Goal: Transaction & Acquisition: Obtain resource

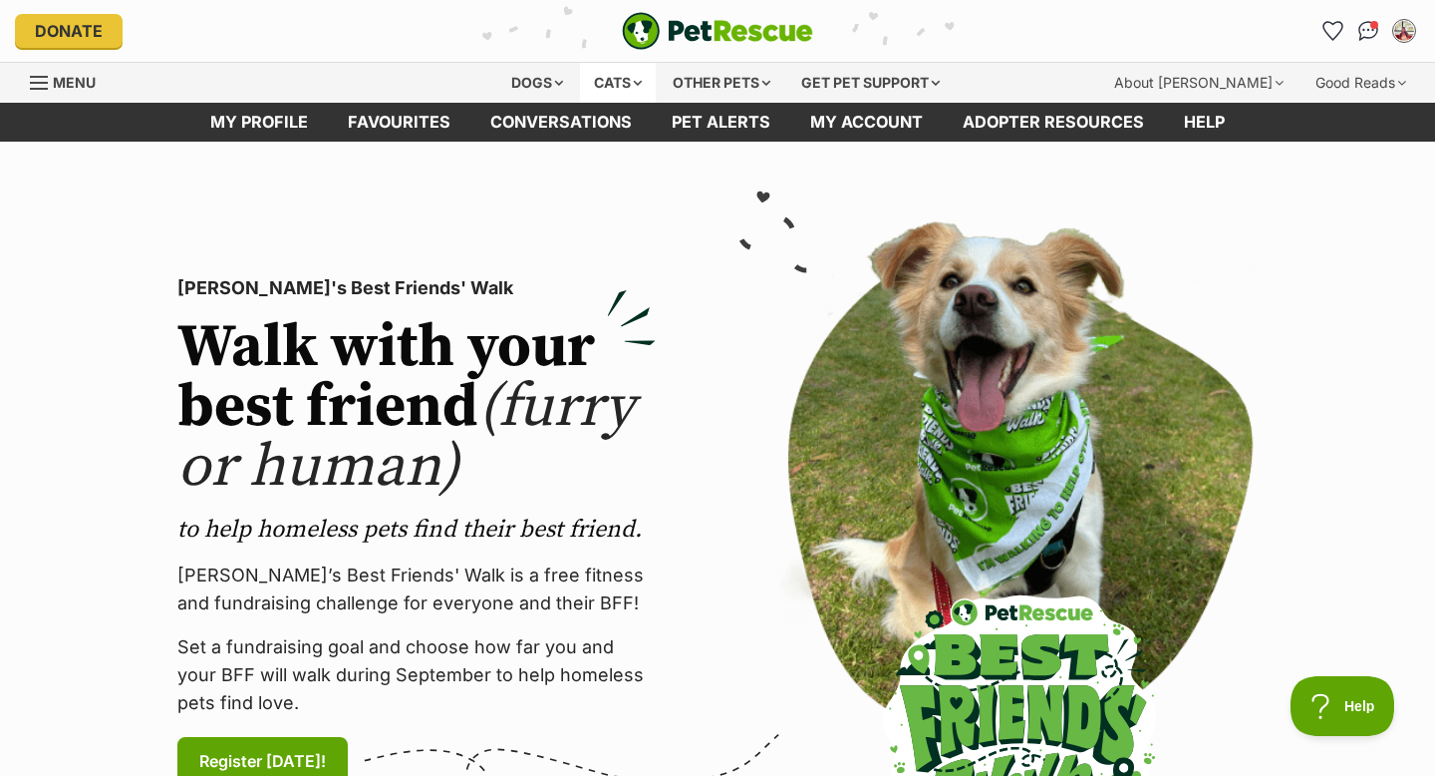
click at [633, 80] on div "Cats" at bounding box center [618, 83] width 76 height 40
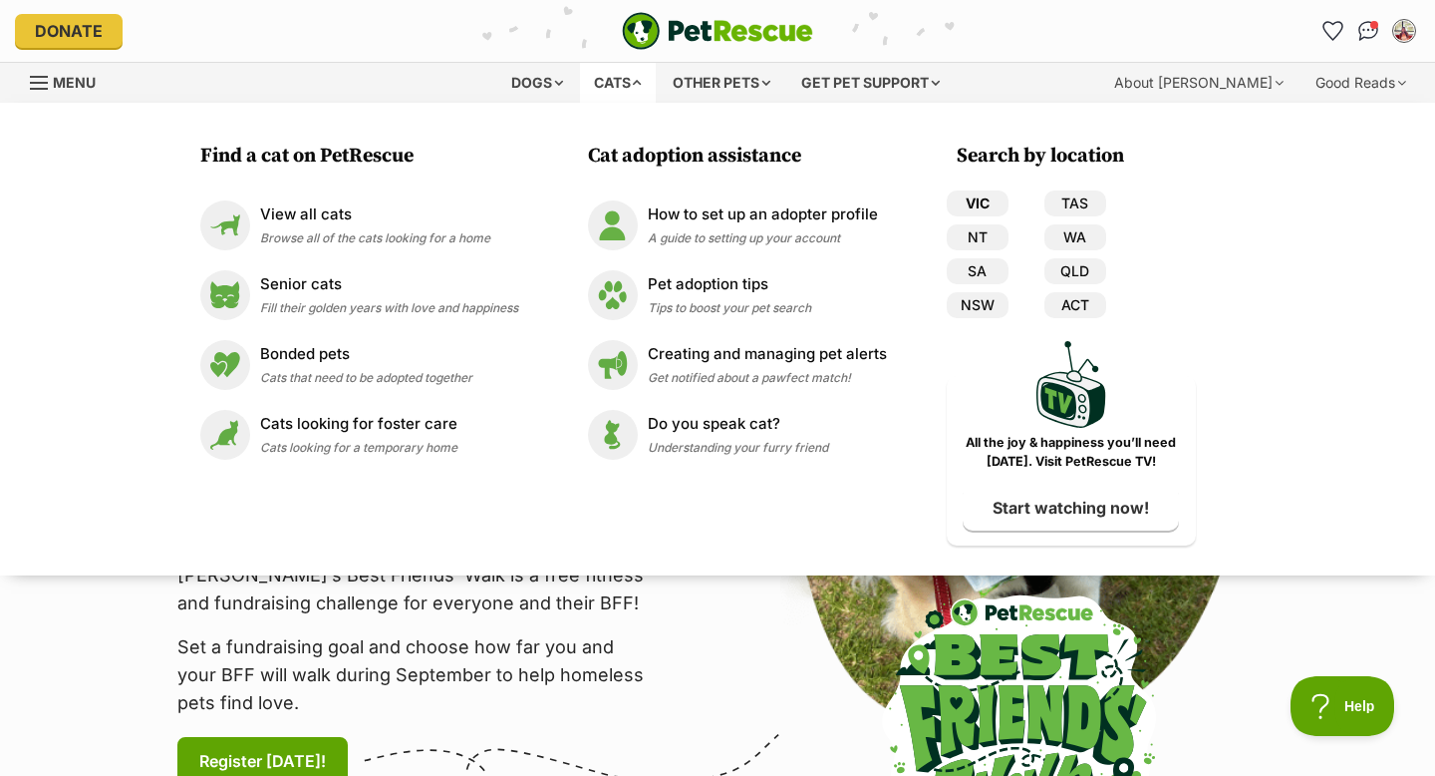
click at [995, 201] on link "VIC" at bounding box center [978, 203] width 62 height 26
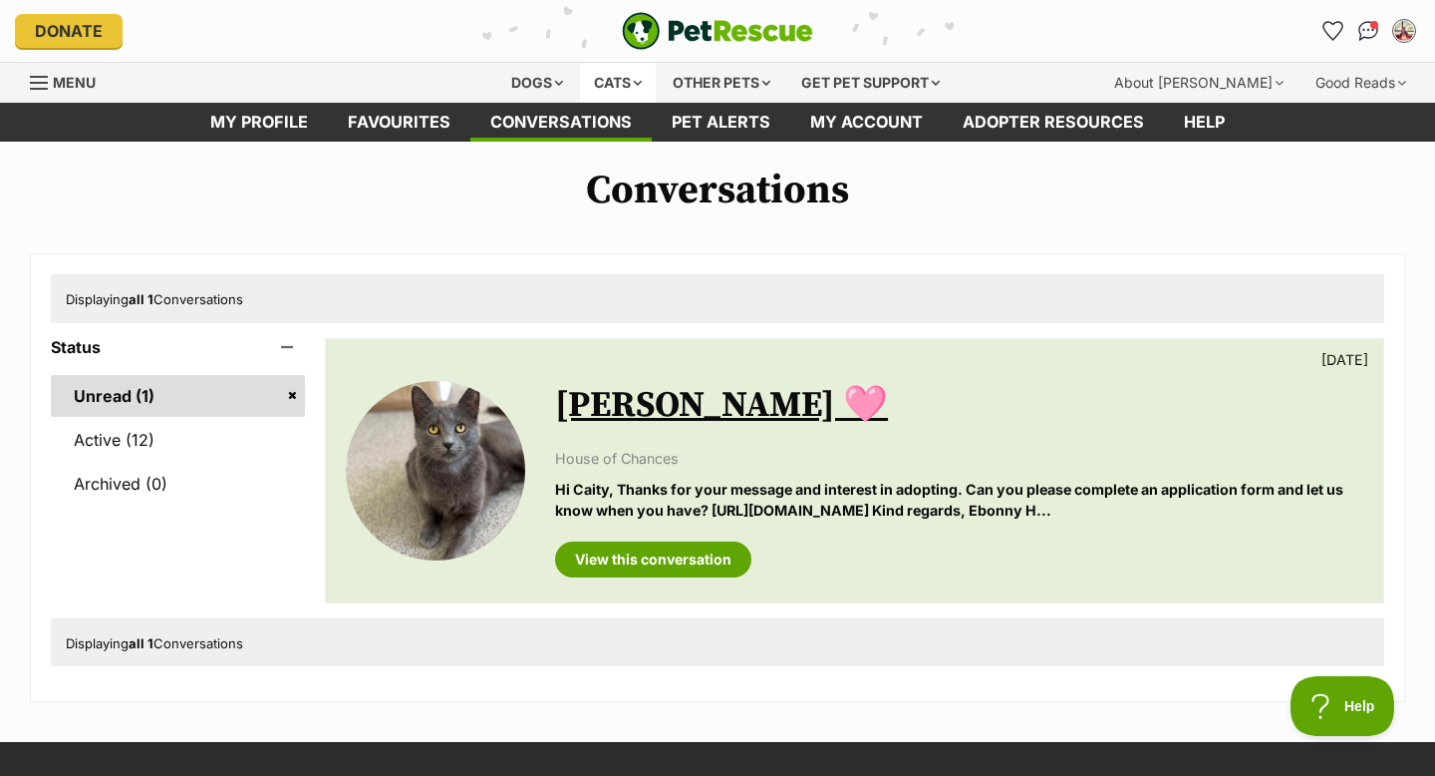
click at [631, 83] on div "Cats" at bounding box center [618, 83] width 76 height 40
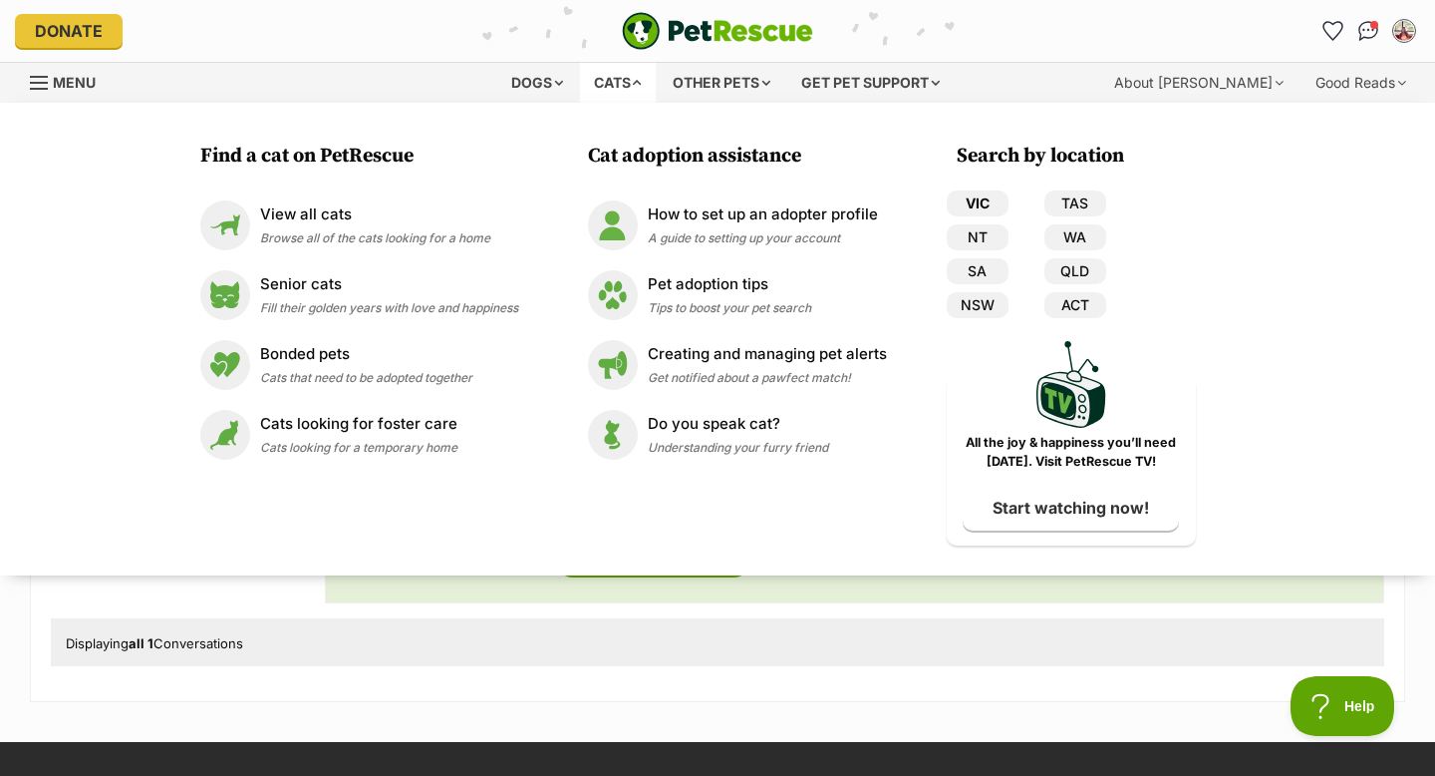
click at [980, 205] on link "VIC" at bounding box center [978, 203] width 62 height 26
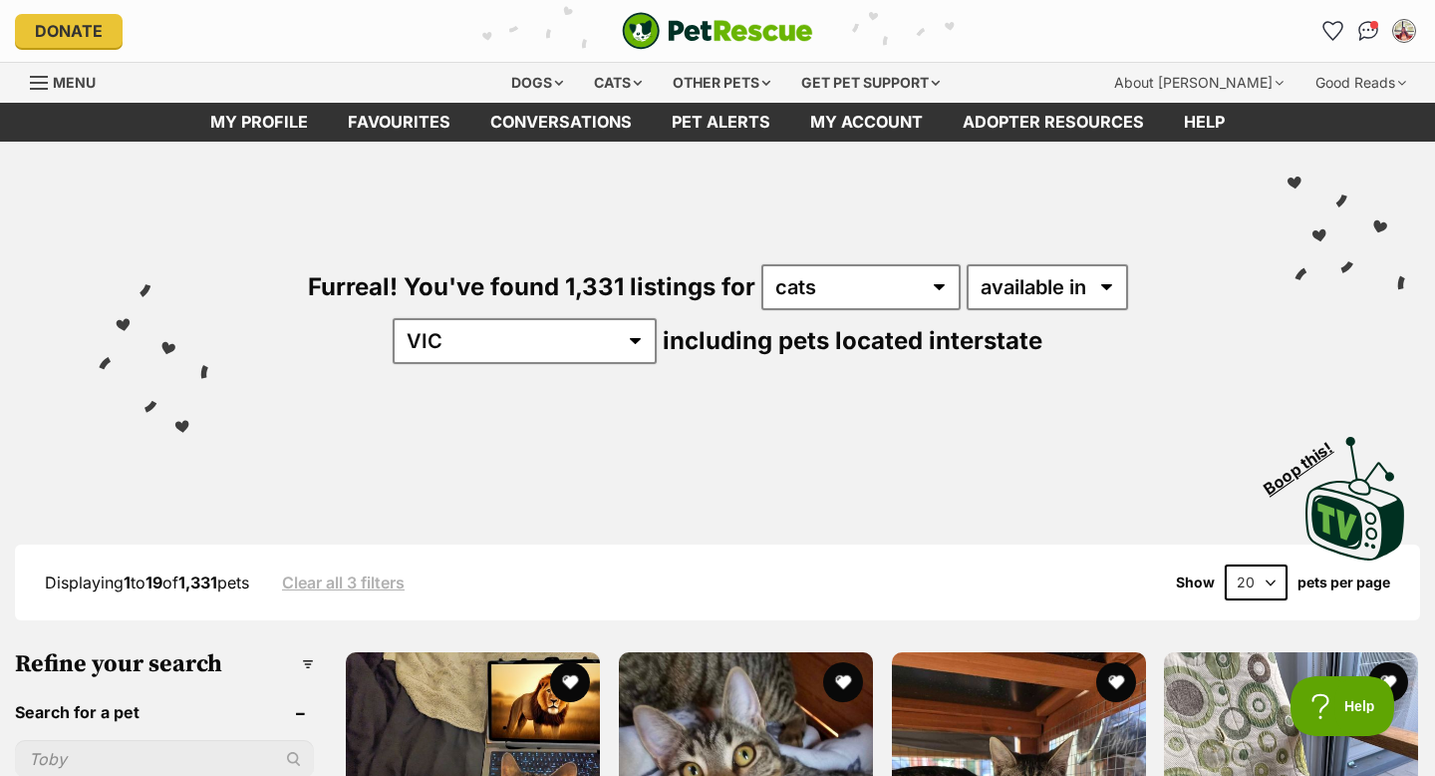
click at [1258, 573] on select "20 40 60" at bounding box center [1256, 582] width 63 height 36
select select "60"
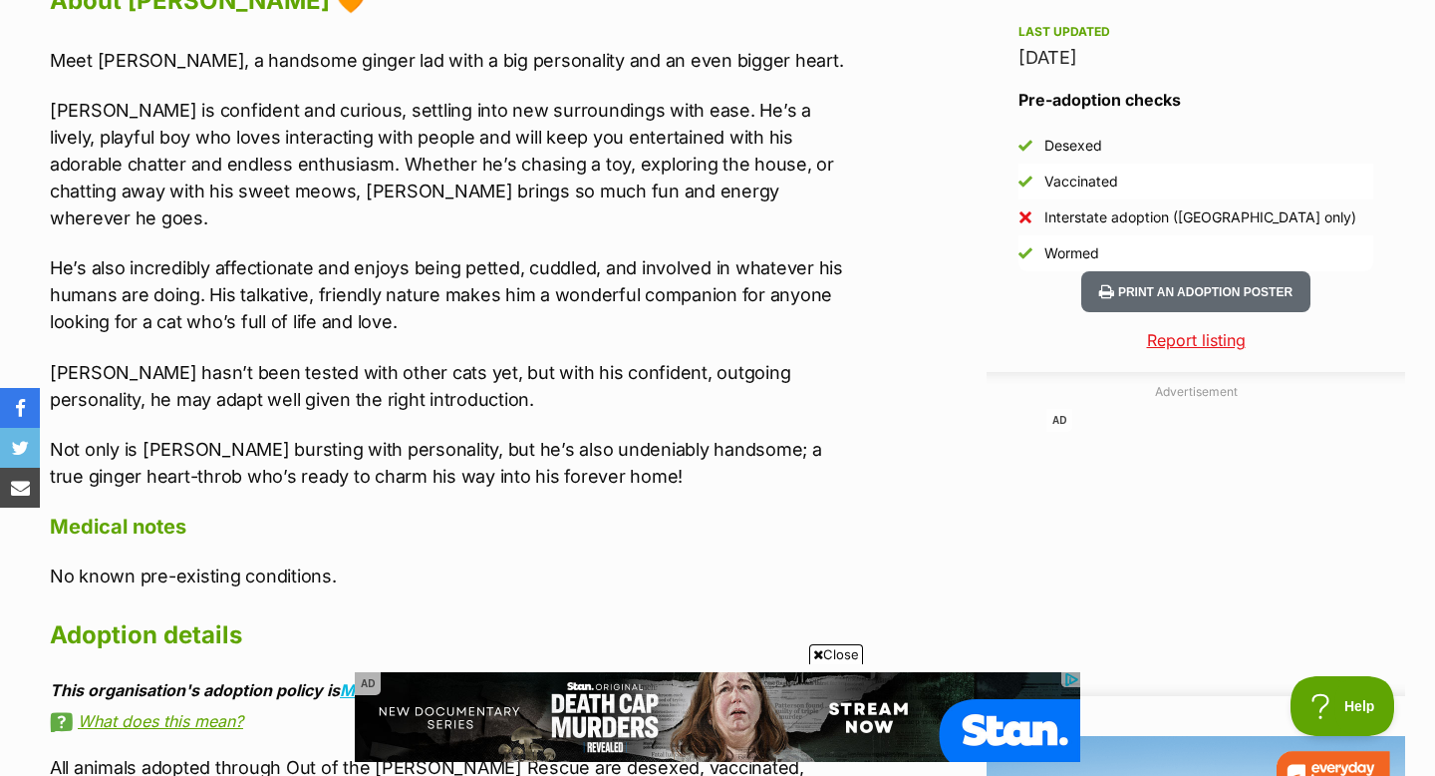
scroll to position [1765, 0]
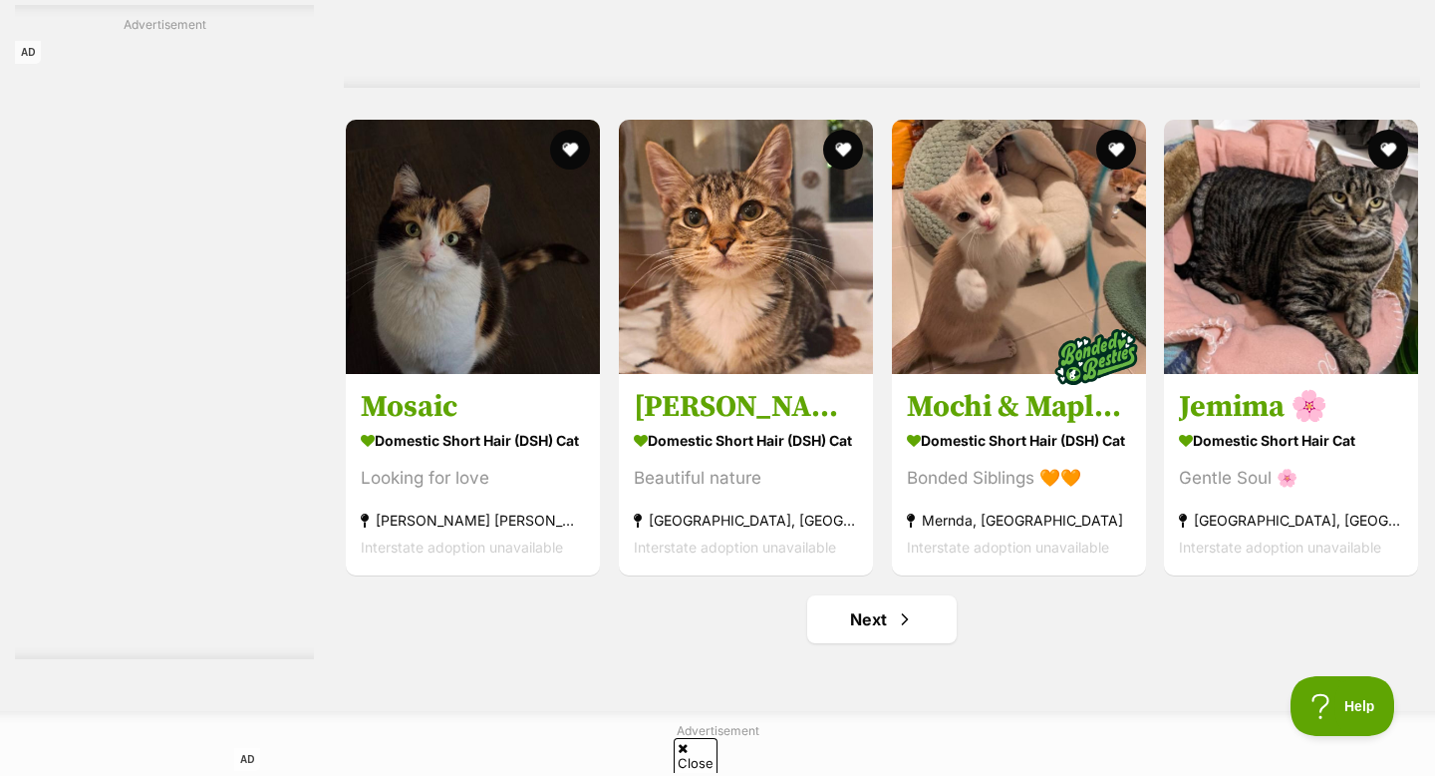
scroll to position [8935, 0]
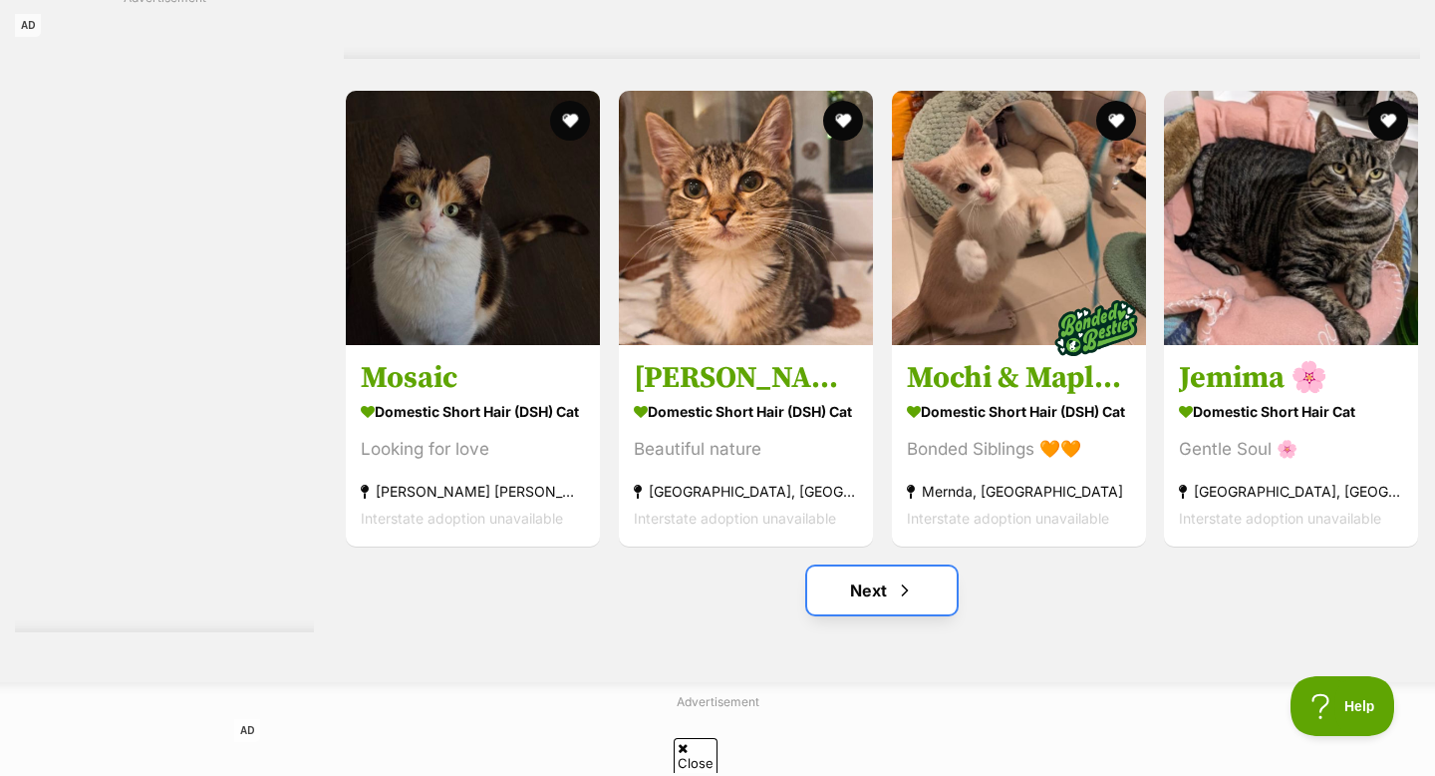
click at [879, 591] on link "Next" at bounding box center [882, 590] width 150 height 48
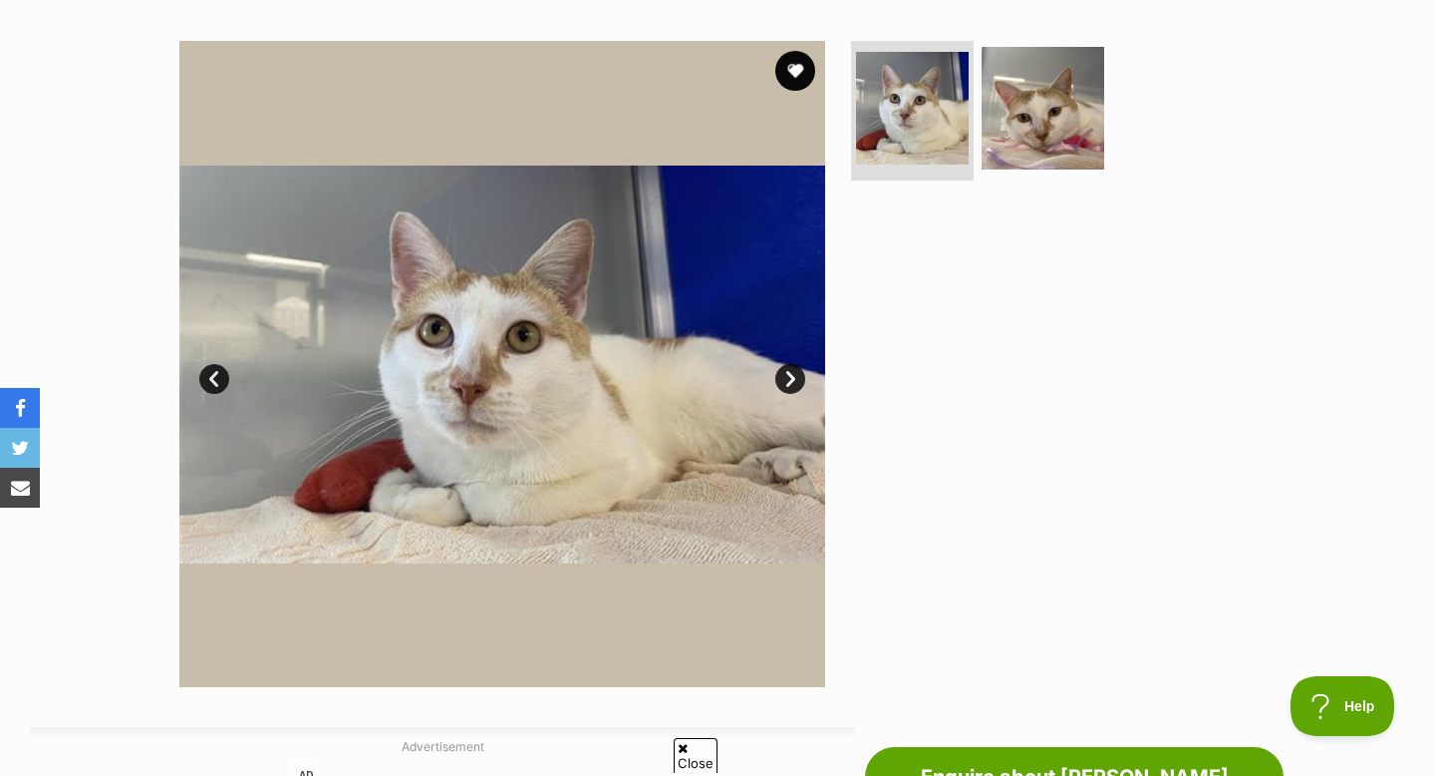
scroll to position [355, 0]
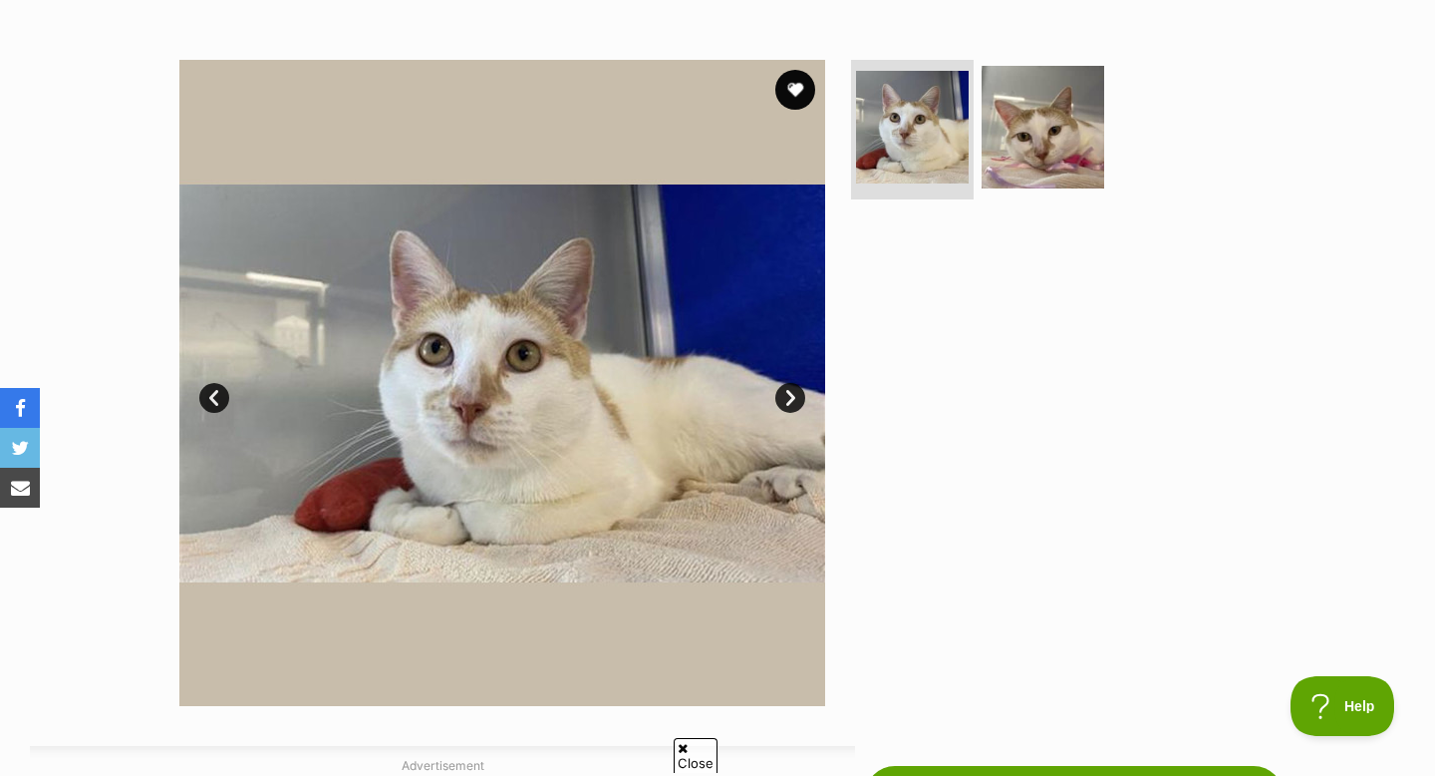
click at [783, 395] on link "Next" at bounding box center [791, 398] width 30 height 30
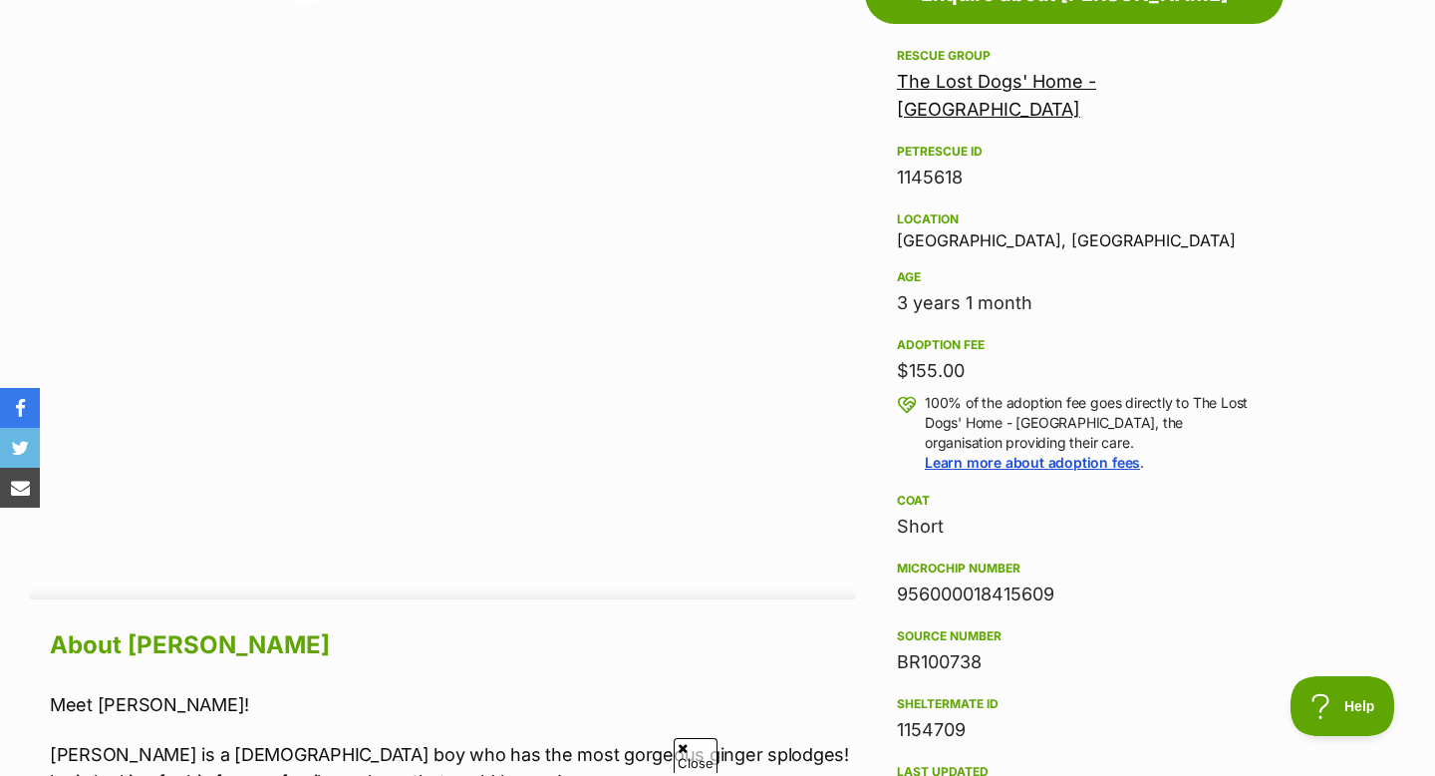
scroll to position [1030, 0]
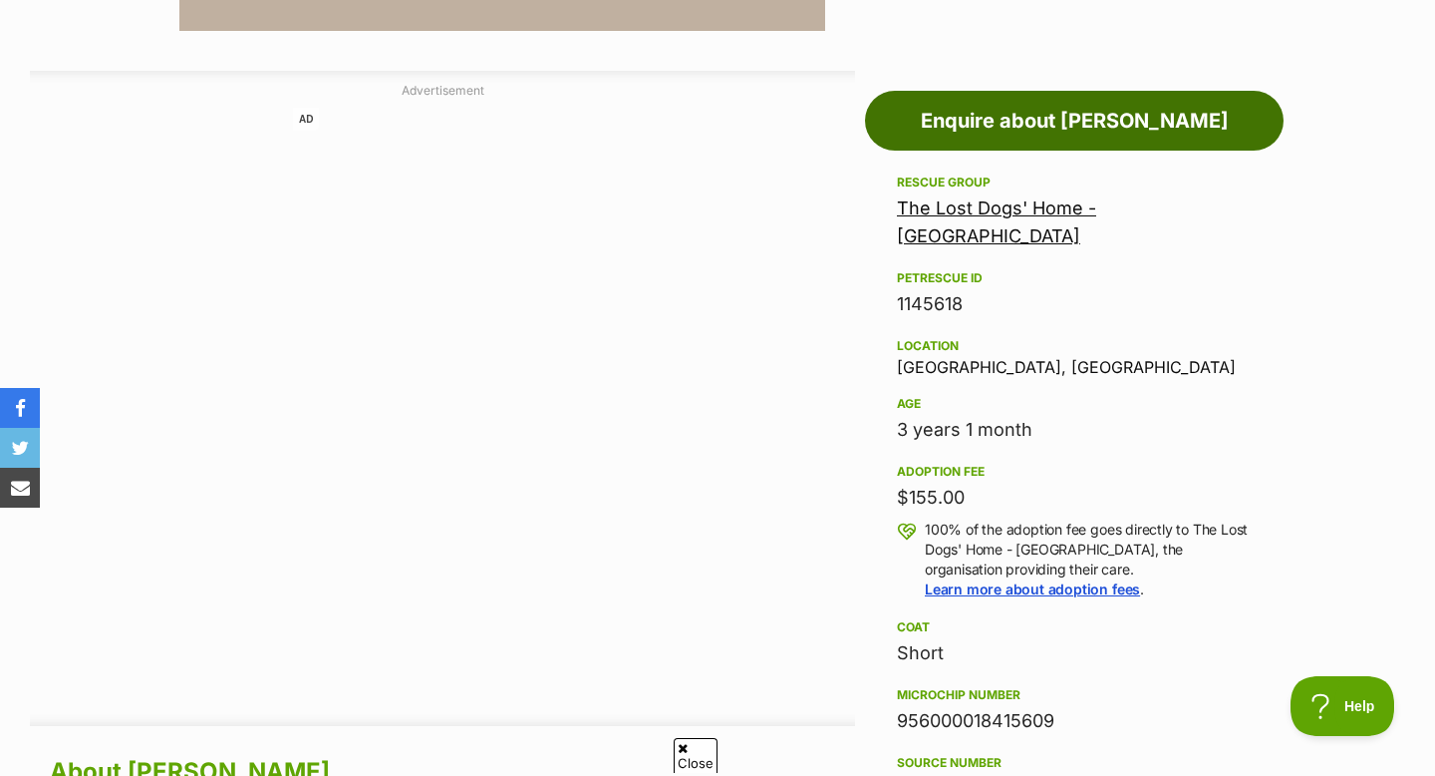
click at [1053, 123] on link "Enquire about Harvey" at bounding box center [1074, 121] width 419 height 60
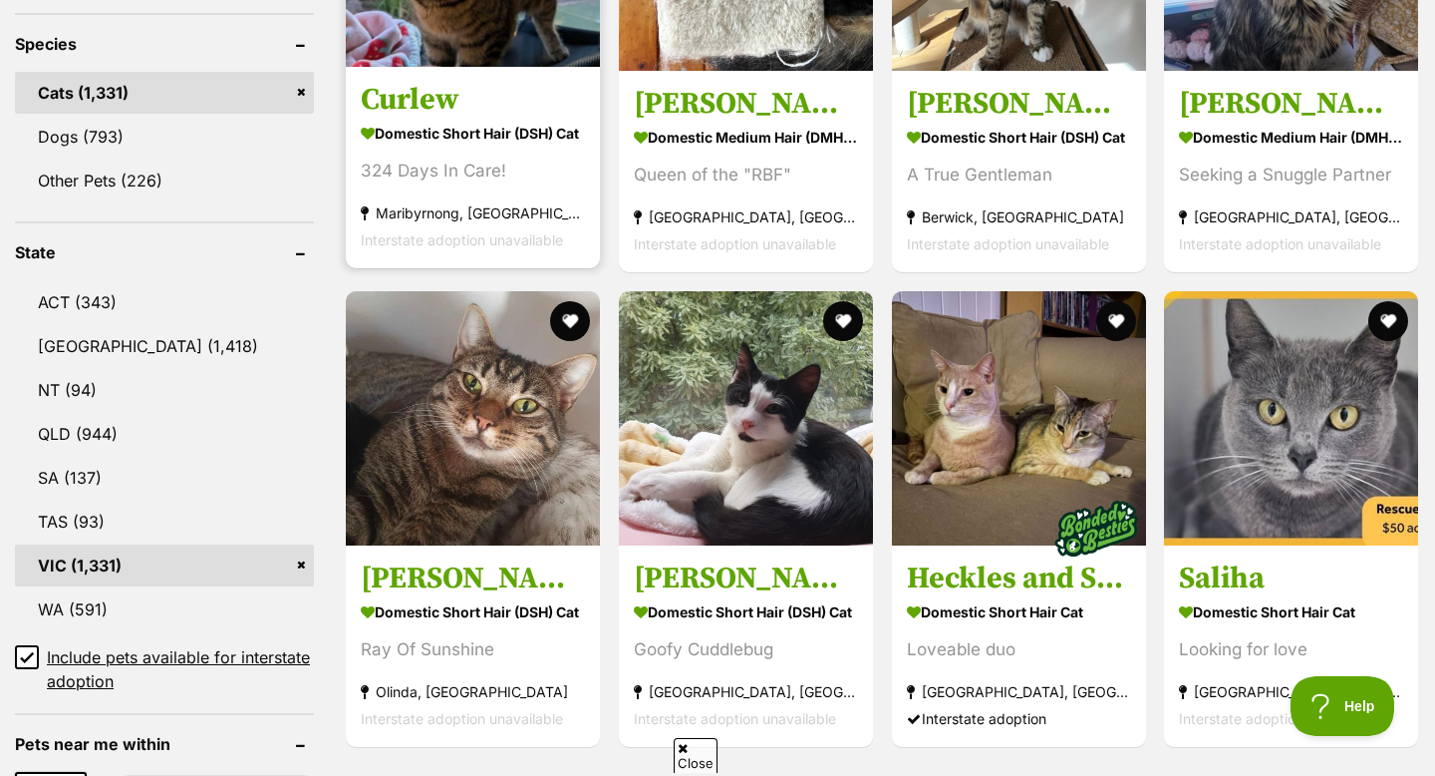
scroll to position [901, 0]
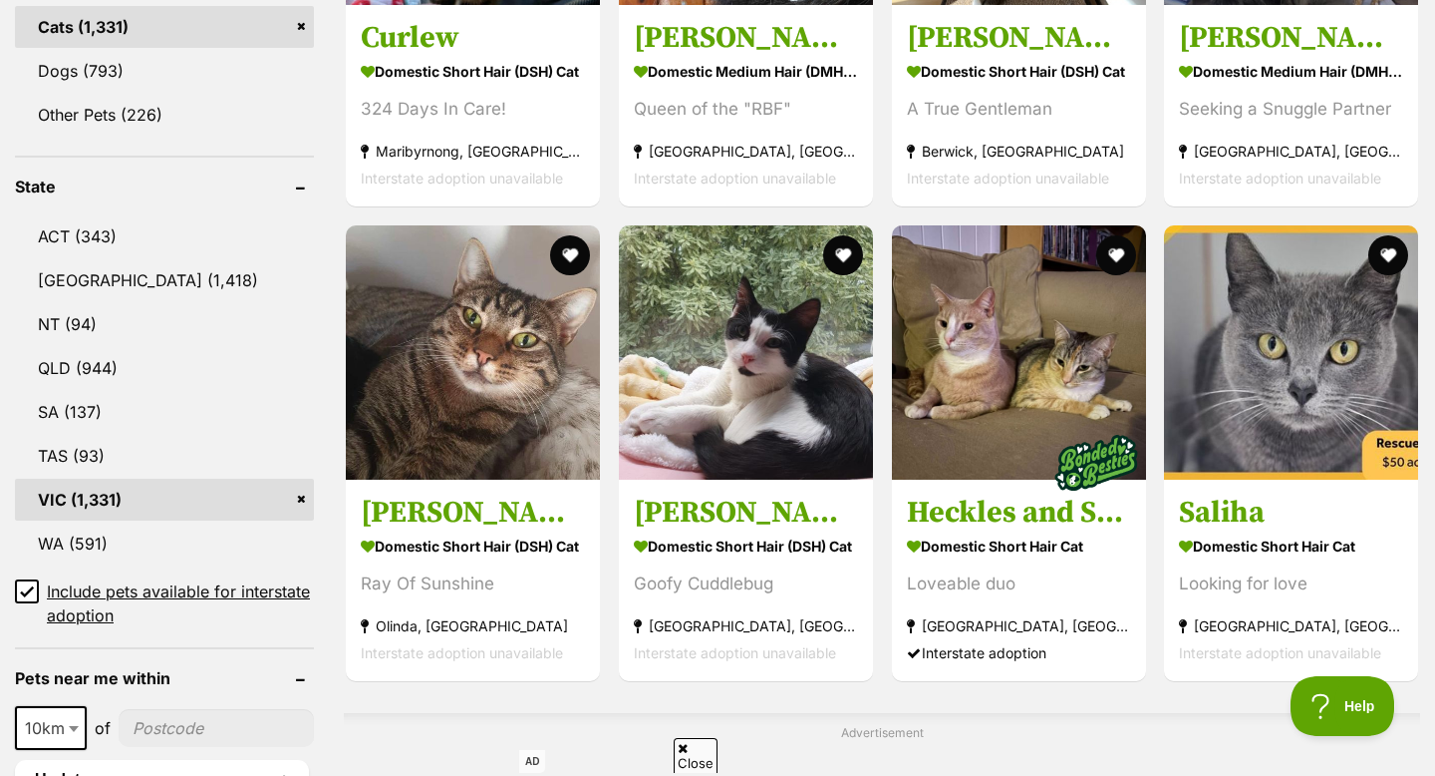
click at [54, 727] on span "10km" at bounding box center [51, 728] width 68 height 28
select select "50"
click at [152, 729] on input"] "postcode" at bounding box center [218, 728] width 192 height 38
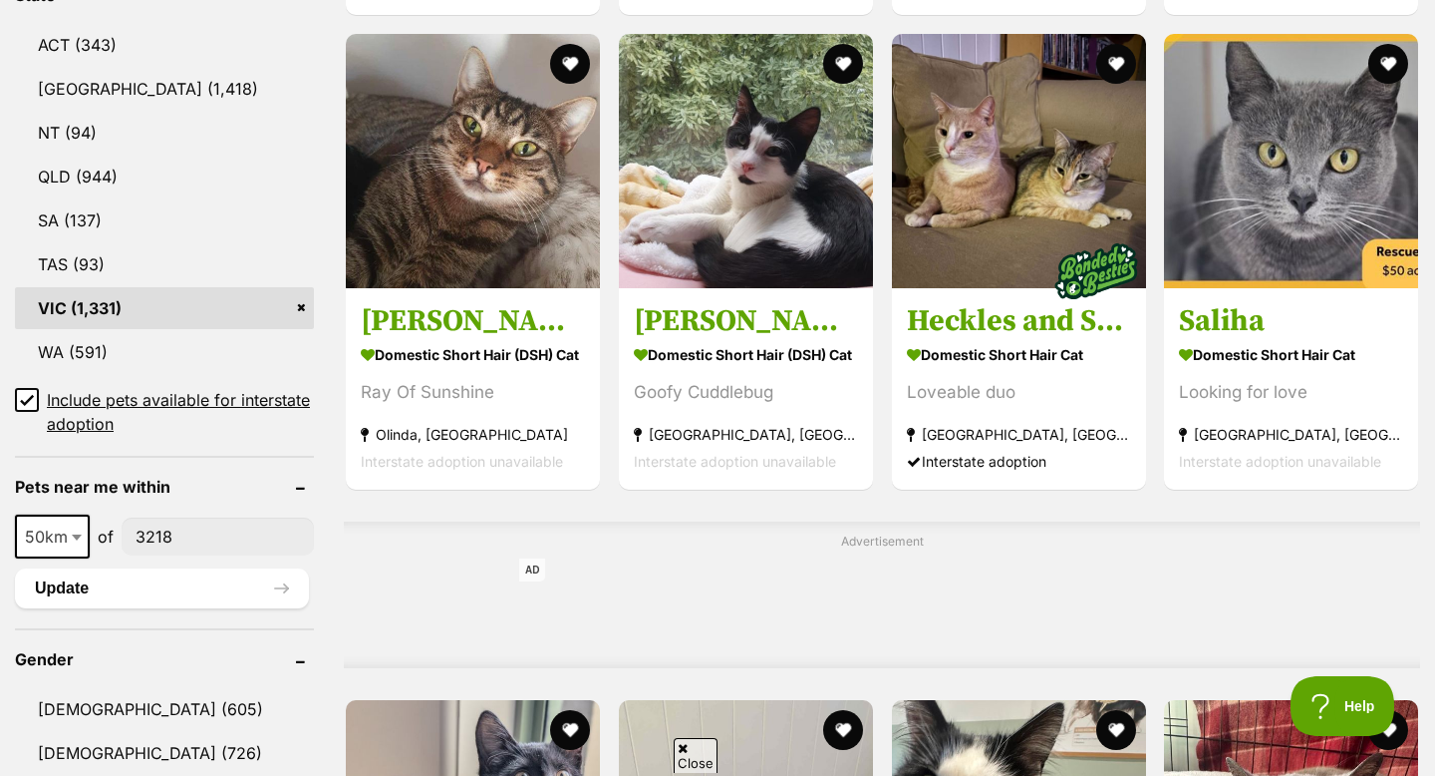
scroll to position [1094, 0]
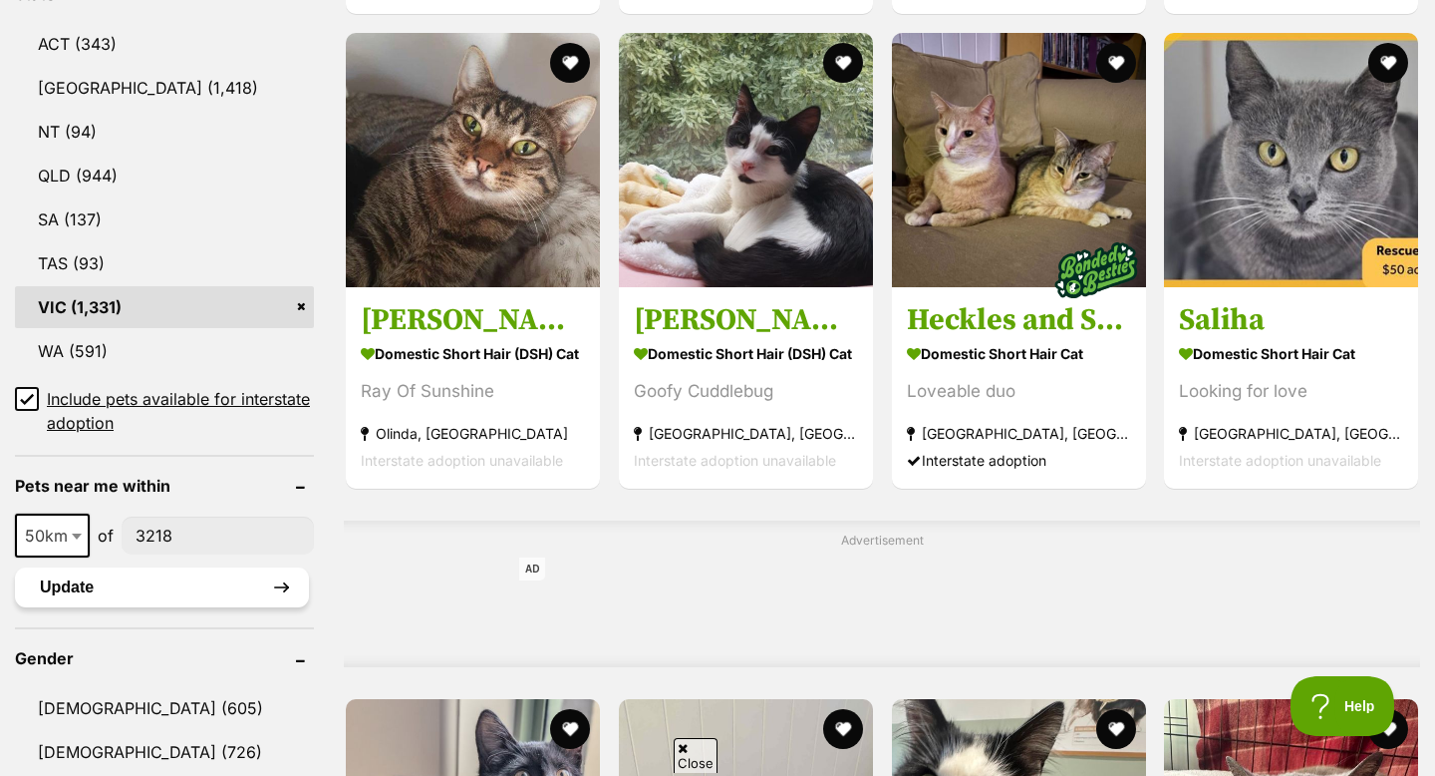
type input"] "3218"
click at [170, 583] on button "Update" at bounding box center [162, 587] width 294 height 40
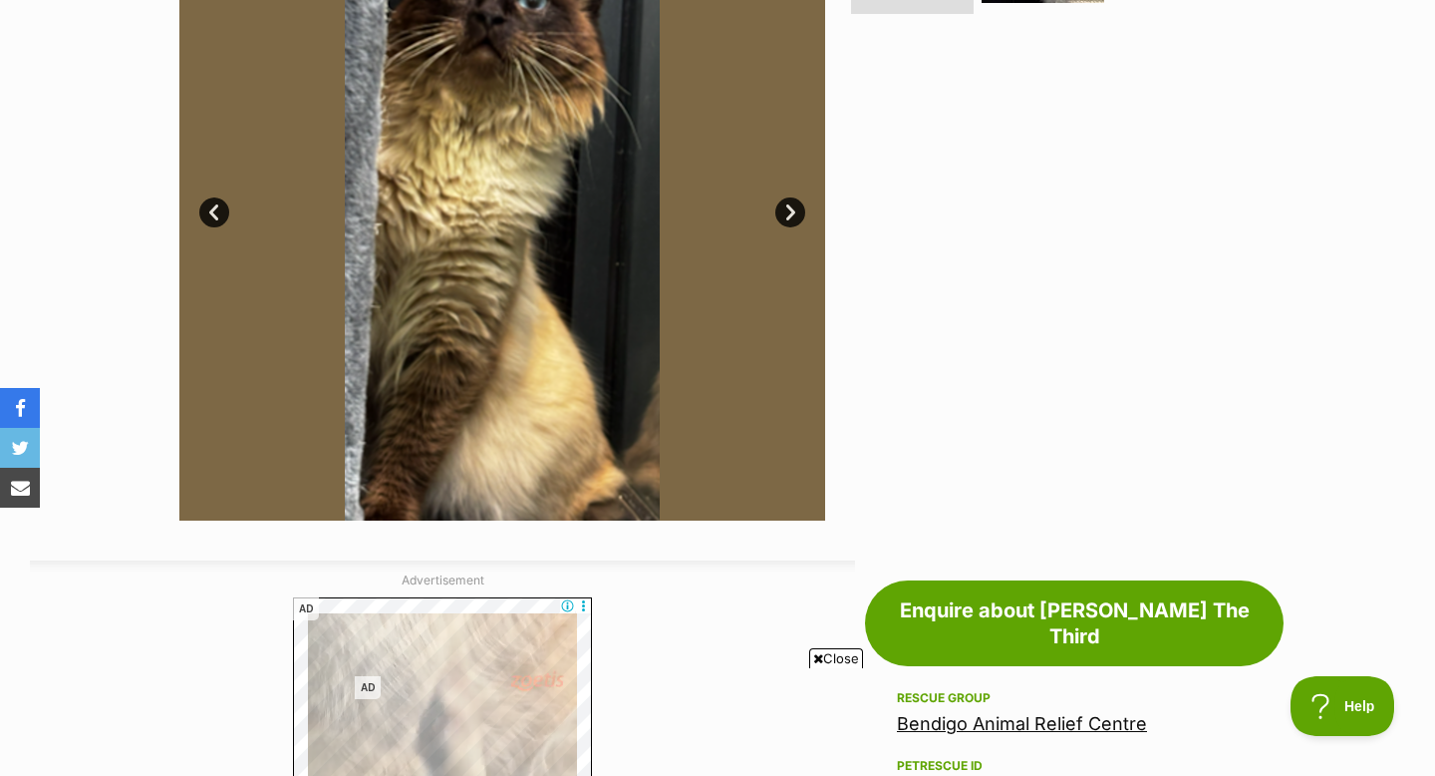
scroll to position [337, 0]
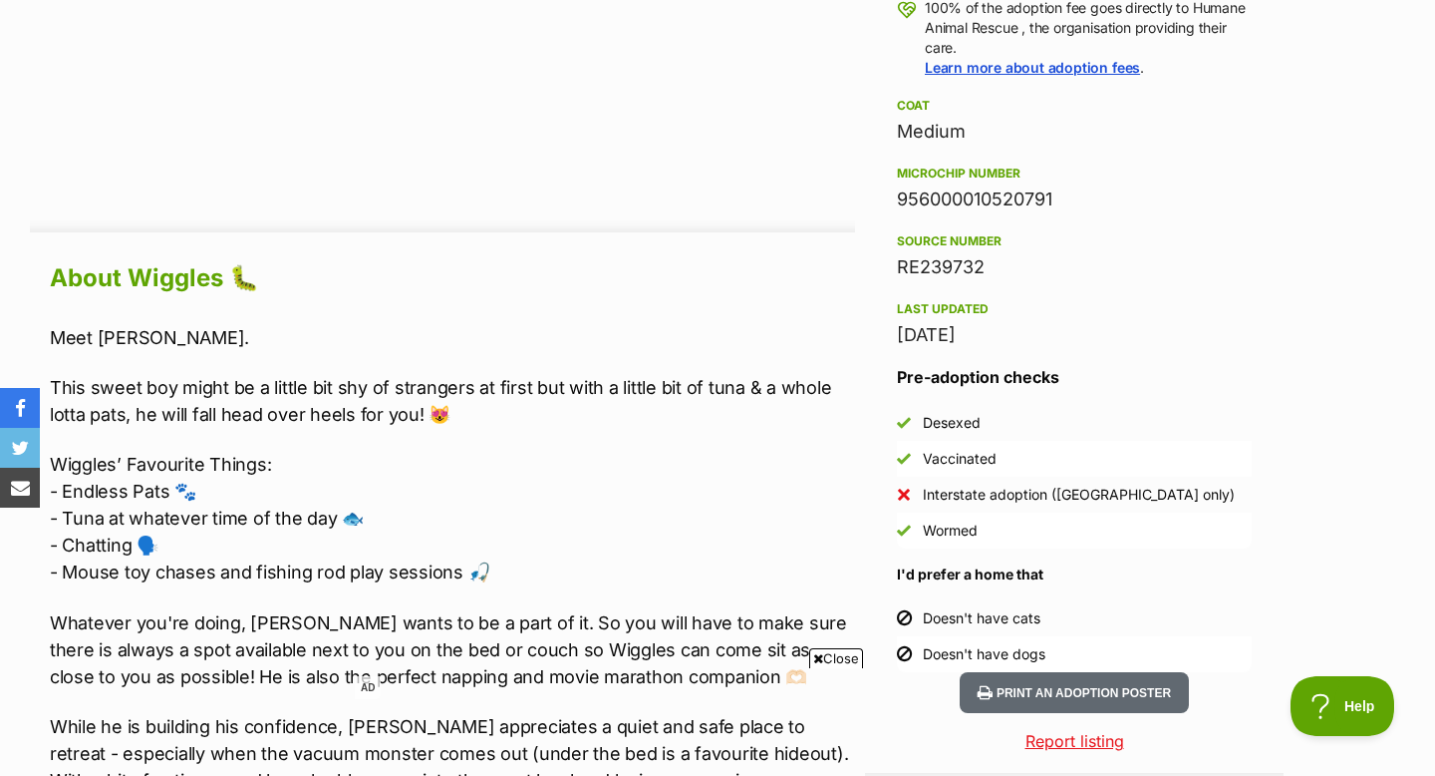
scroll to position [1636, 0]
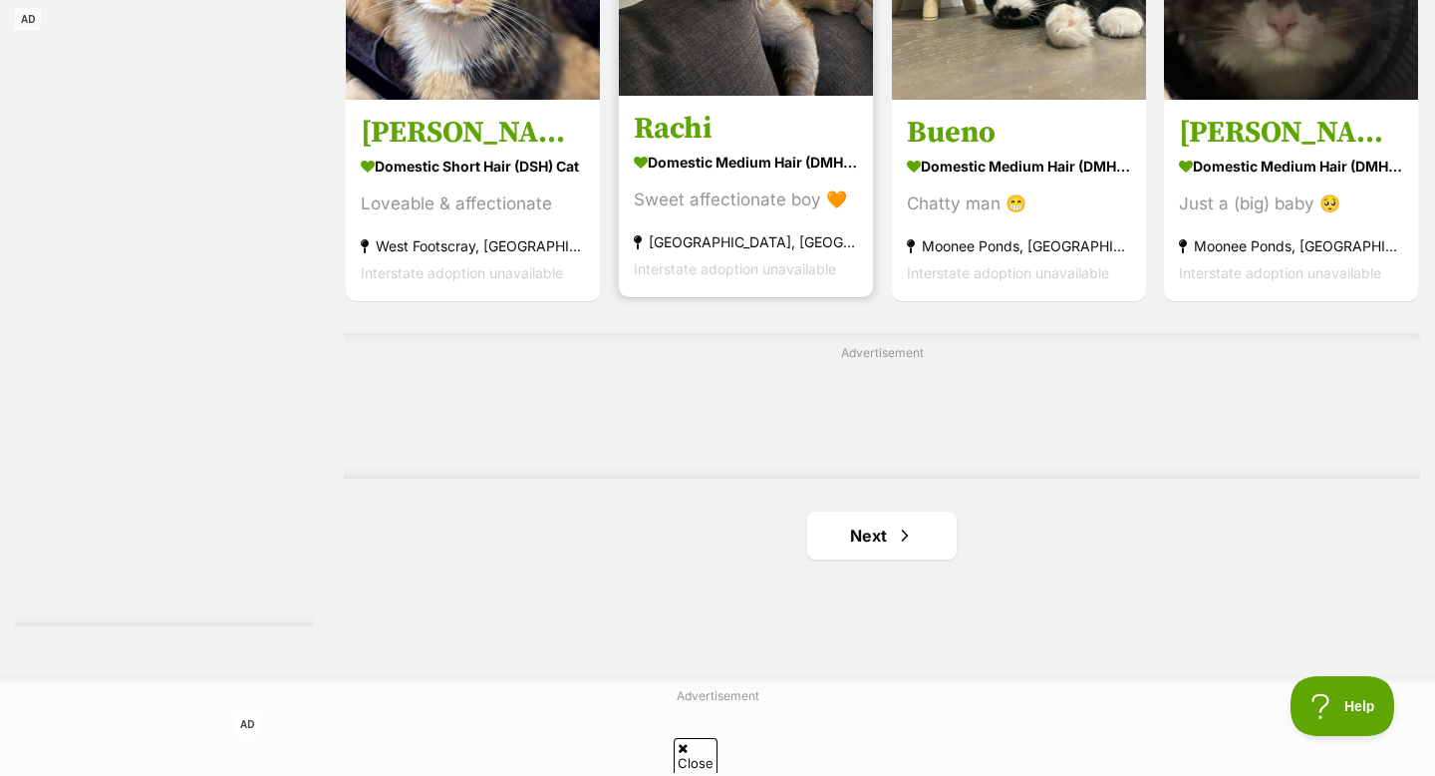
scroll to position [3378, 0]
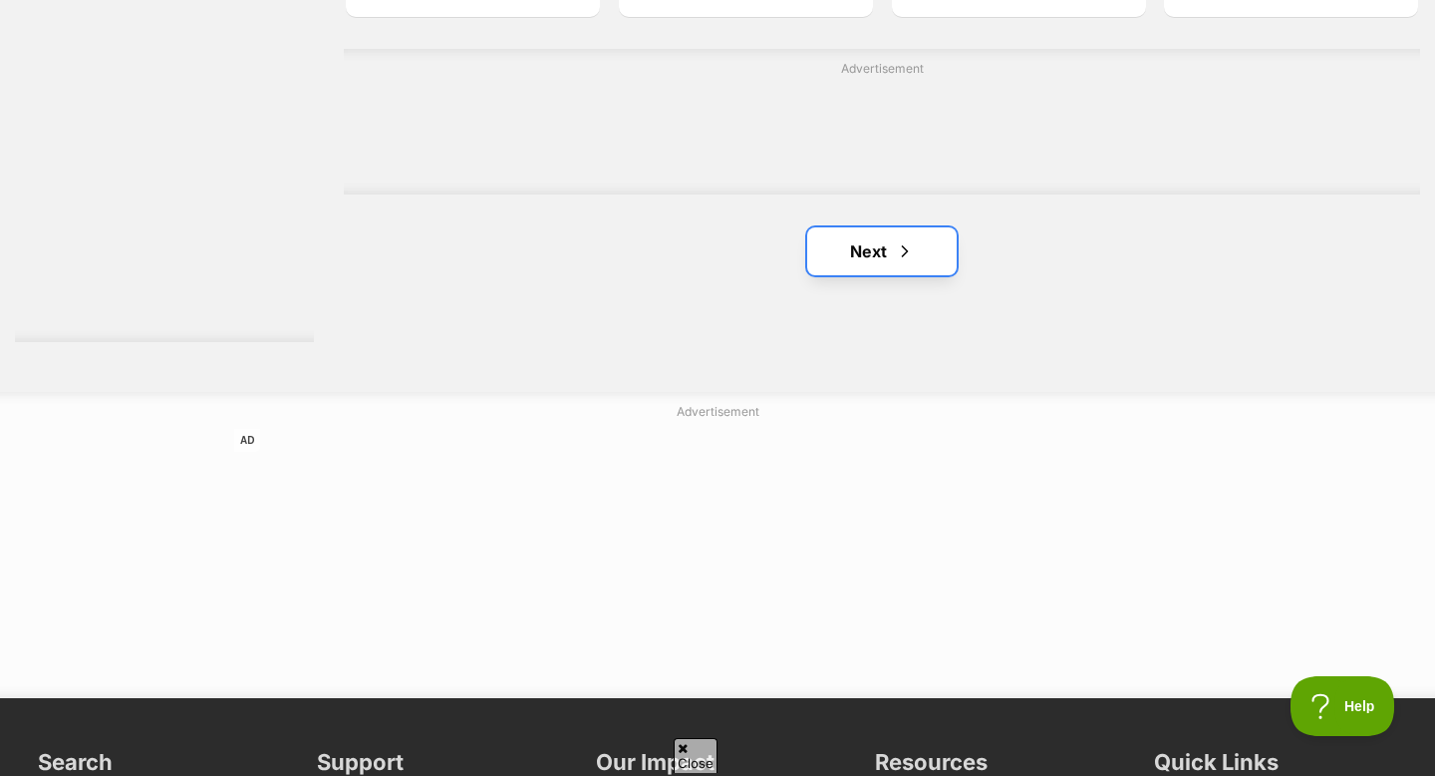
click at [889, 247] on link "Next" at bounding box center [882, 251] width 150 height 48
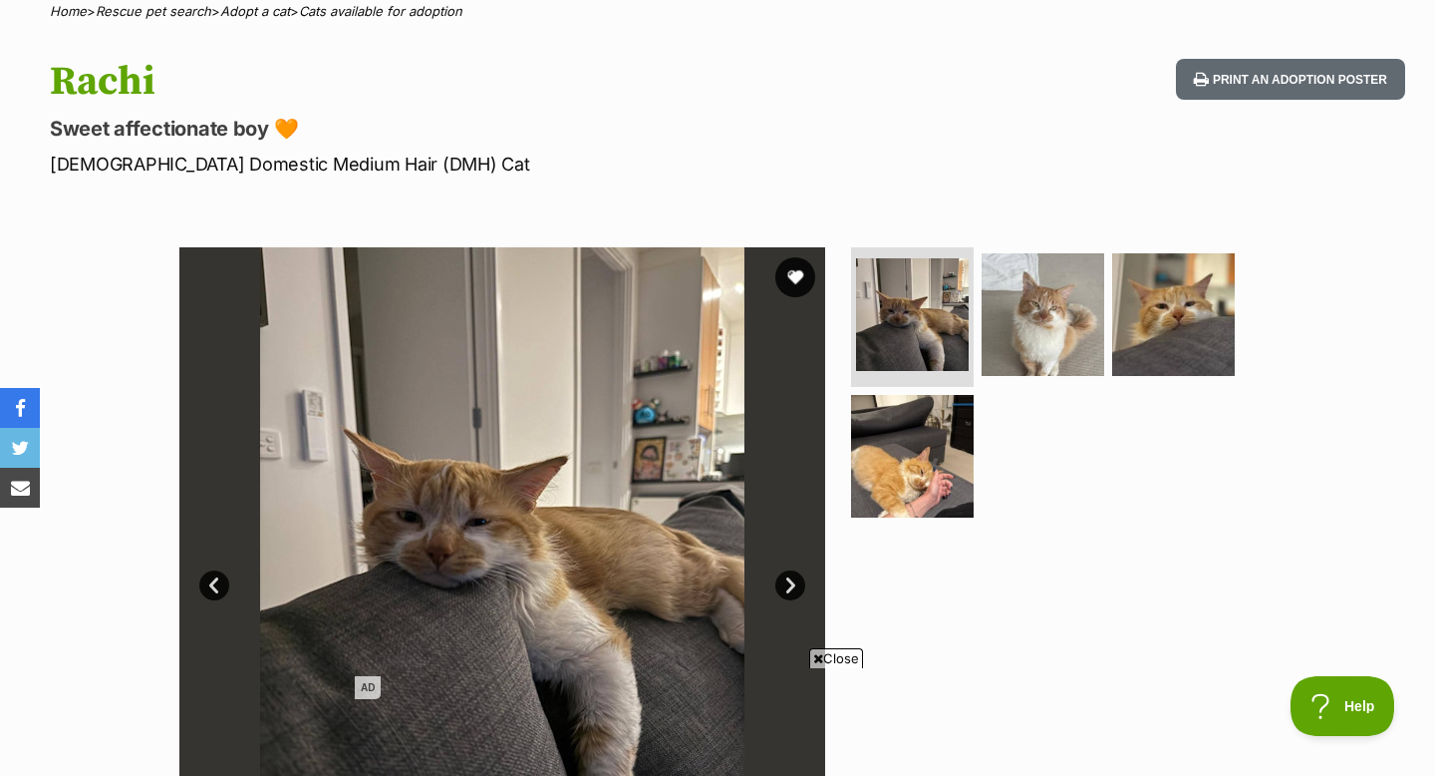
scroll to position [168, 0]
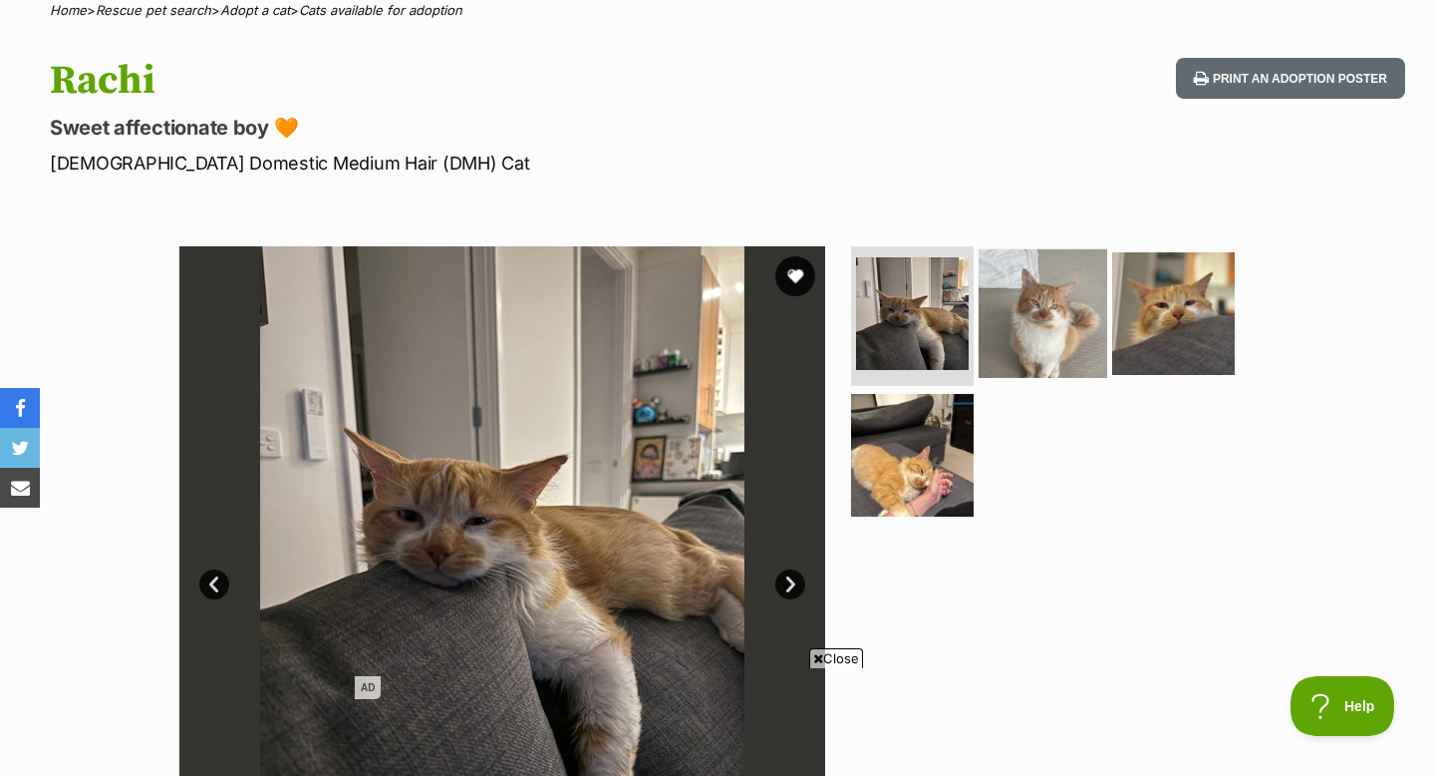
click at [1071, 306] on img at bounding box center [1043, 313] width 129 height 129
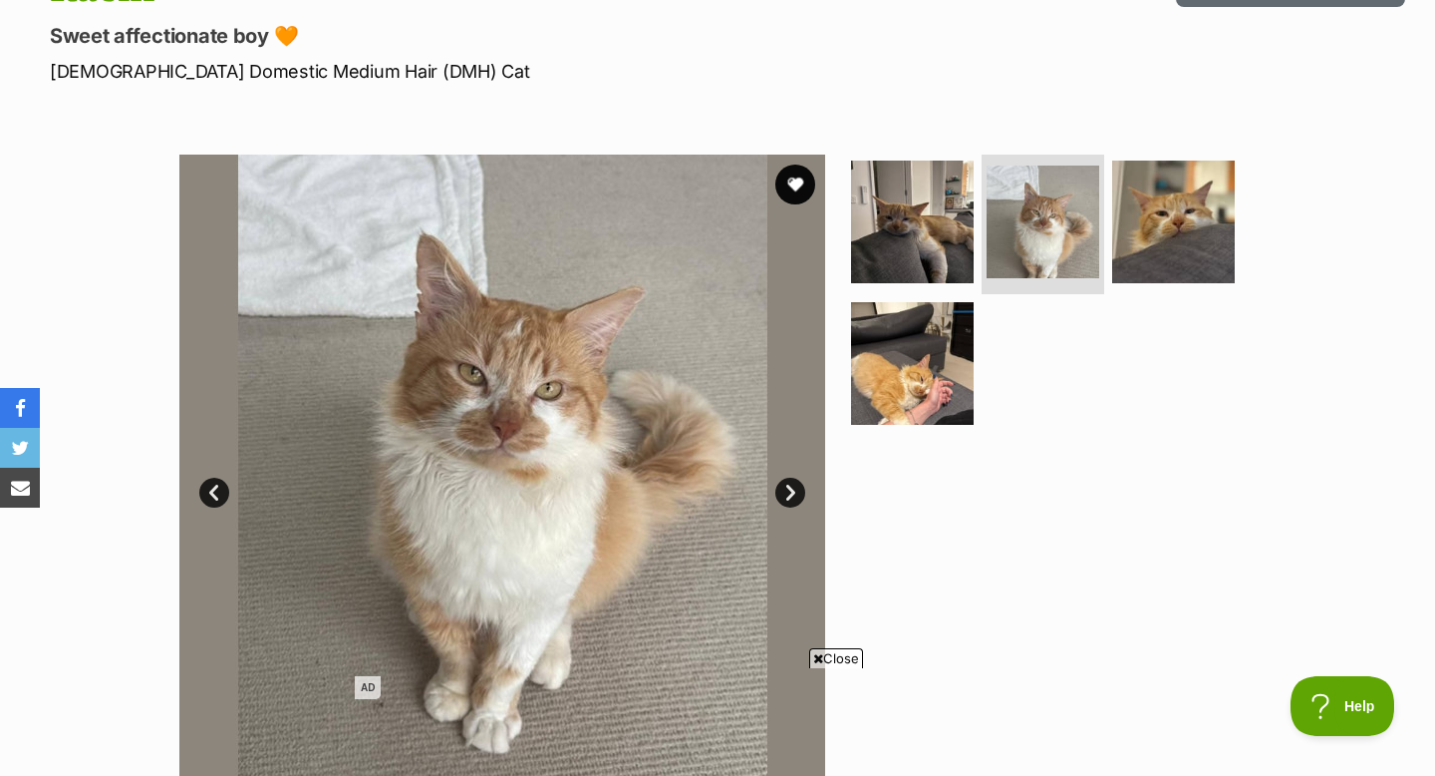
scroll to position [259, 0]
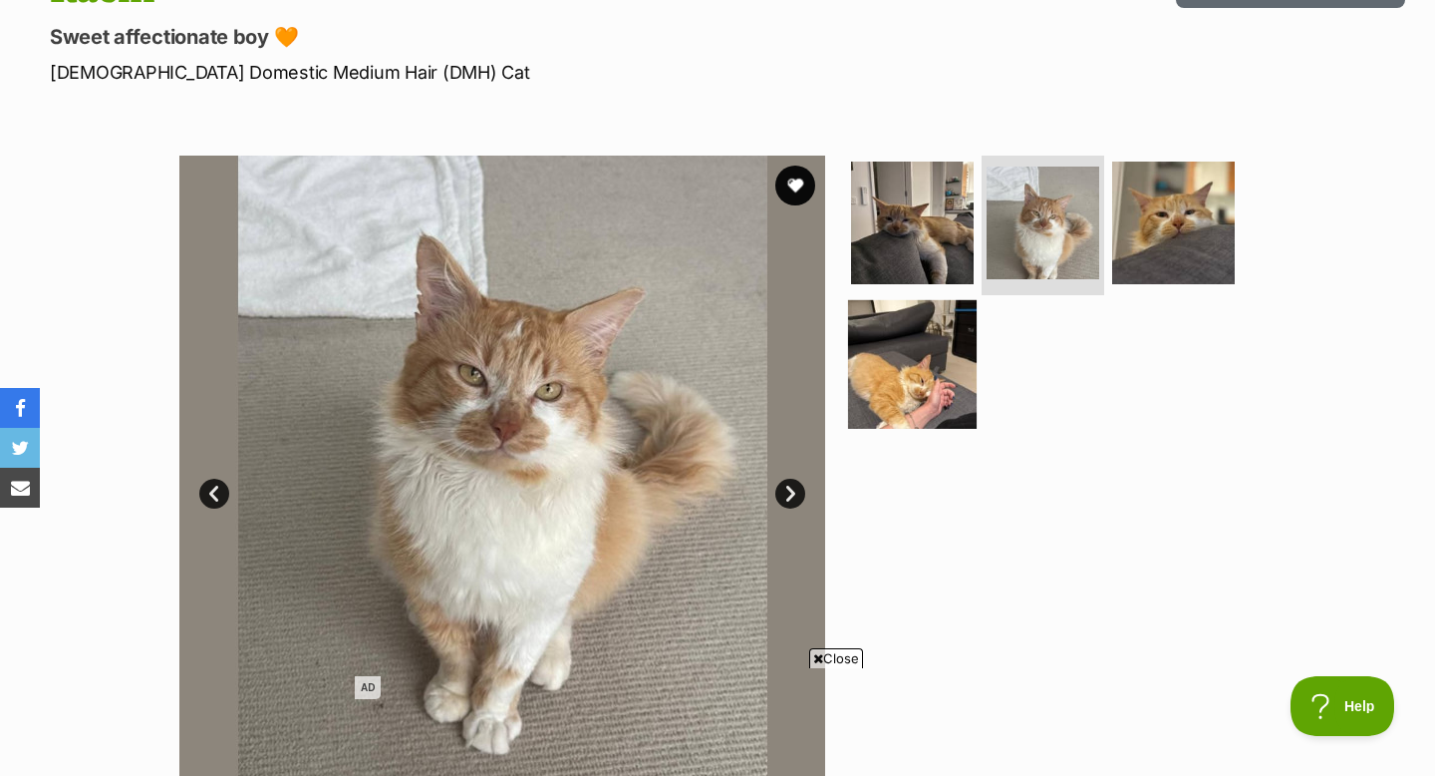
click at [963, 409] on img at bounding box center [912, 363] width 129 height 129
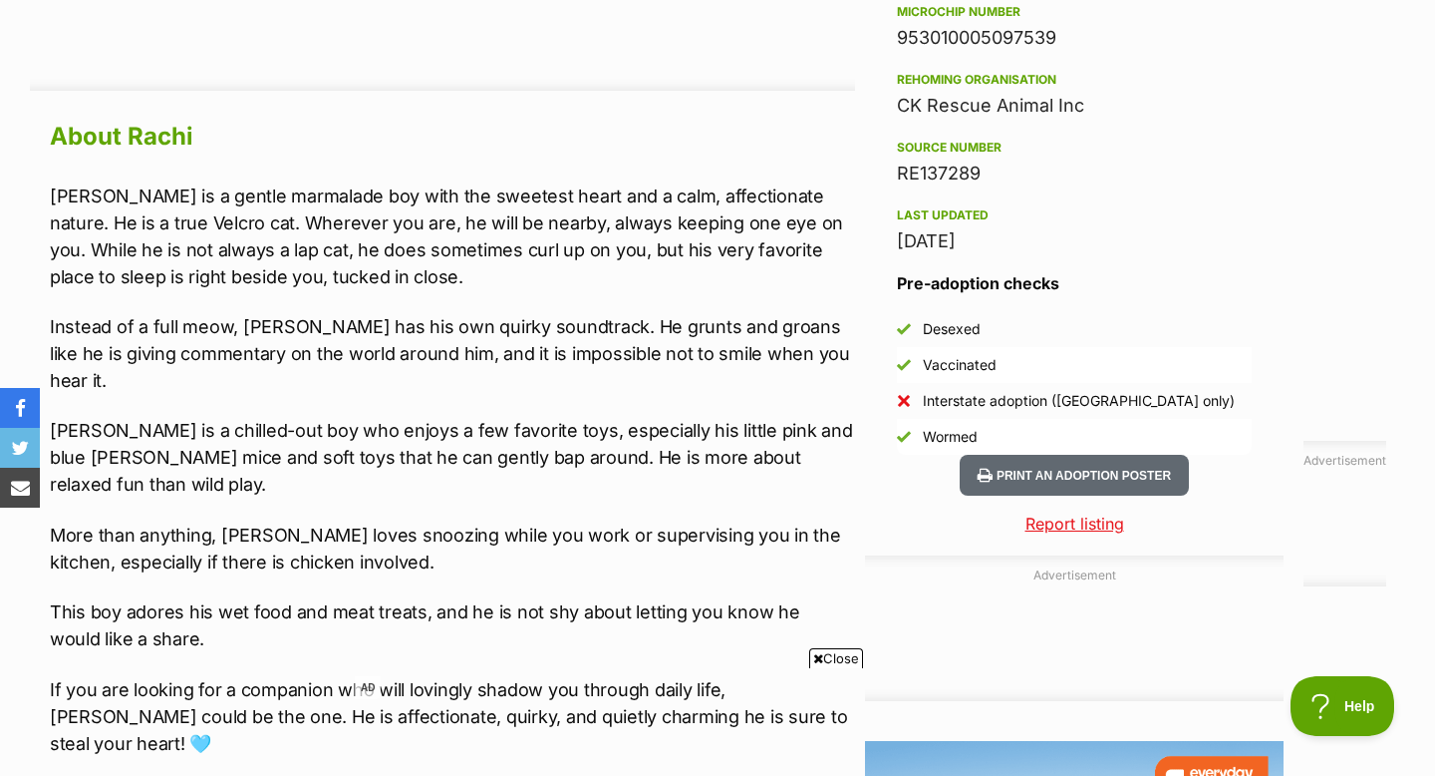
scroll to position [1796, 0]
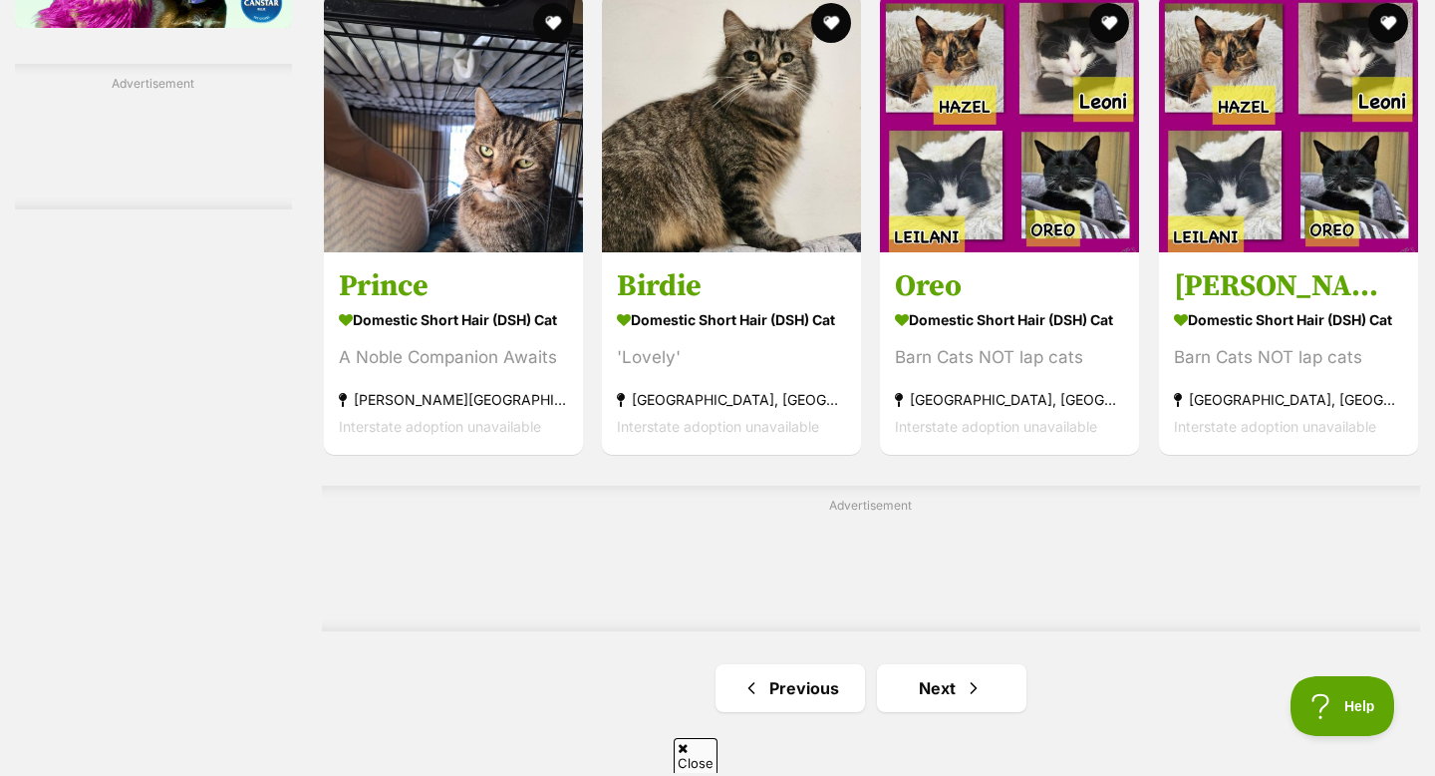
scroll to position [2965, 0]
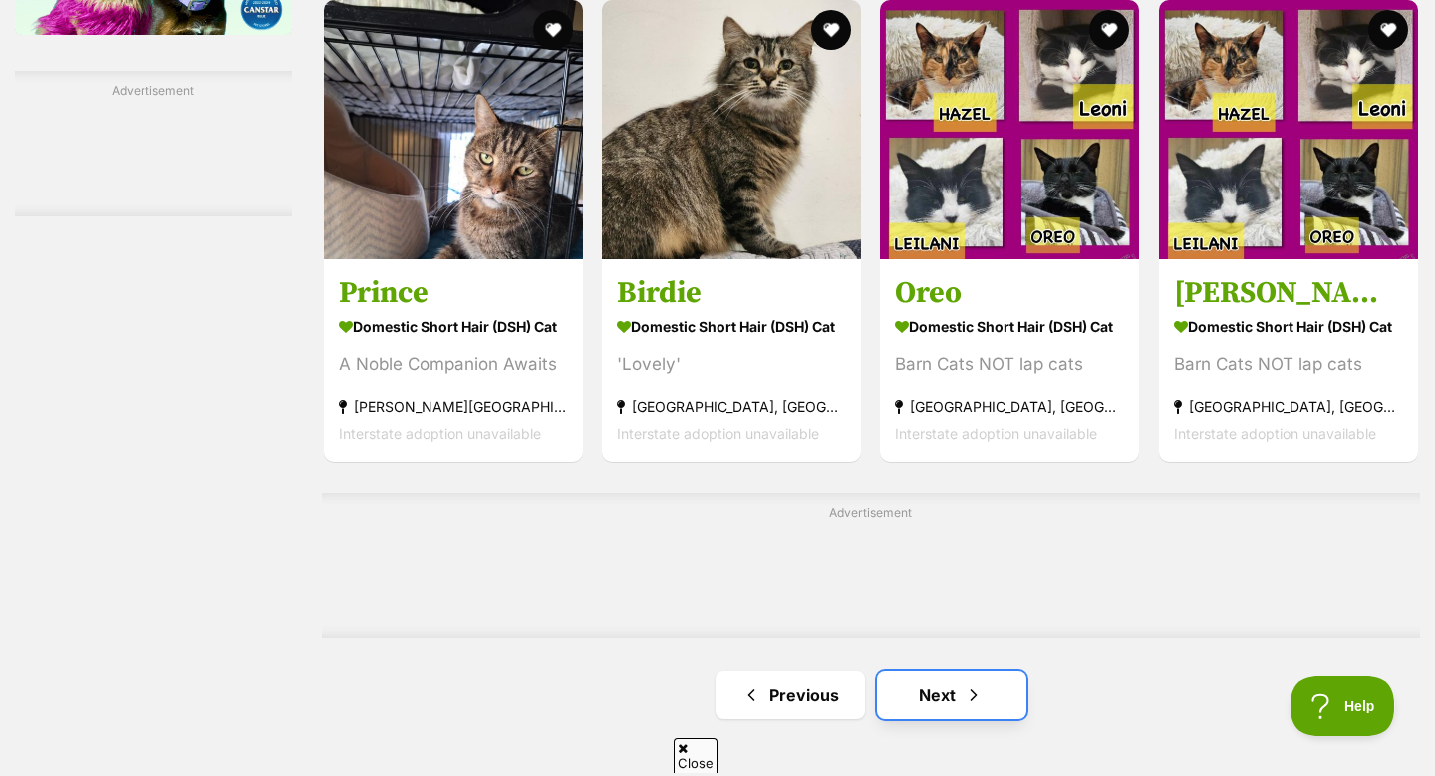
click at [918, 681] on link "Next" at bounding box center [952, 695] width 150 height 48
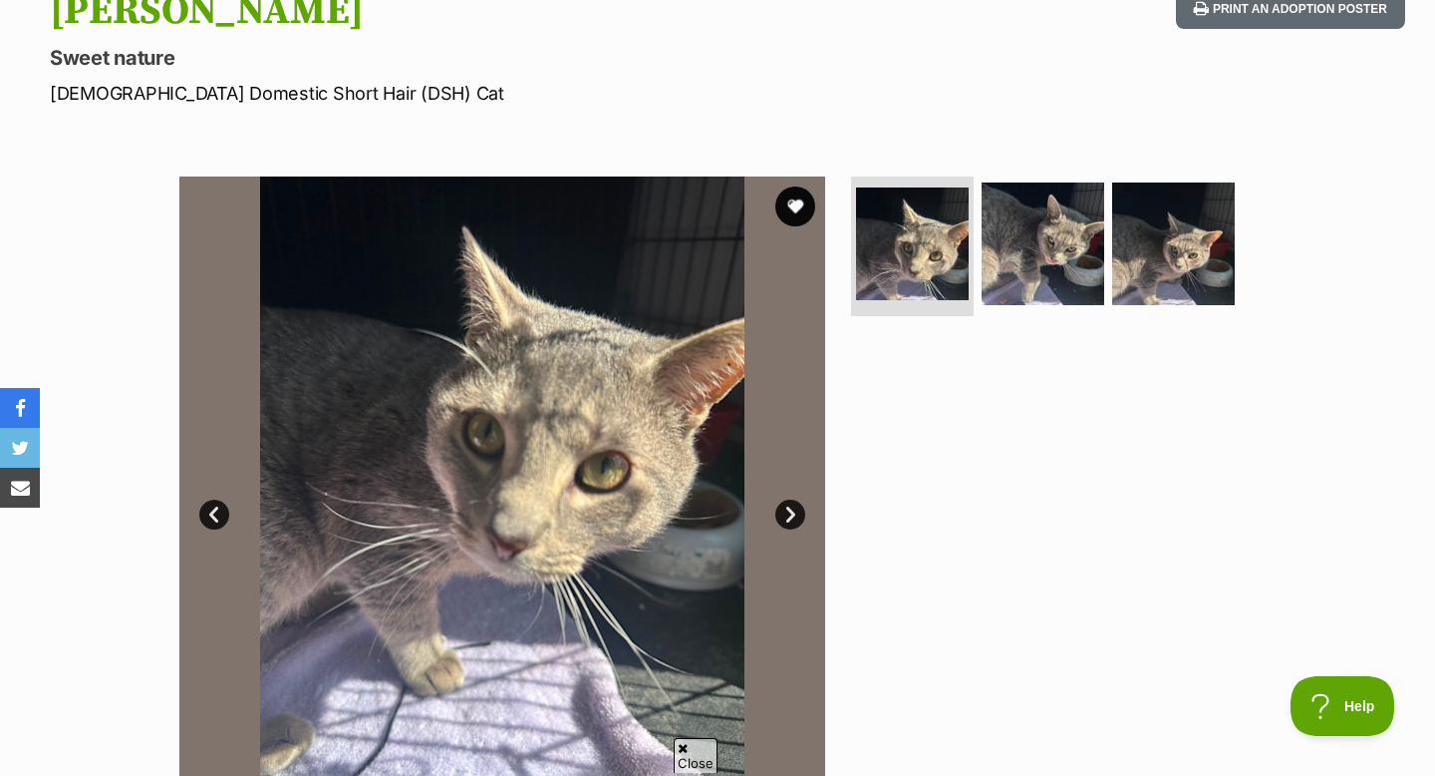
scroll to position [258, 0]
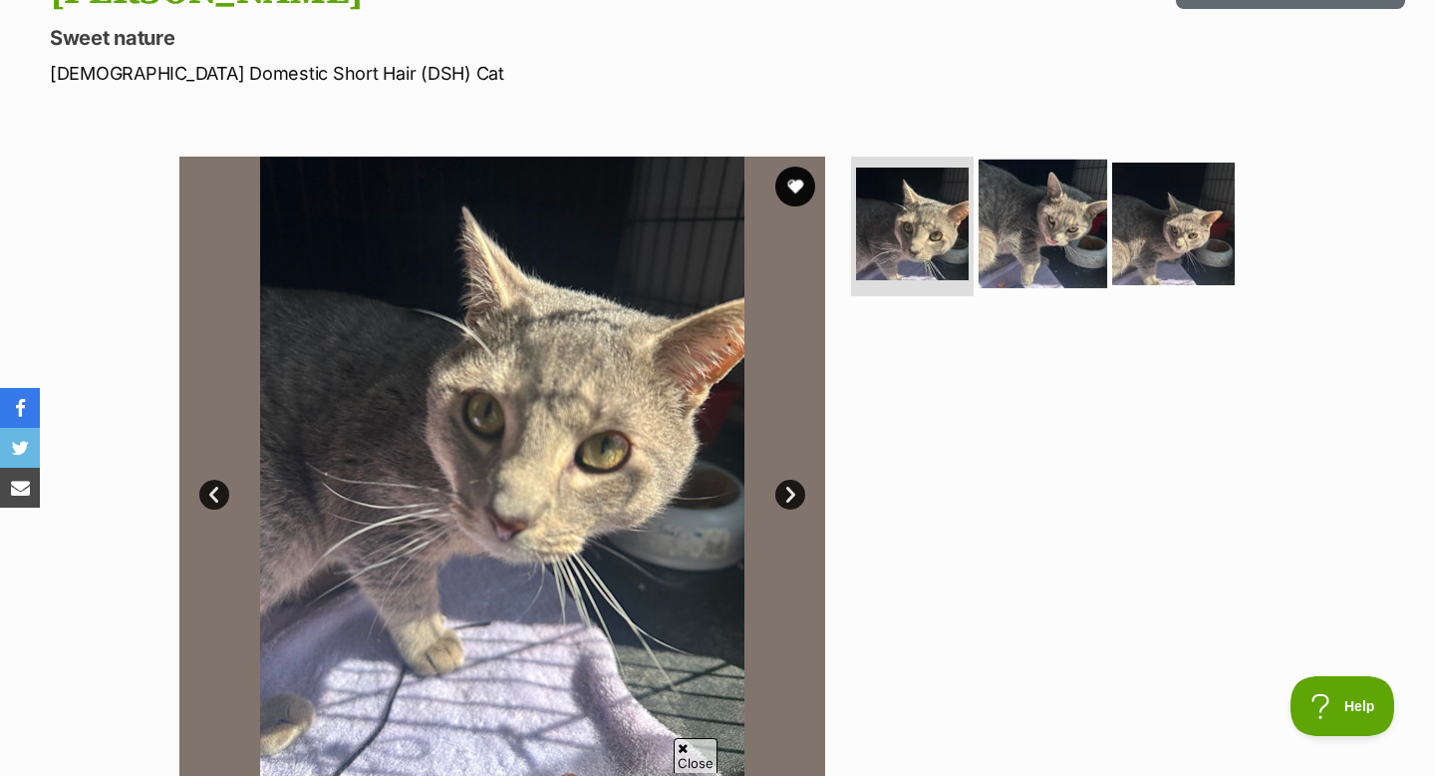
click at [1023, 235] on img at bounding box center [1043, 223] width 129 height 129
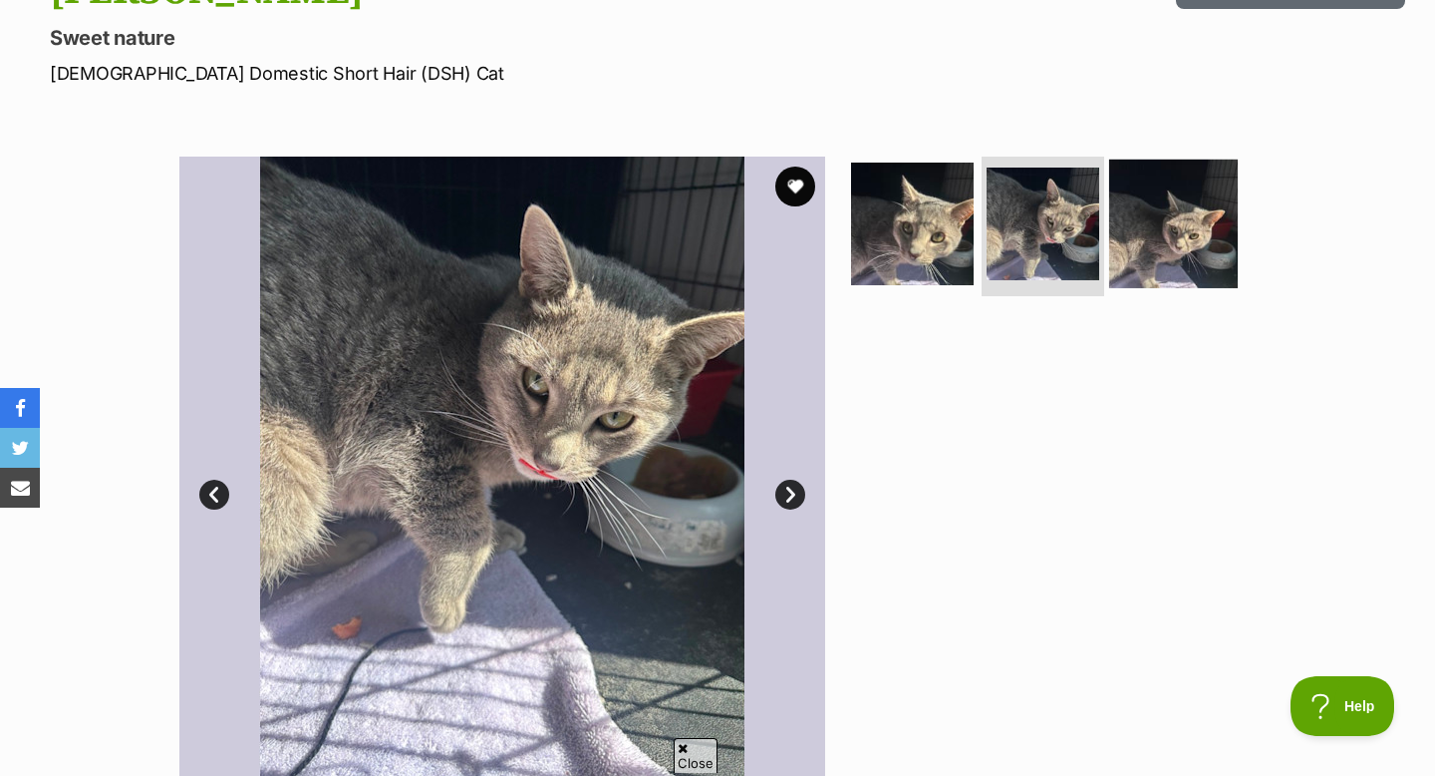
click at [1199, 247] on img at bounding box center [1174, 223] width 129 height 129
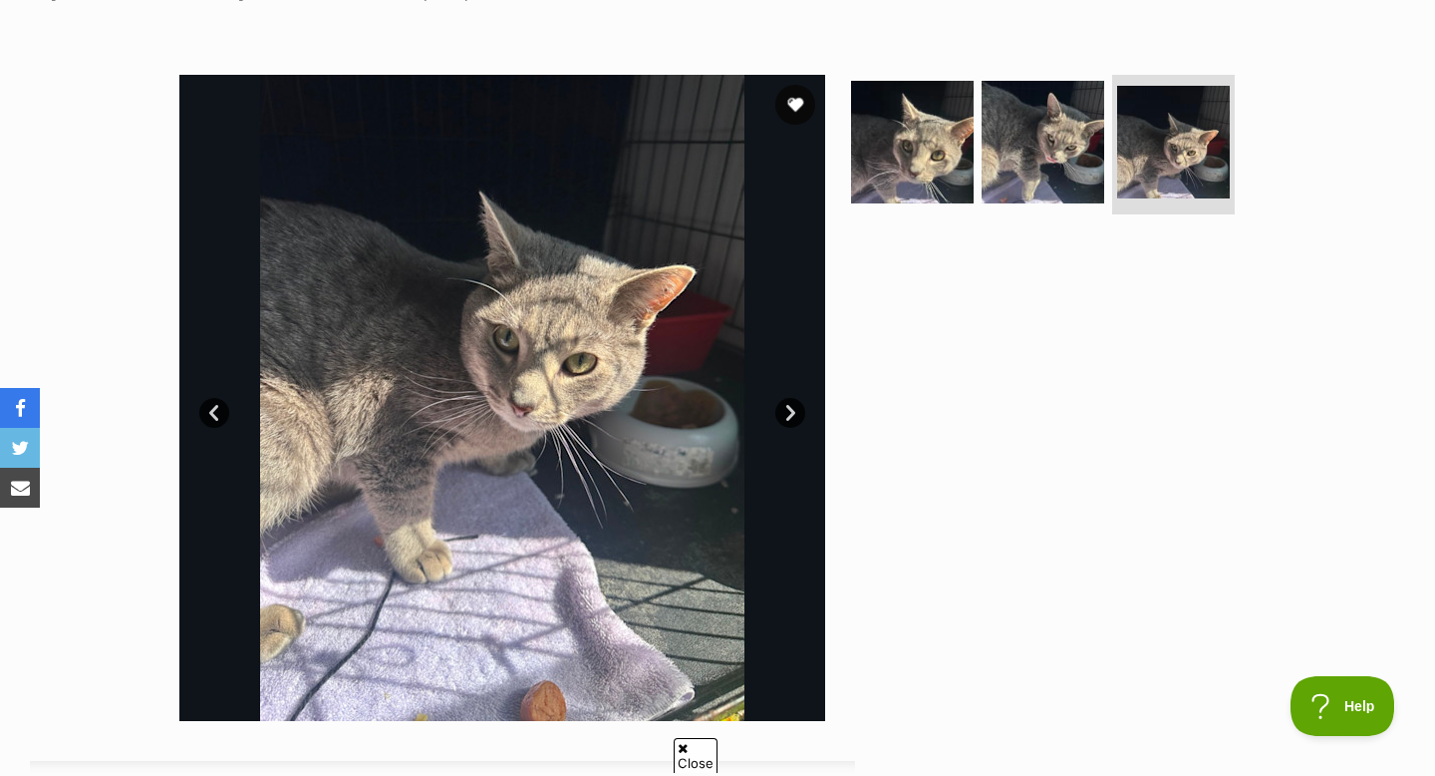
scroll to position [159, 0]
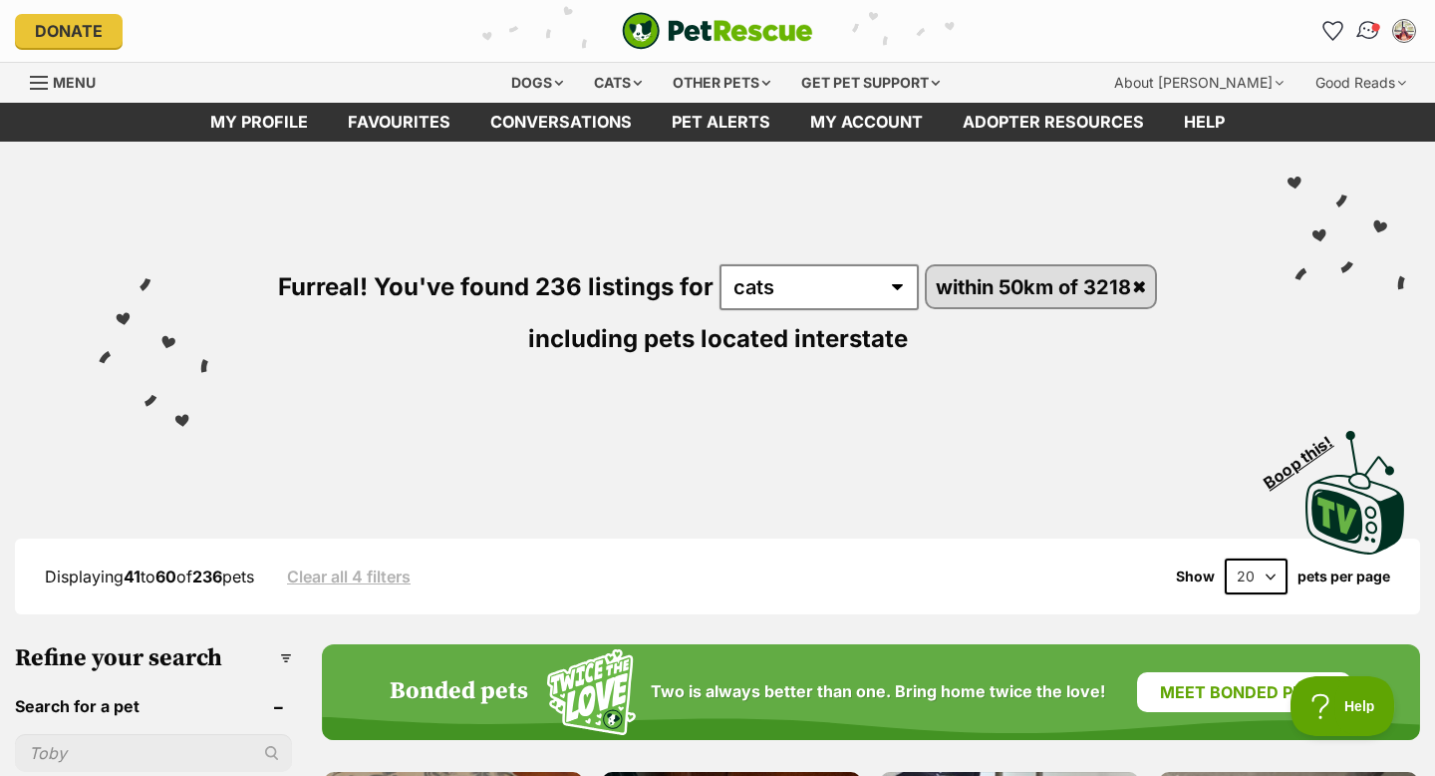
click at [1364, 35] on img "Conversations" at bounding box center [1369, 31] width 27 height 26
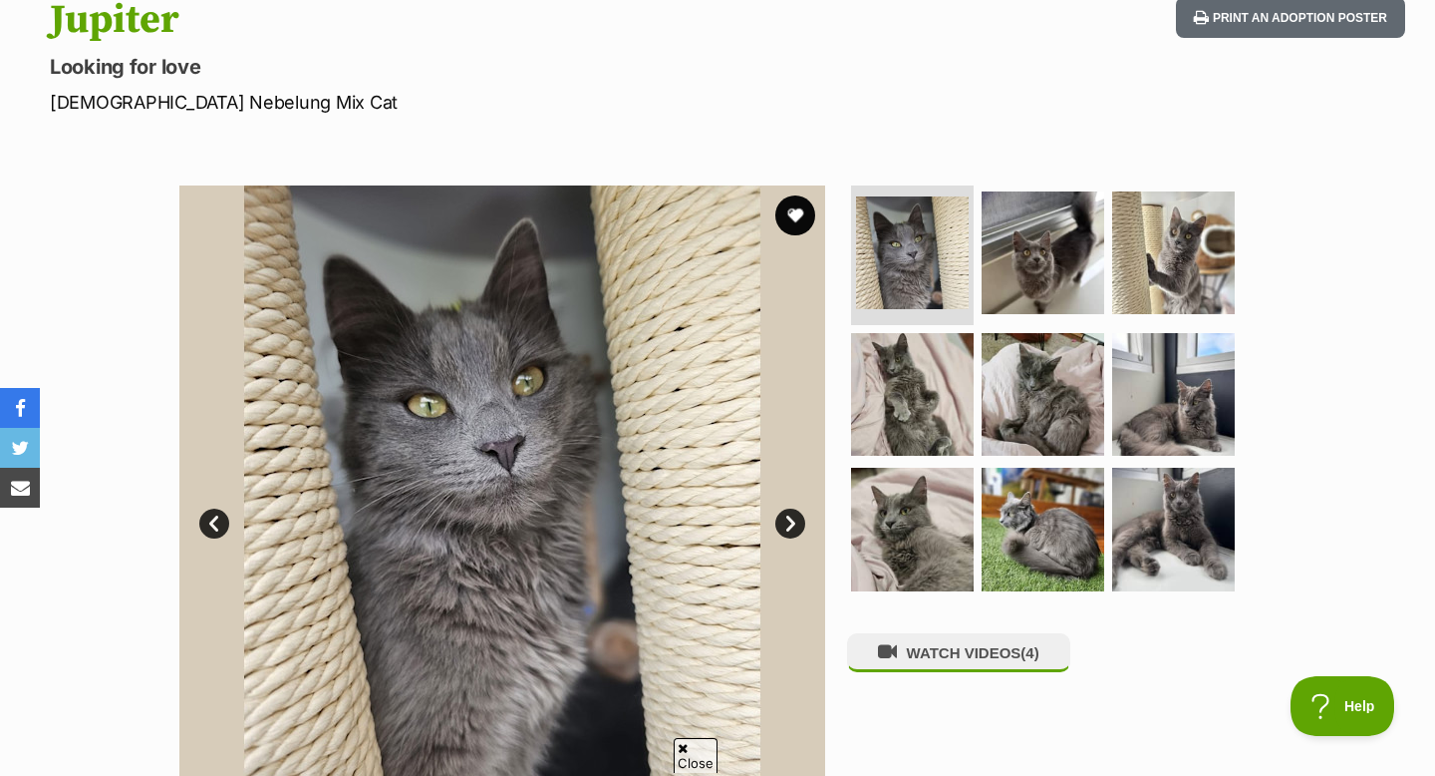
scroll to position [230, 0]
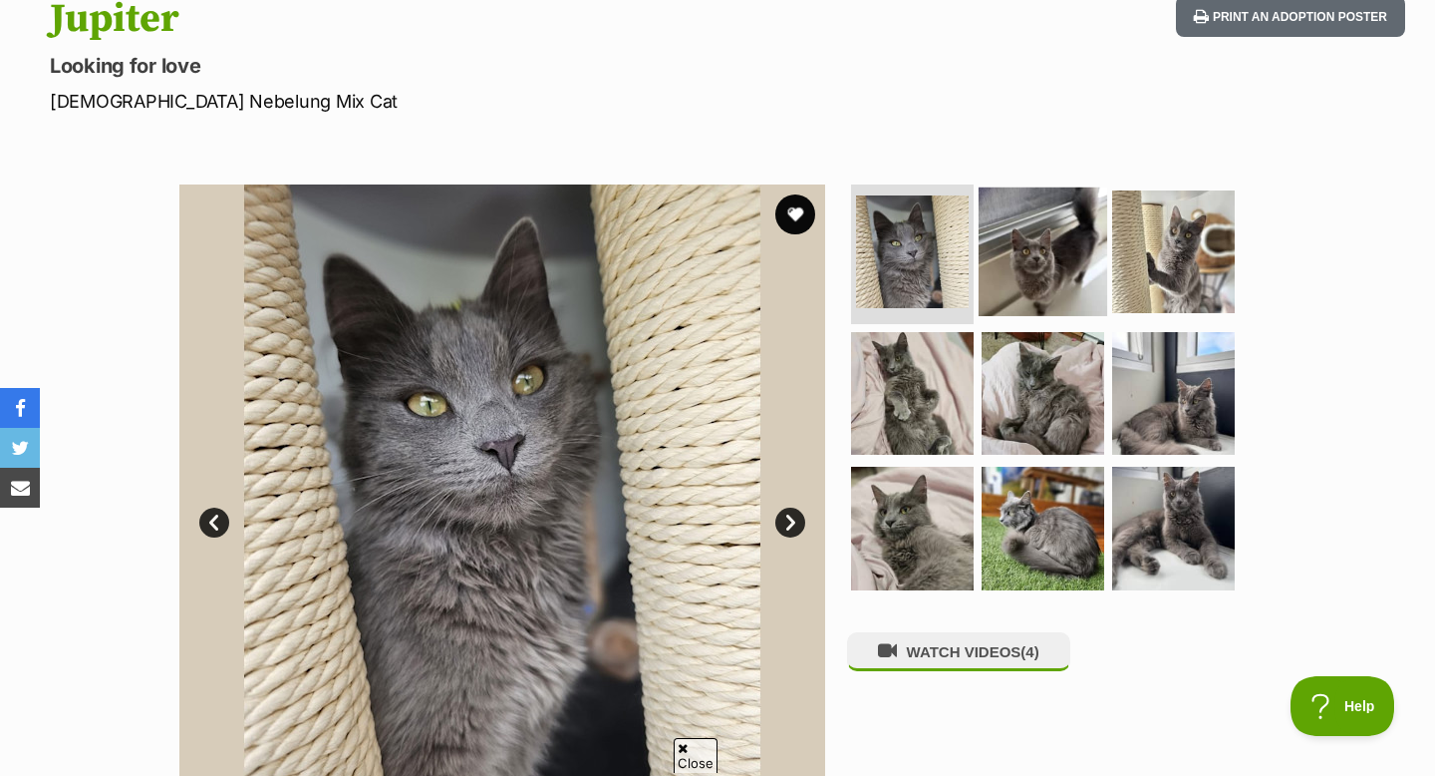
click at [998, 254] on img at bounding box center [1043, 251] width 129 height 129
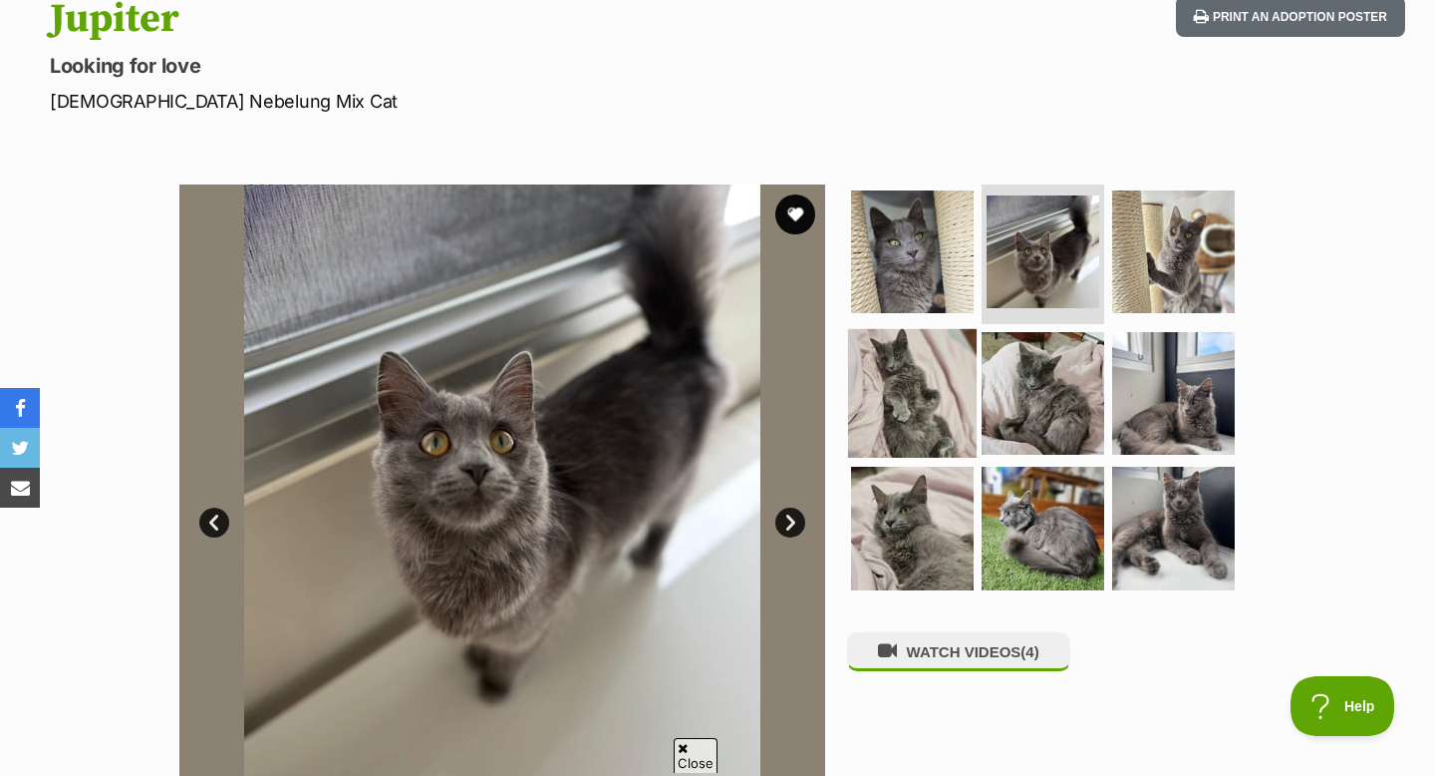
click at [953, 357] on img at bounding box center [912, 392] width 129 height 129
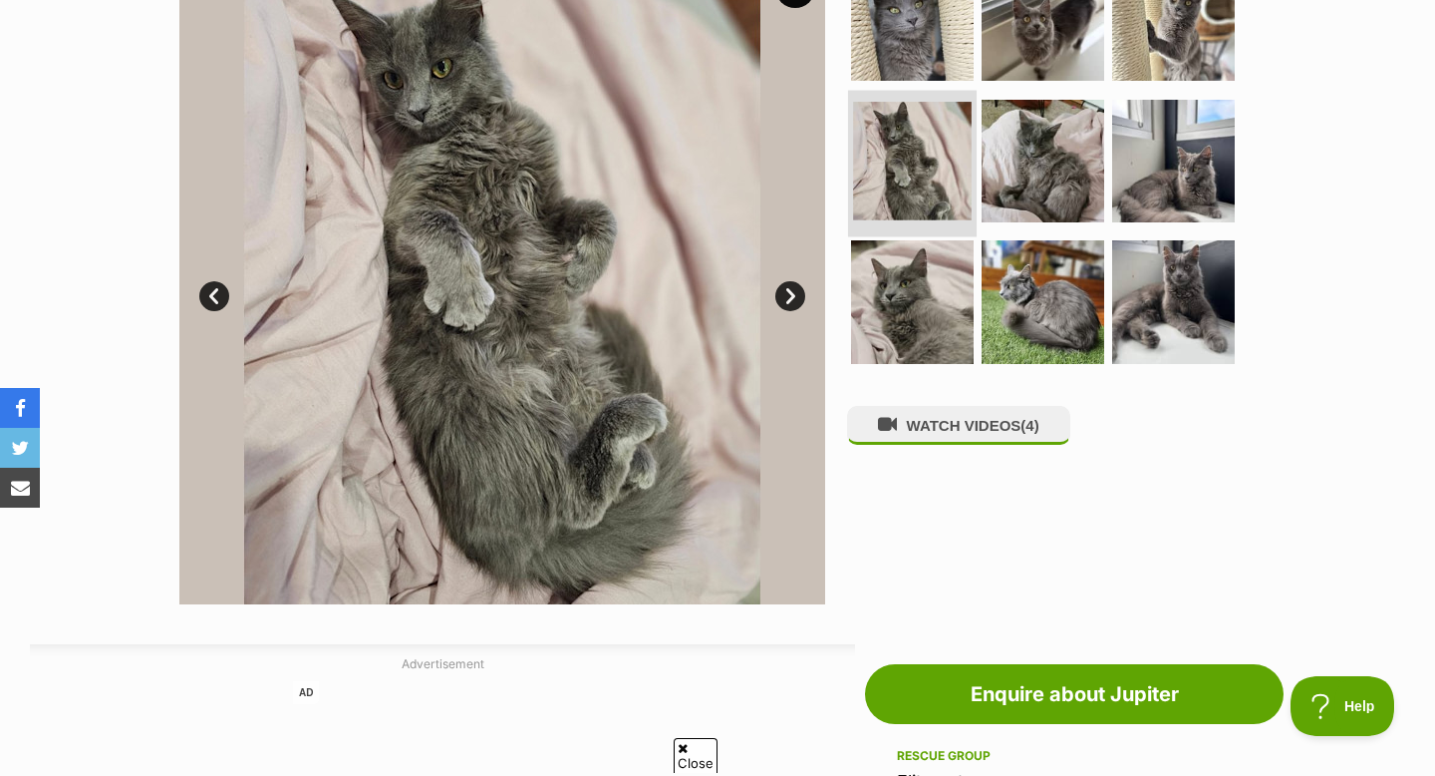
scroll to position [368, 0]
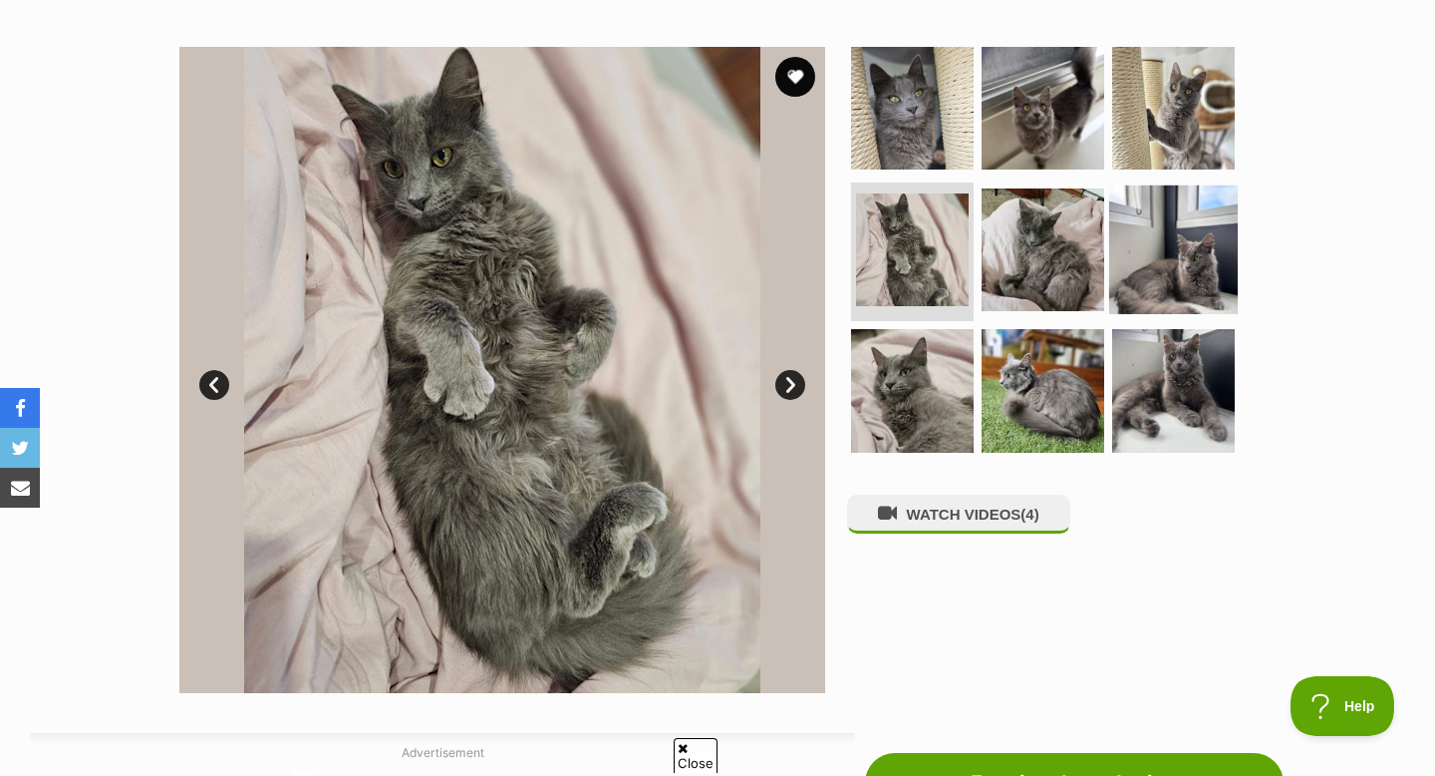
click at [1150, 260] on img at bounding box center [1174, 248] width 129 height 129
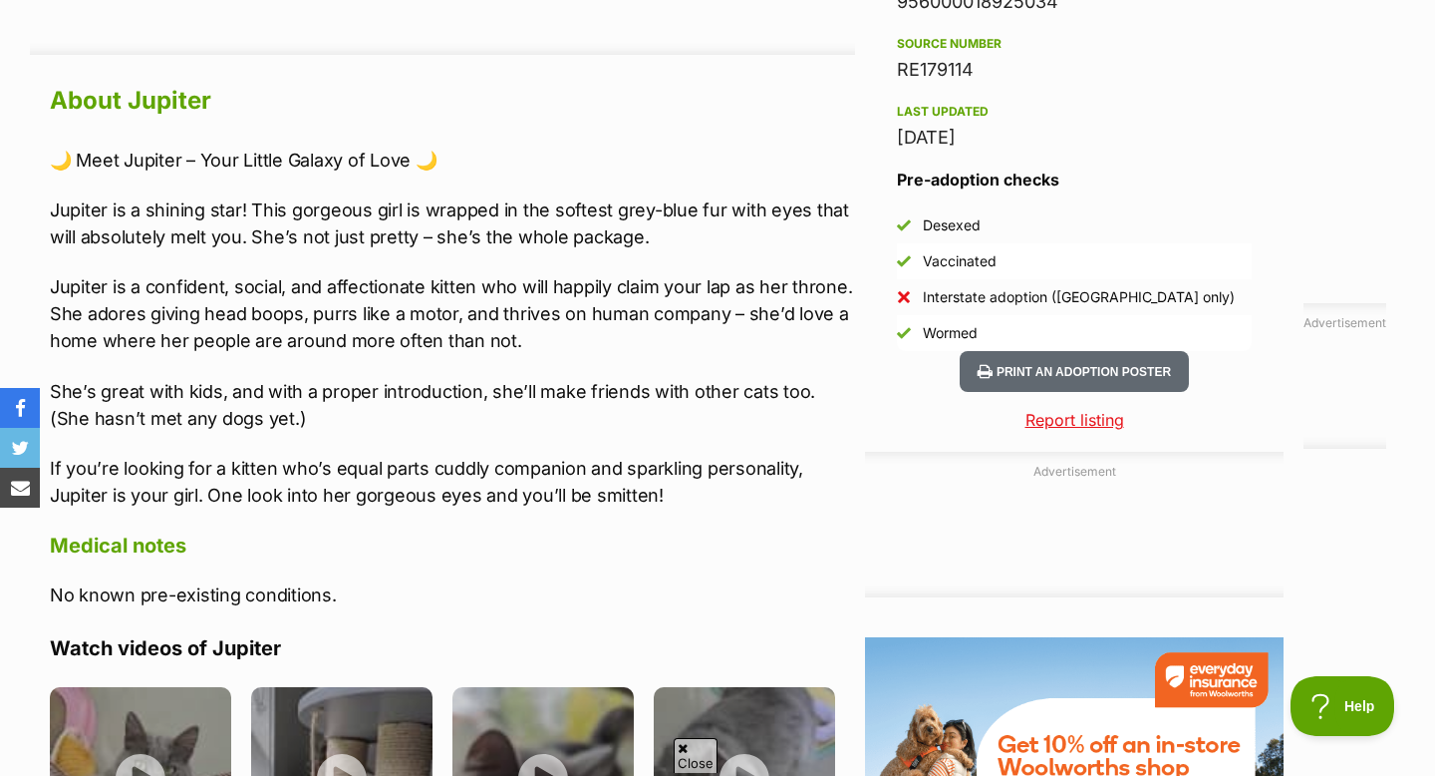
scroll to position [1702, 0]
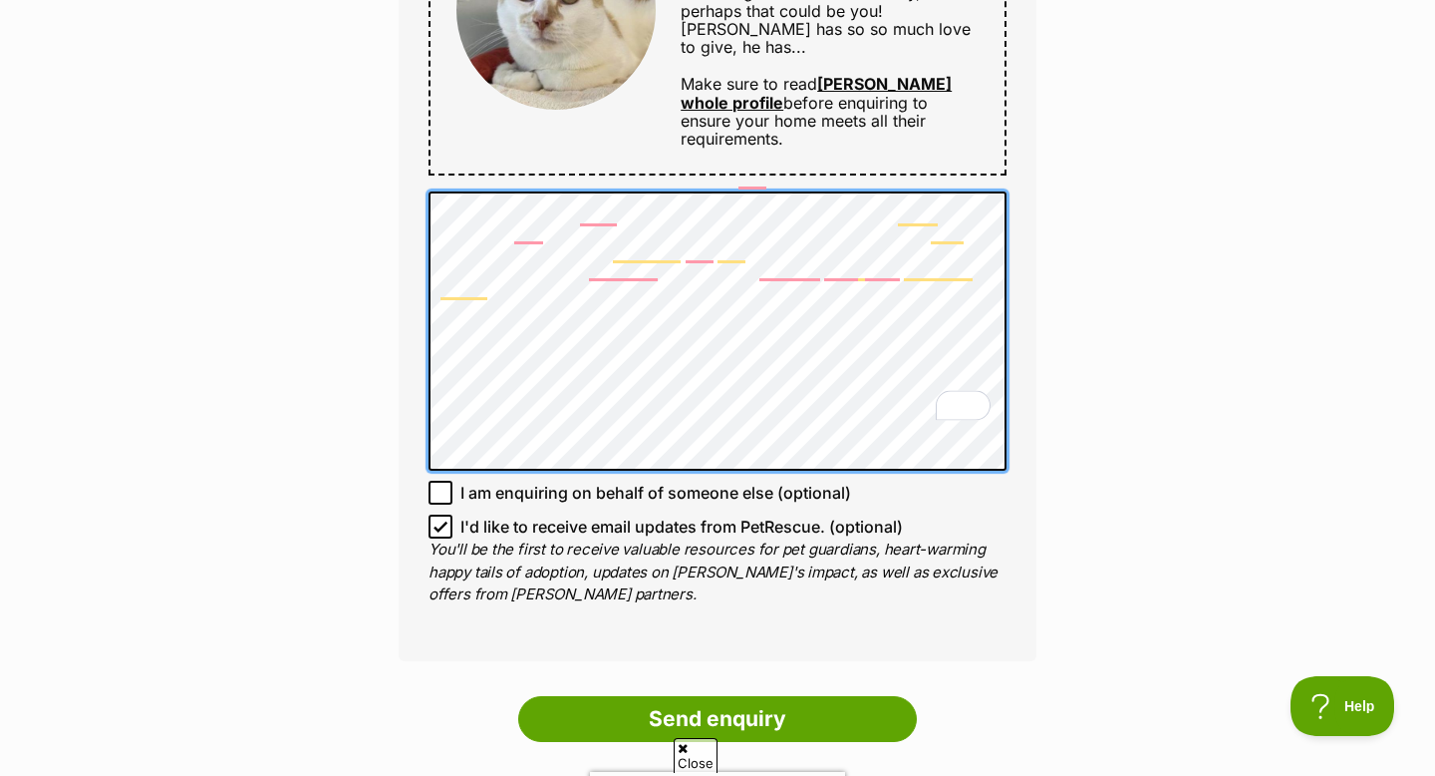
scroll to position [1226, 0]
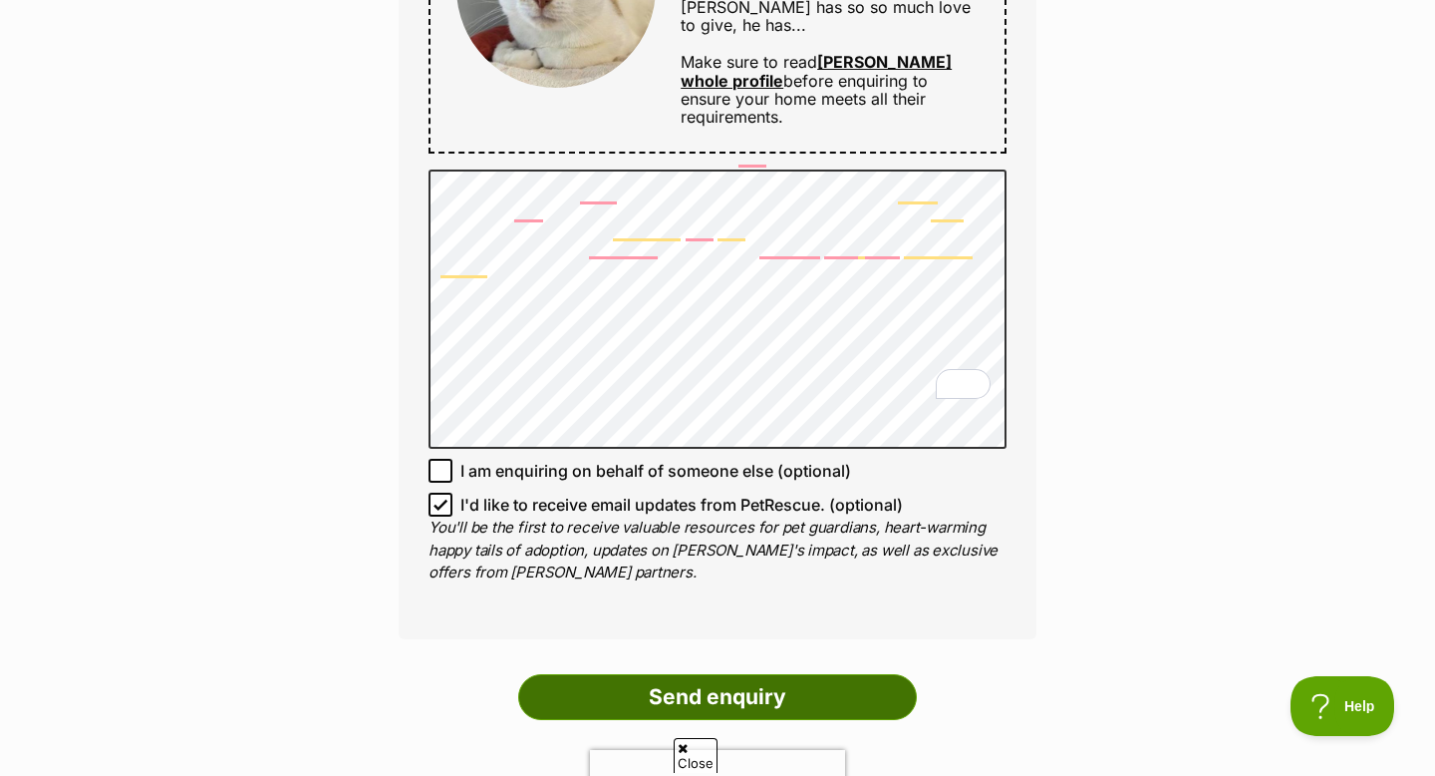
click at [705, 674] on input "Send enquiry" at bounding box center [717, 697] width 399 height 46
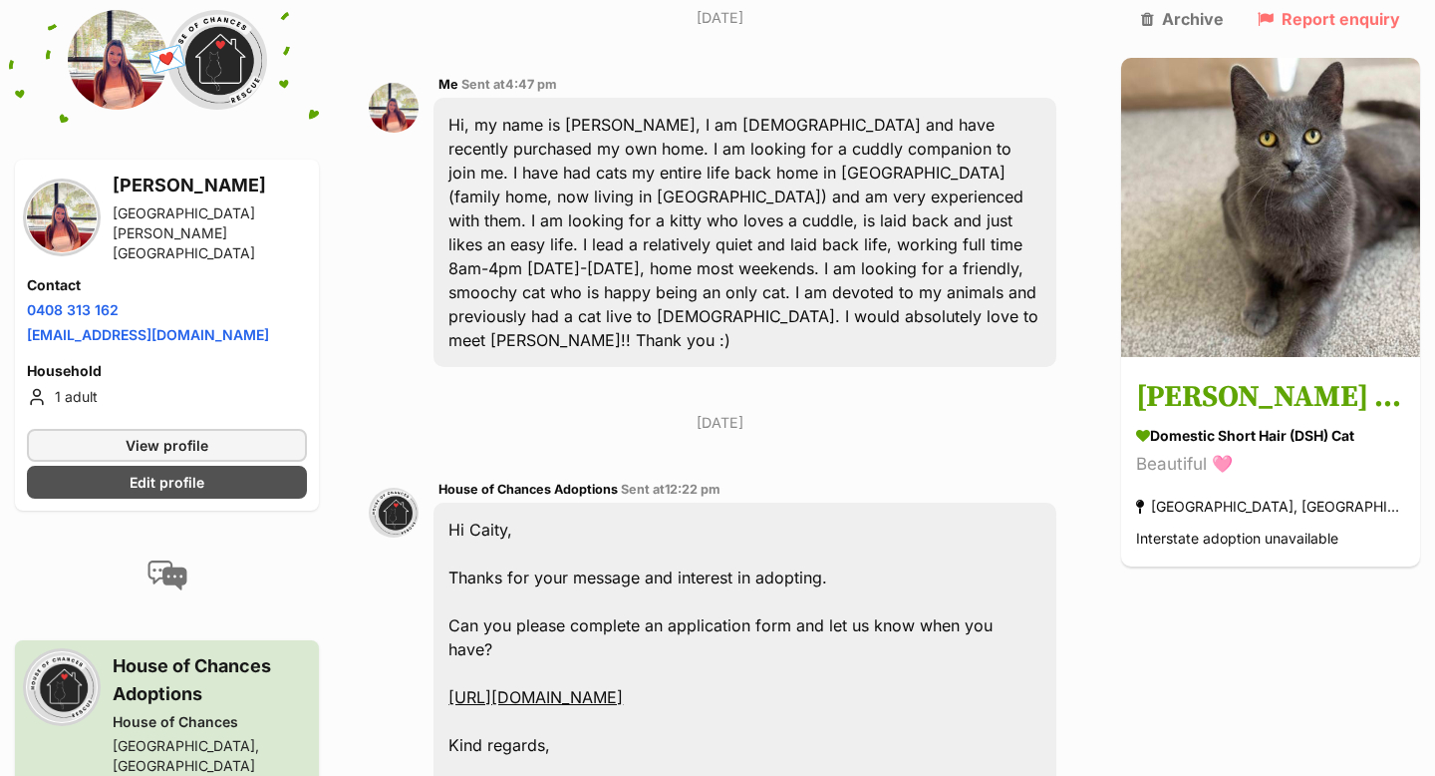
scroll to position [412, 0]
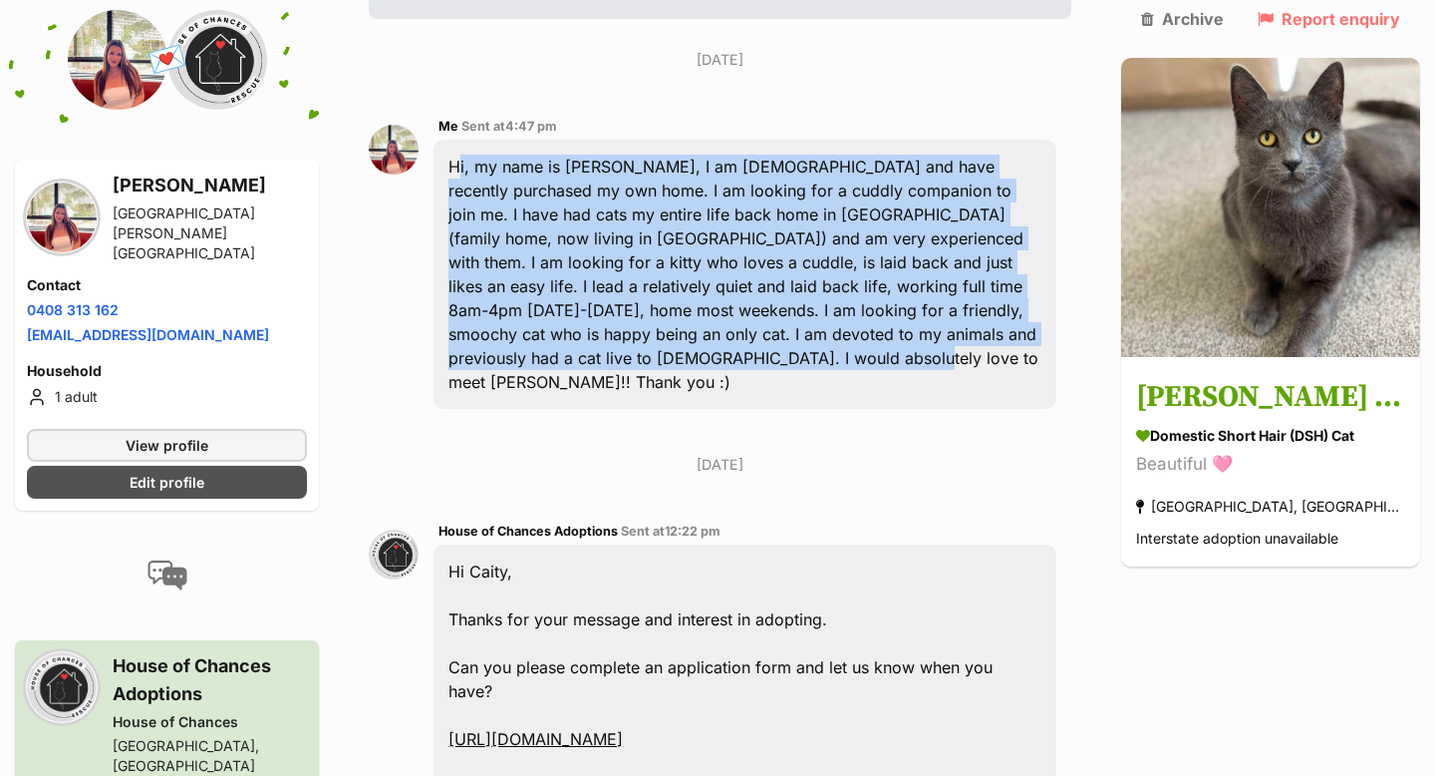
drag, startPoint x: 575, startPoint y: 305, endPoint x: 461, endPoint y: 112, distance: 224.8
click at [461, 140] on div "Hi, my name is [PERSON_NAME], I am [DEMOGRAPHIC_DATA] and have recently purchas…" at bounding box center [745, 274] width 623 height 269
copy div "Hi, my name is [PERSON_NAME], I am [DEMOGRAPHIC_DATA] and have recently purchas…"
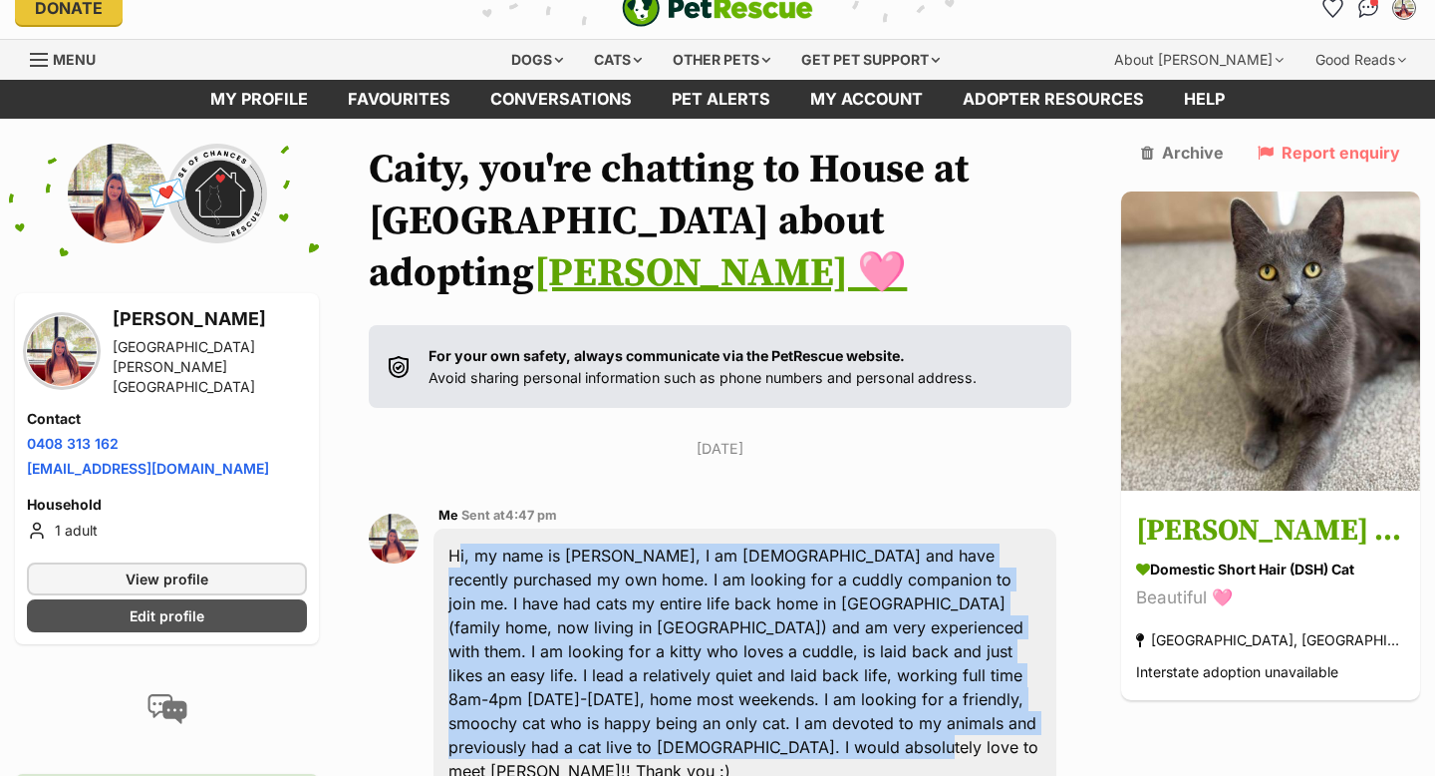
scroll to position [20, 0]
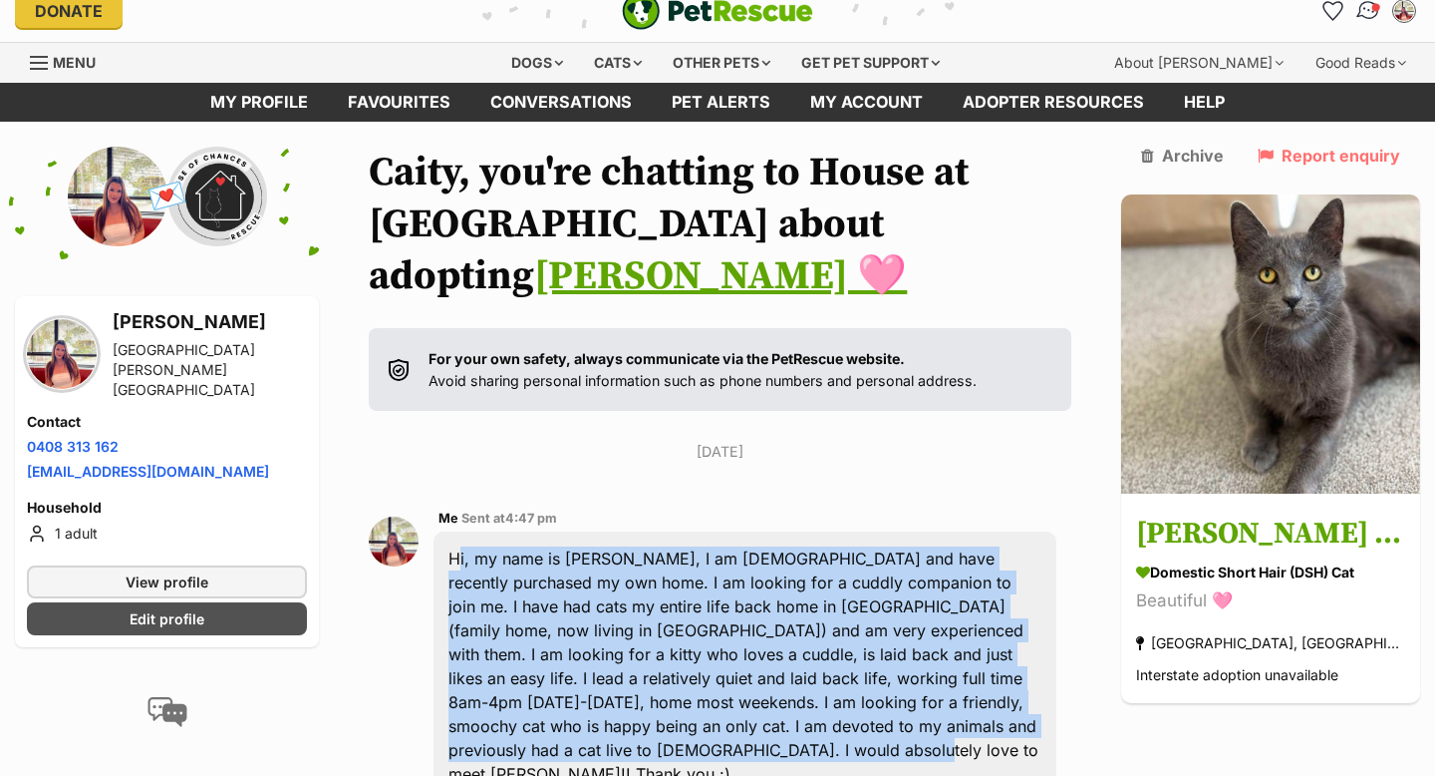
click at [1367, 19] on img "Conversations" at bounding box center [1369, 11] width 27 height 26
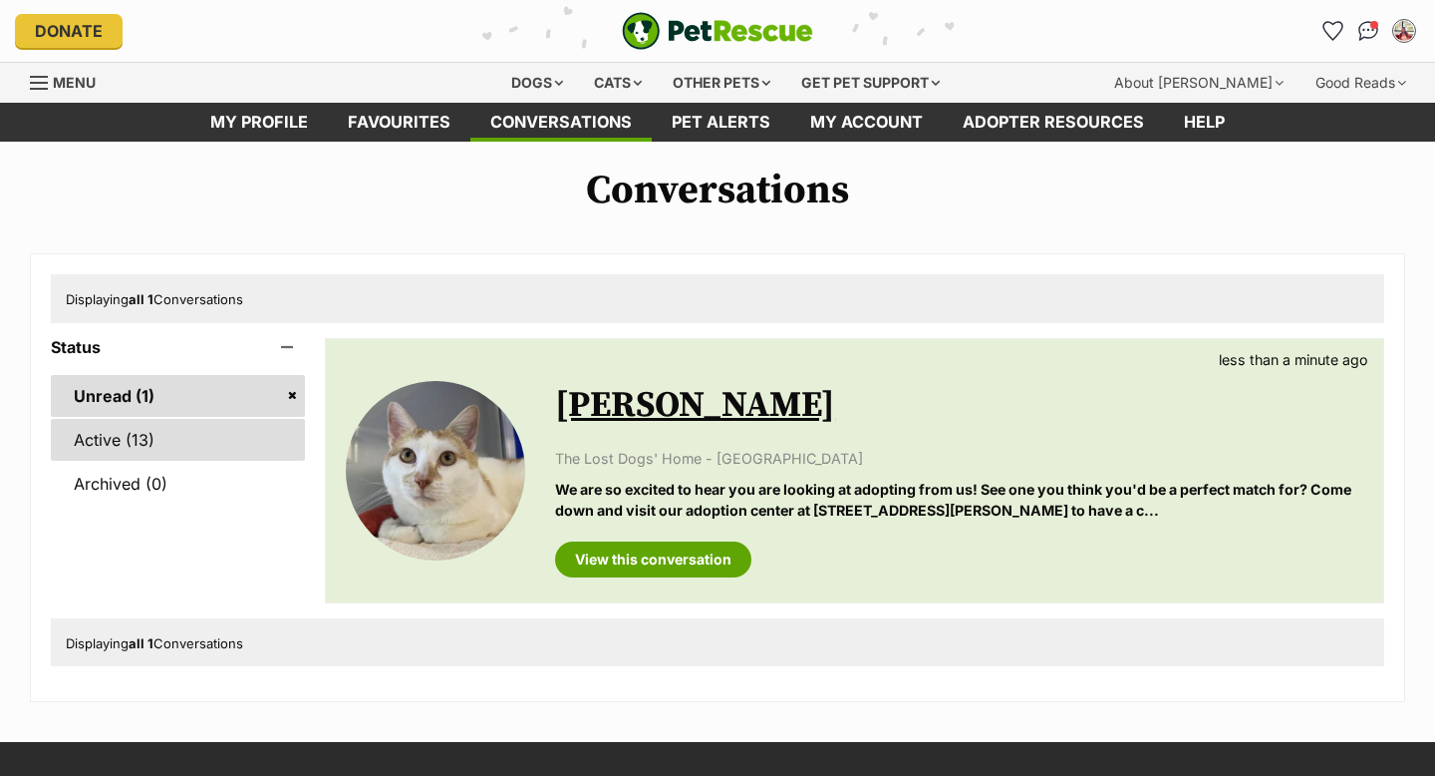
click at [161, 442] on link "Active (13)" at bounding box center [178, 440] width 254 height 42
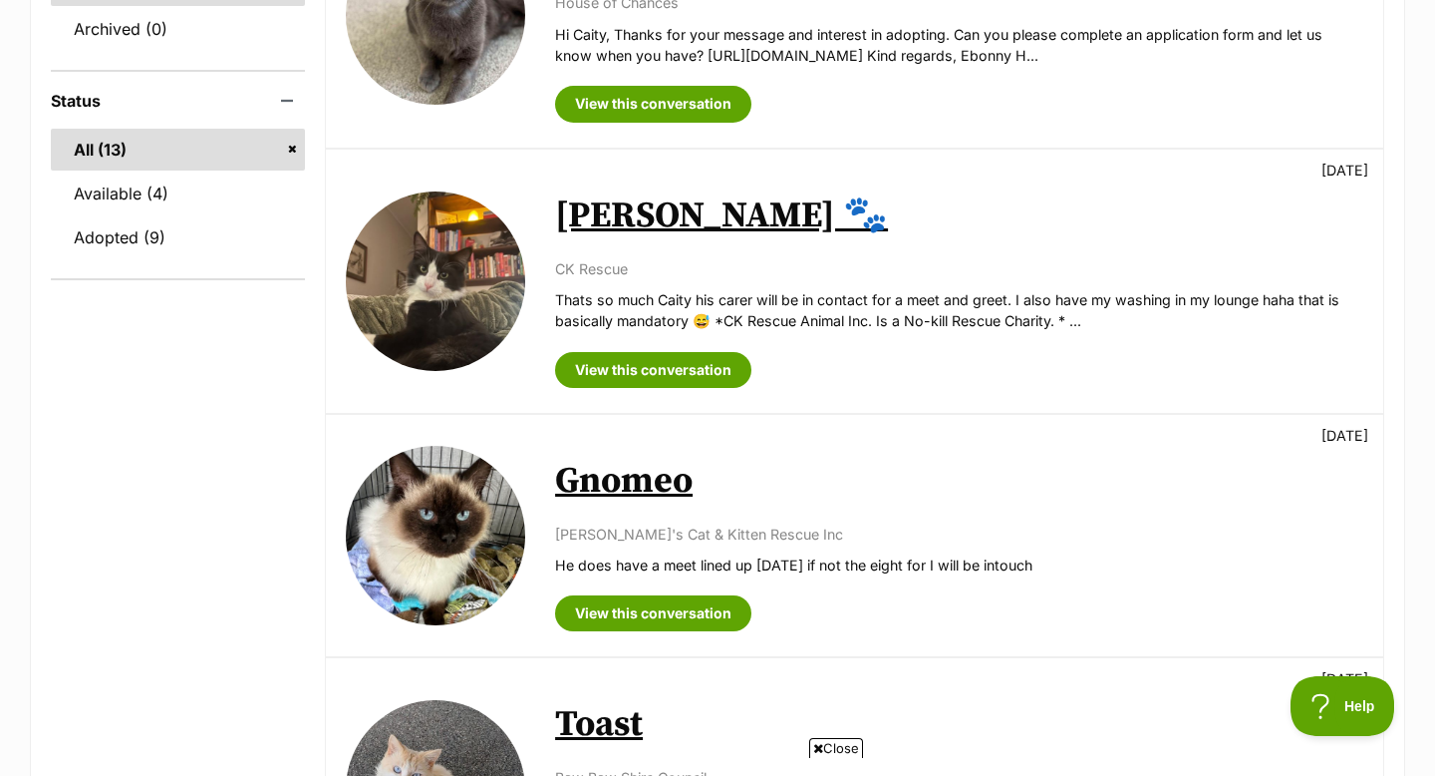
click at [617, 238] on div "[PERSON_NAME] 🐾 [DATE] CK Rescue Thats so much Caity his carer will be in conta…" at bounding box center [959, 280] width 808 height 213
click at [651, 374] on link "View this conversation" at bounding box center [653, 370] width 196 height 36
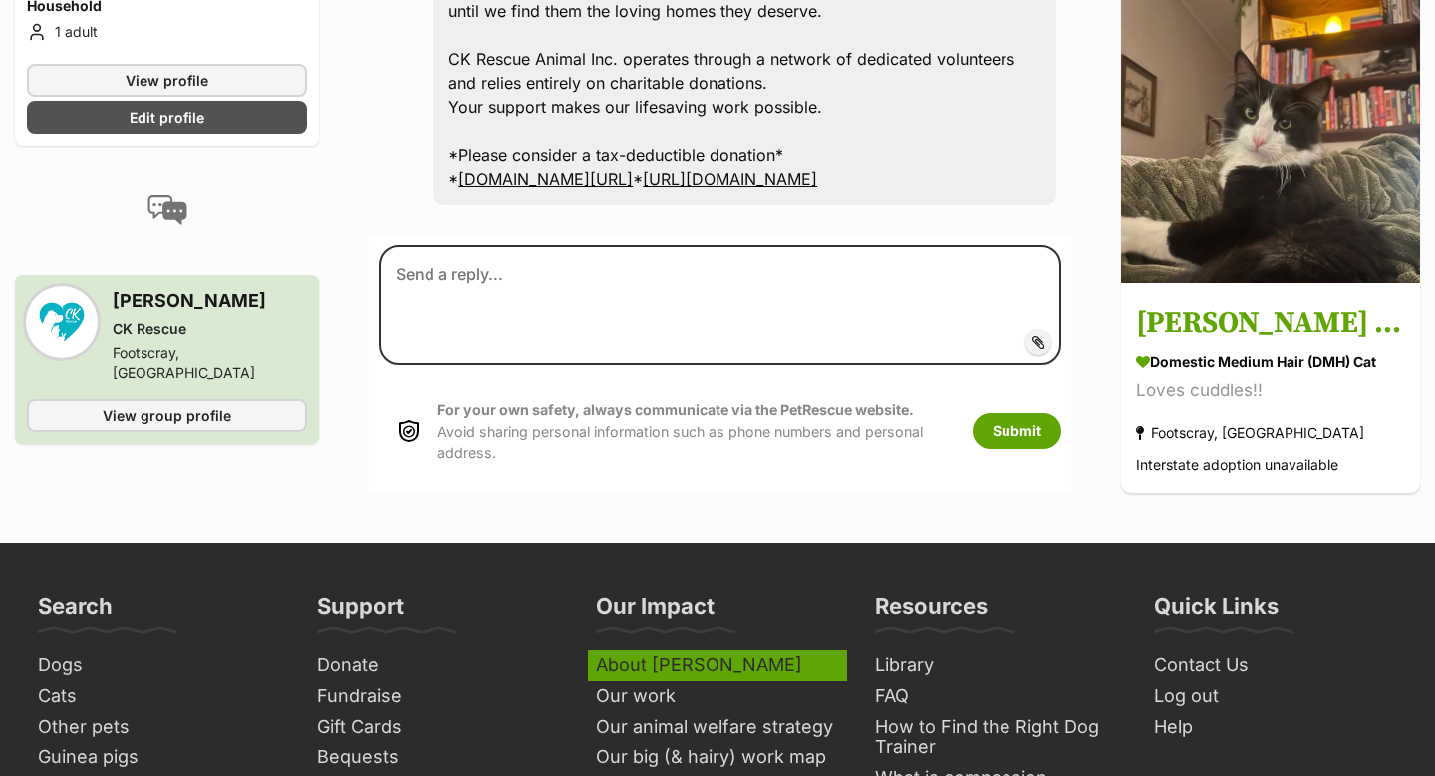
scroll to position [7219, 0]
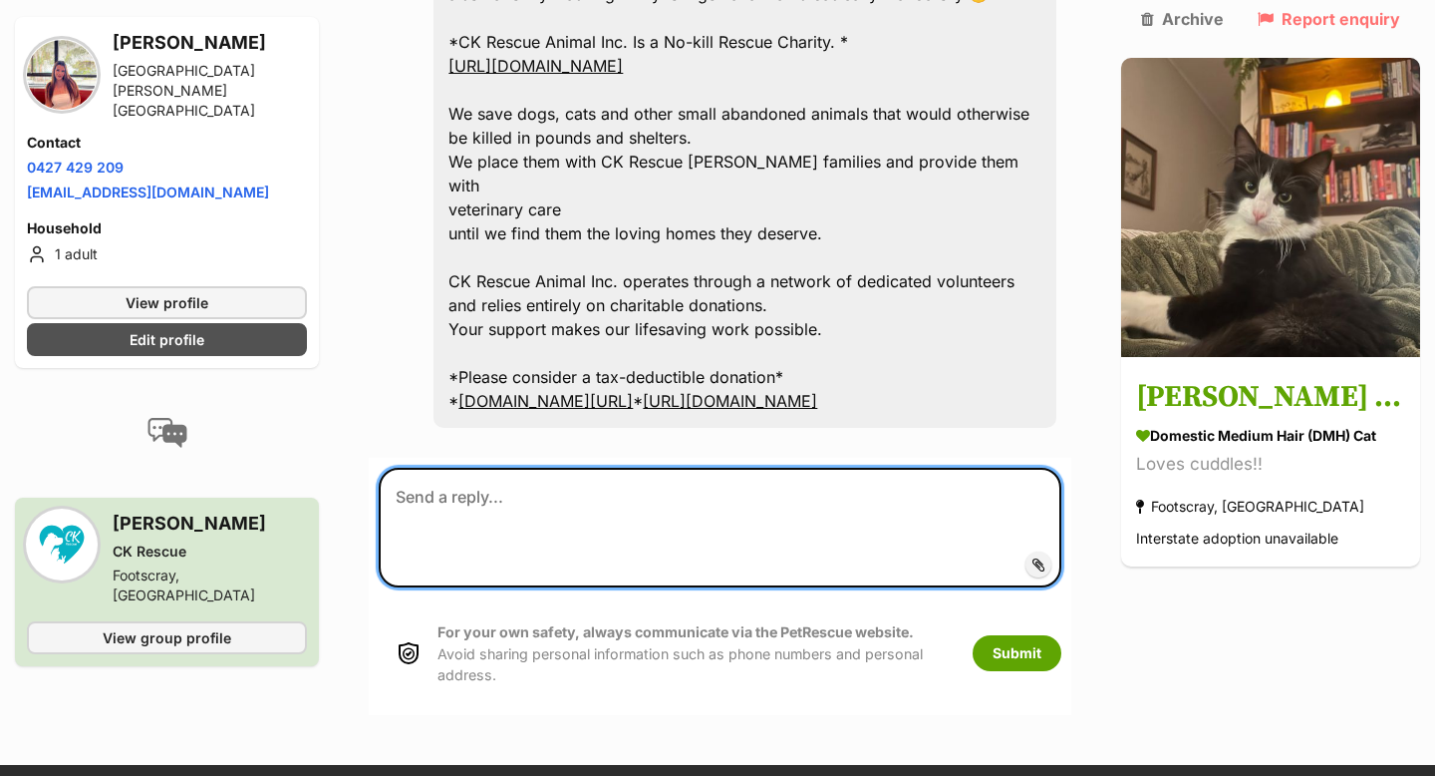
click at [564, 468] on textarea at bounding box center [720, 528] width 683 height 120
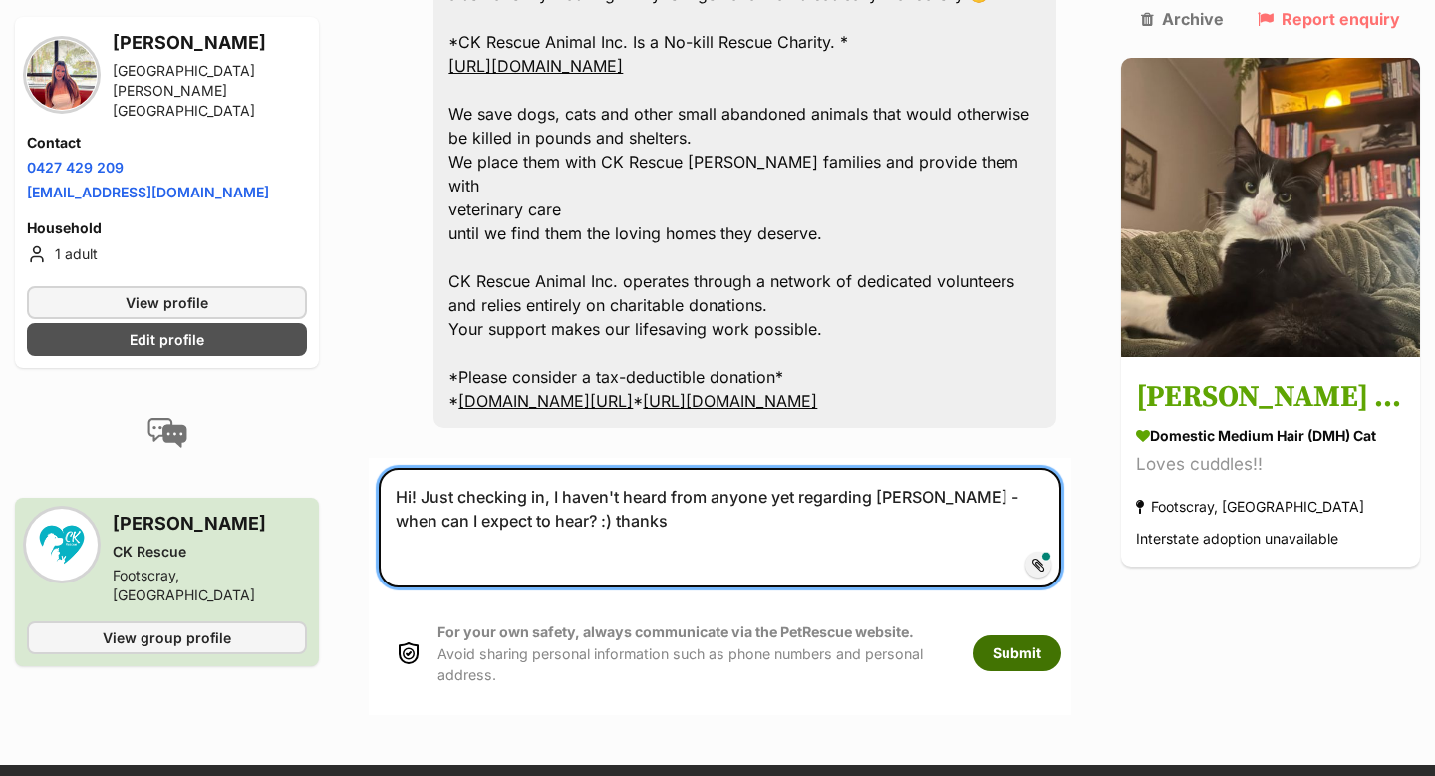
type textarea "Hi! Just checking in, I haven't heard from anyone yet regarding [PERSON_NAME] -…"
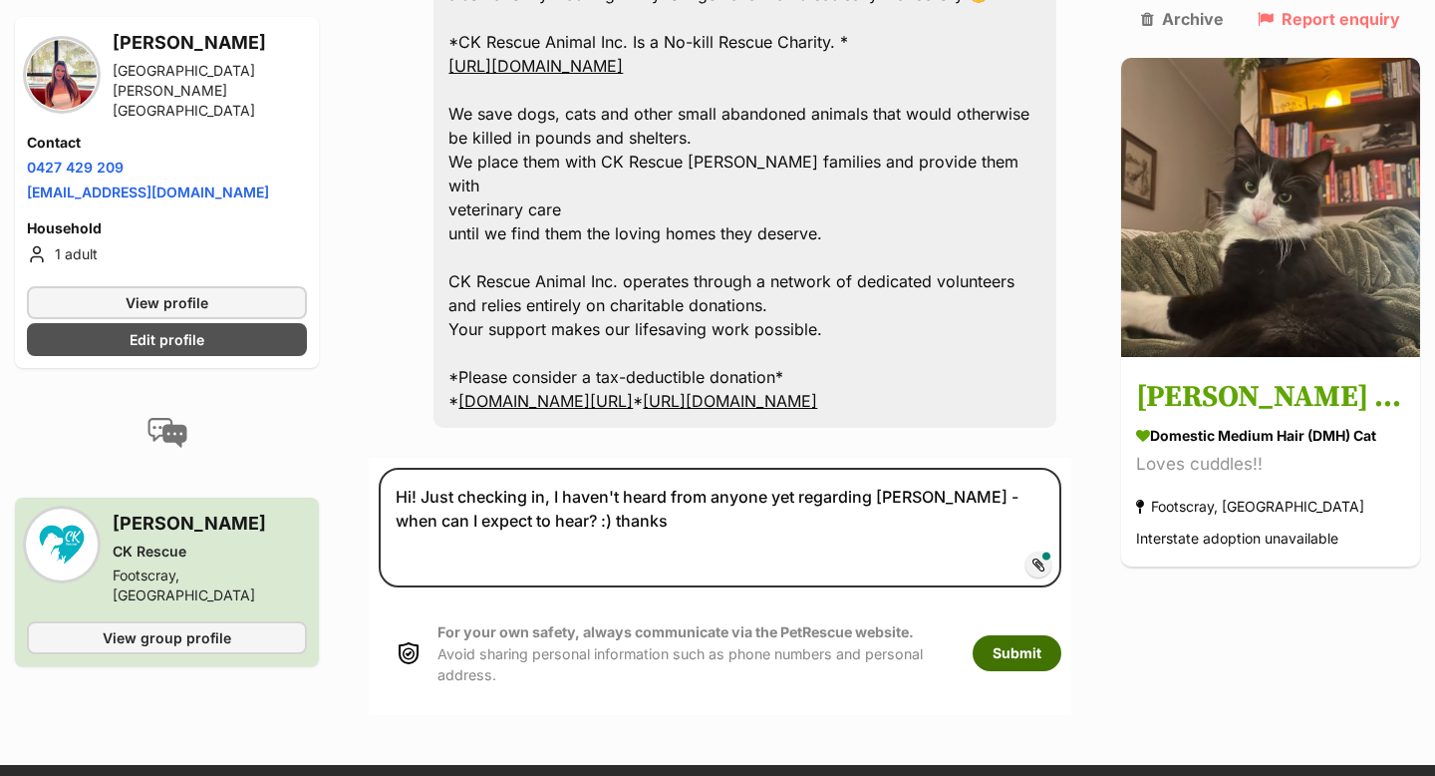
click at [1035, 635] on button "Submit" at bounding box center [1017, 653] width 89 height 36
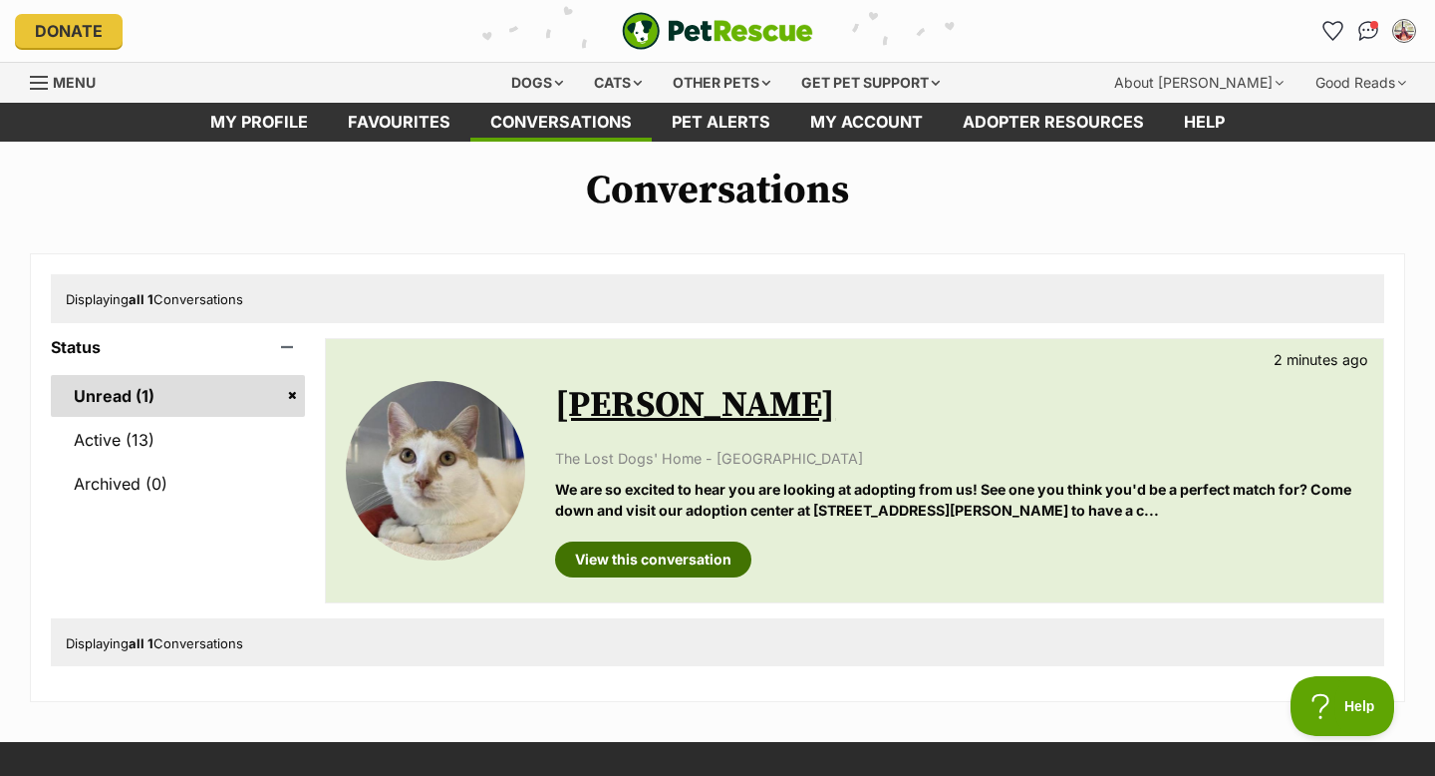
click at [642, 562] on link "View this conversation" at bounding box center [653, 559] width 196 height 36
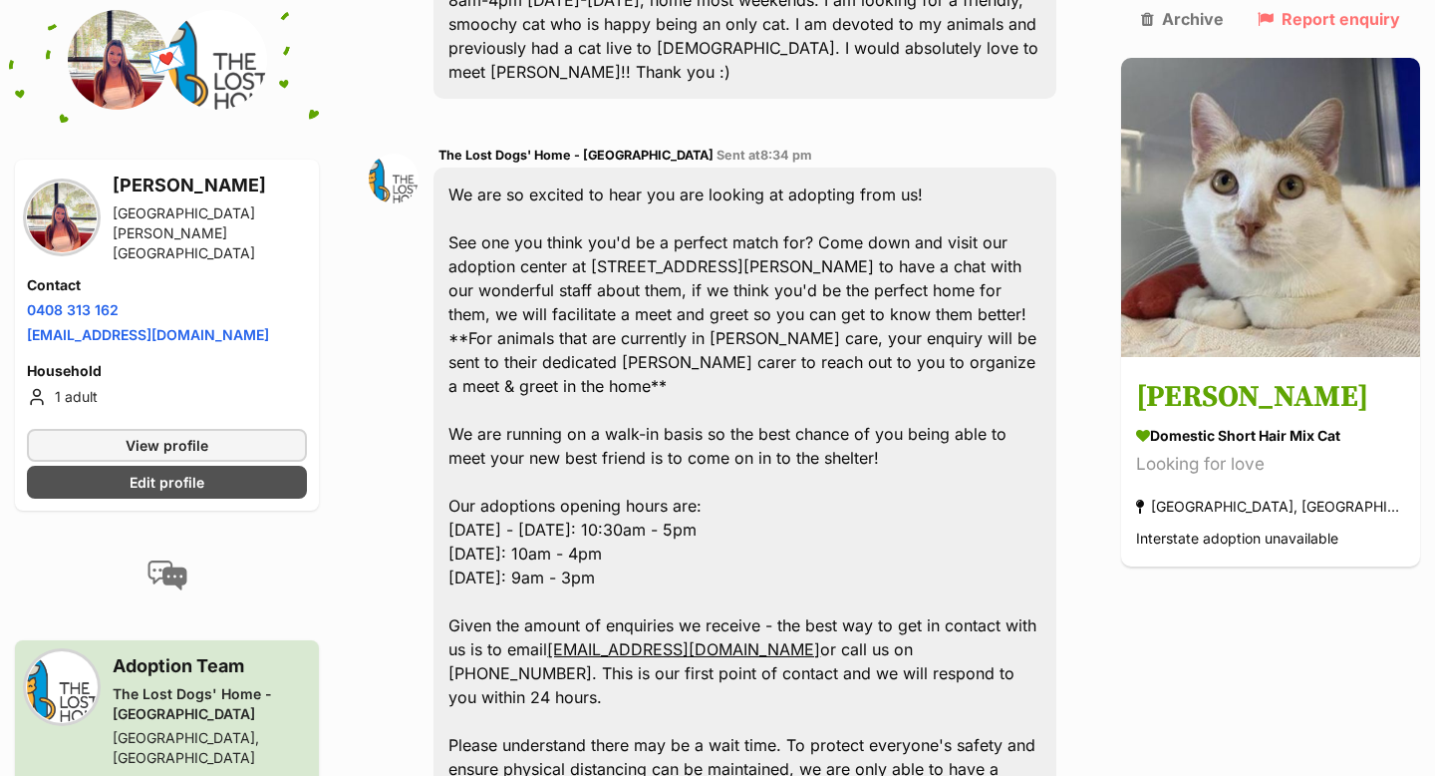
scroll to position [770, 0]
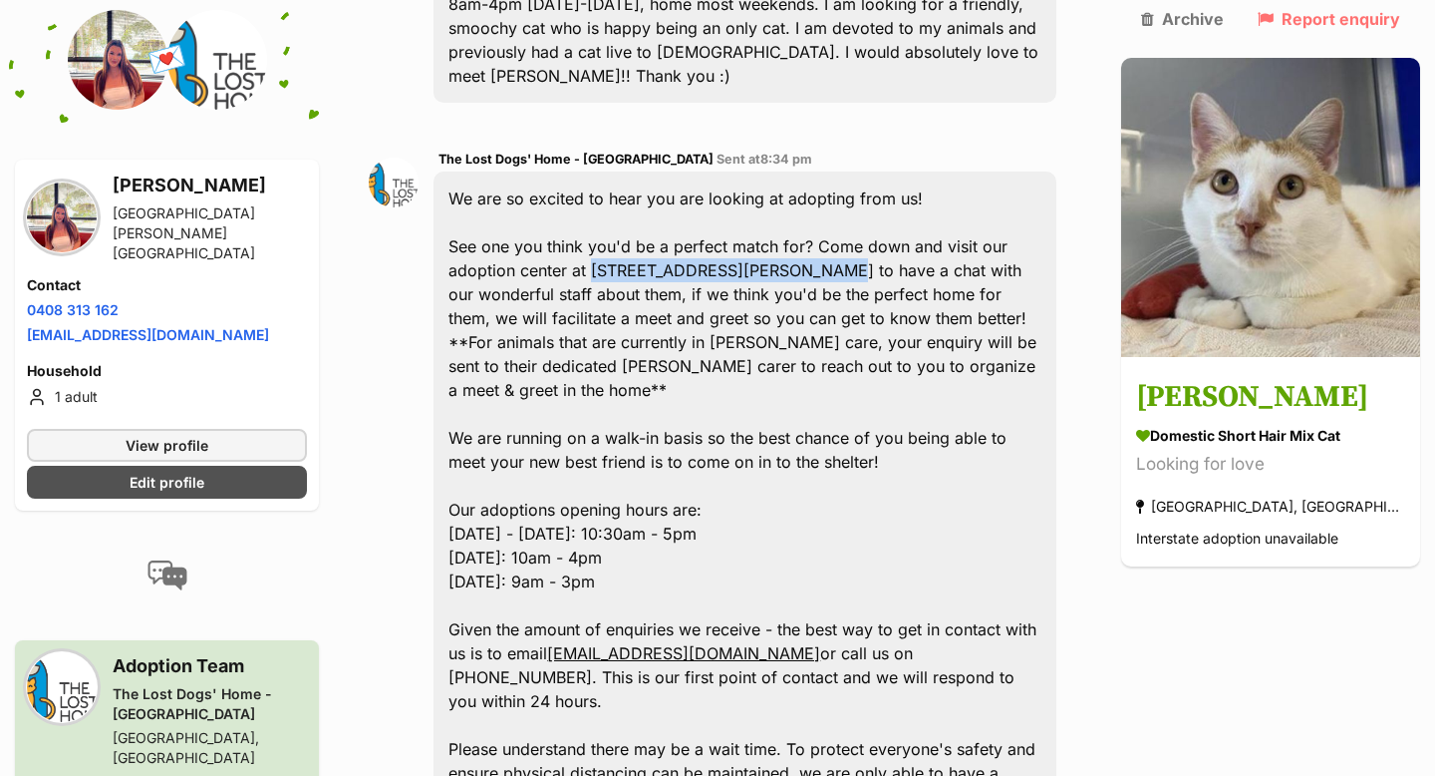
drag, startPoint x: 755, startPoint y: 170, endPoint x: 539, endPoint y: 168, distance: 215.3
click at [539, 171] on div "We are so excited to hear you are looking at adopting from us! See one you thin…" at bounding box center [745, 604] width 623 height 867
copy div "[STREET_ADDRESS][PERSON_NAME]"
click at [761, 290] on div "We are so excited to hear you are looking at adopting from us! See one you thin…" at bounding box center [745, 604] width 623 height 867
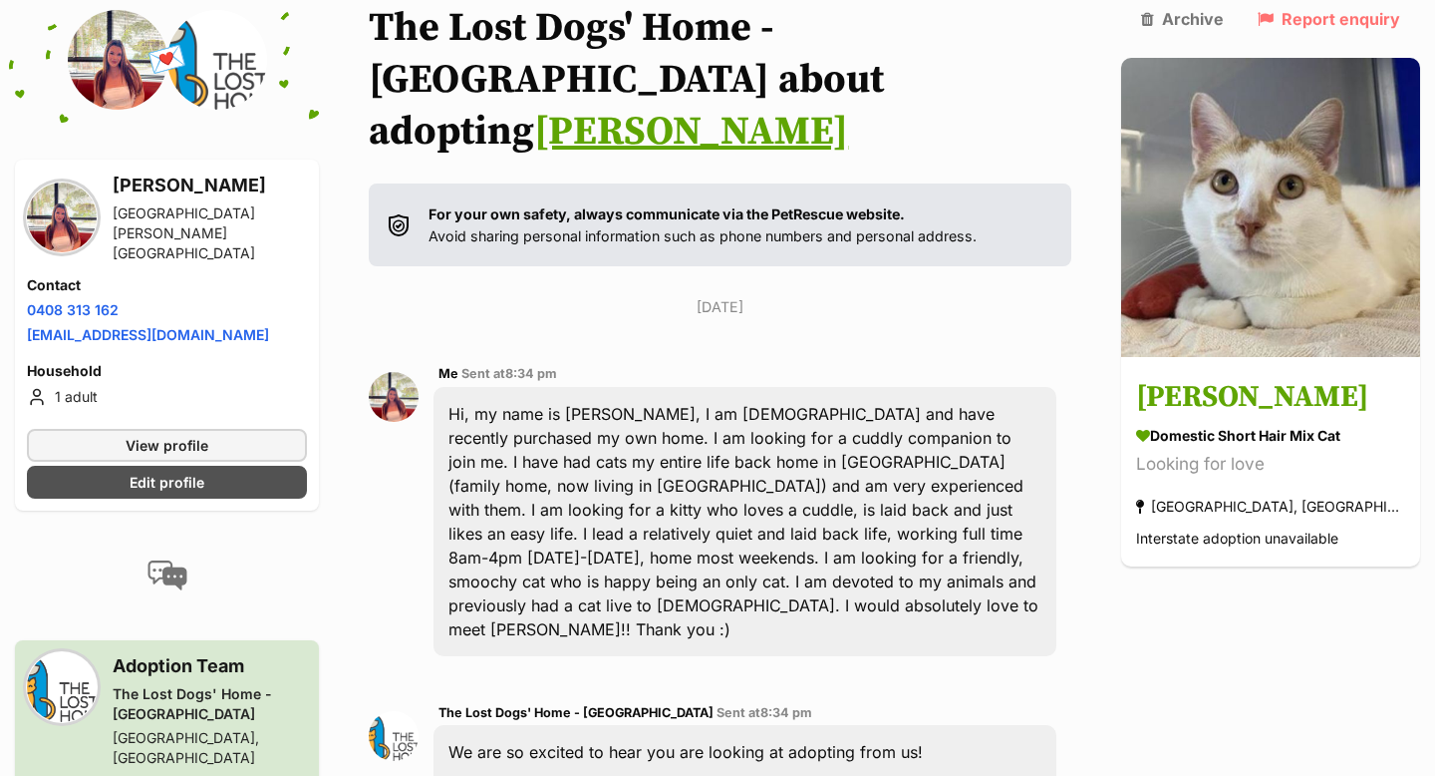
scroll to position [21, 0]
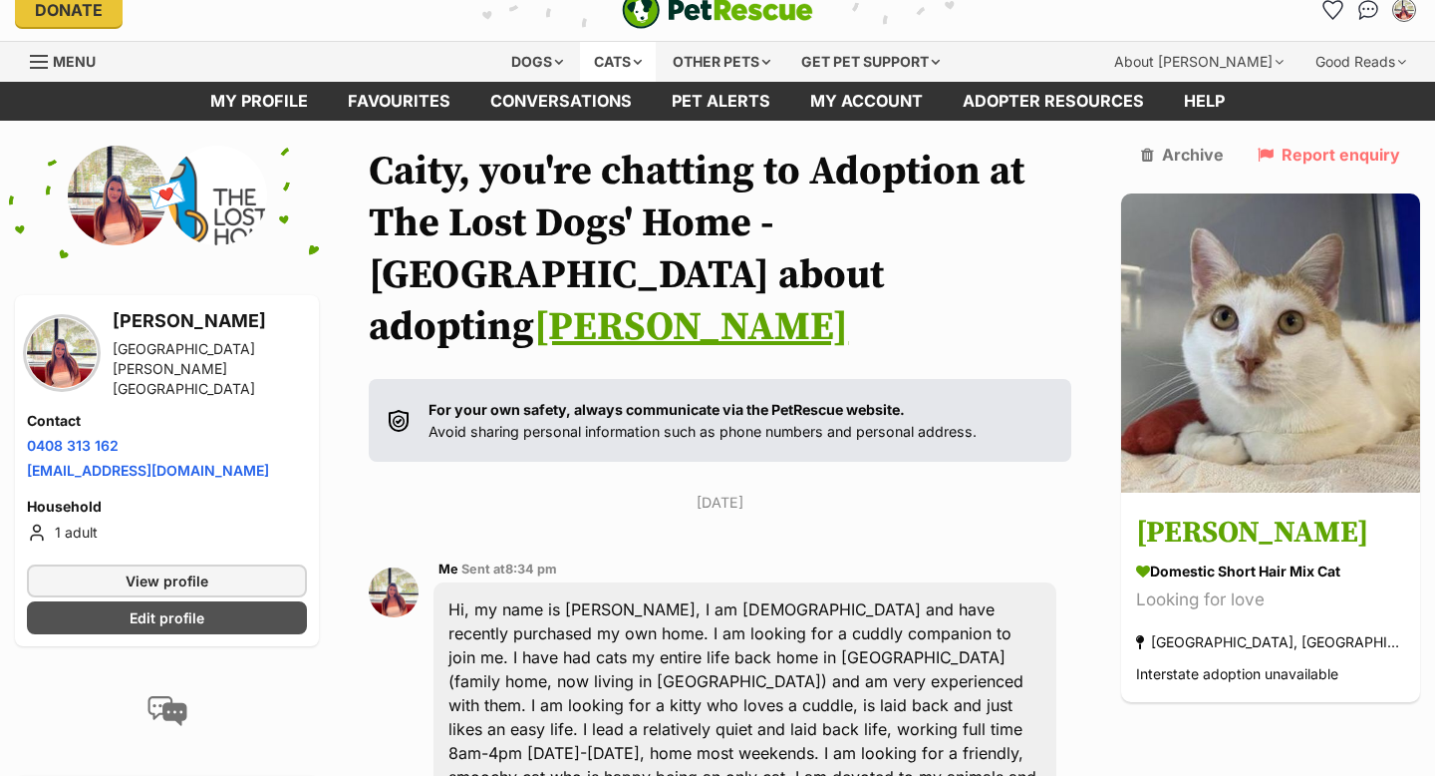
click at [637, 61] on div "Cats" at bounding box center [618, 62] width 76 height 40
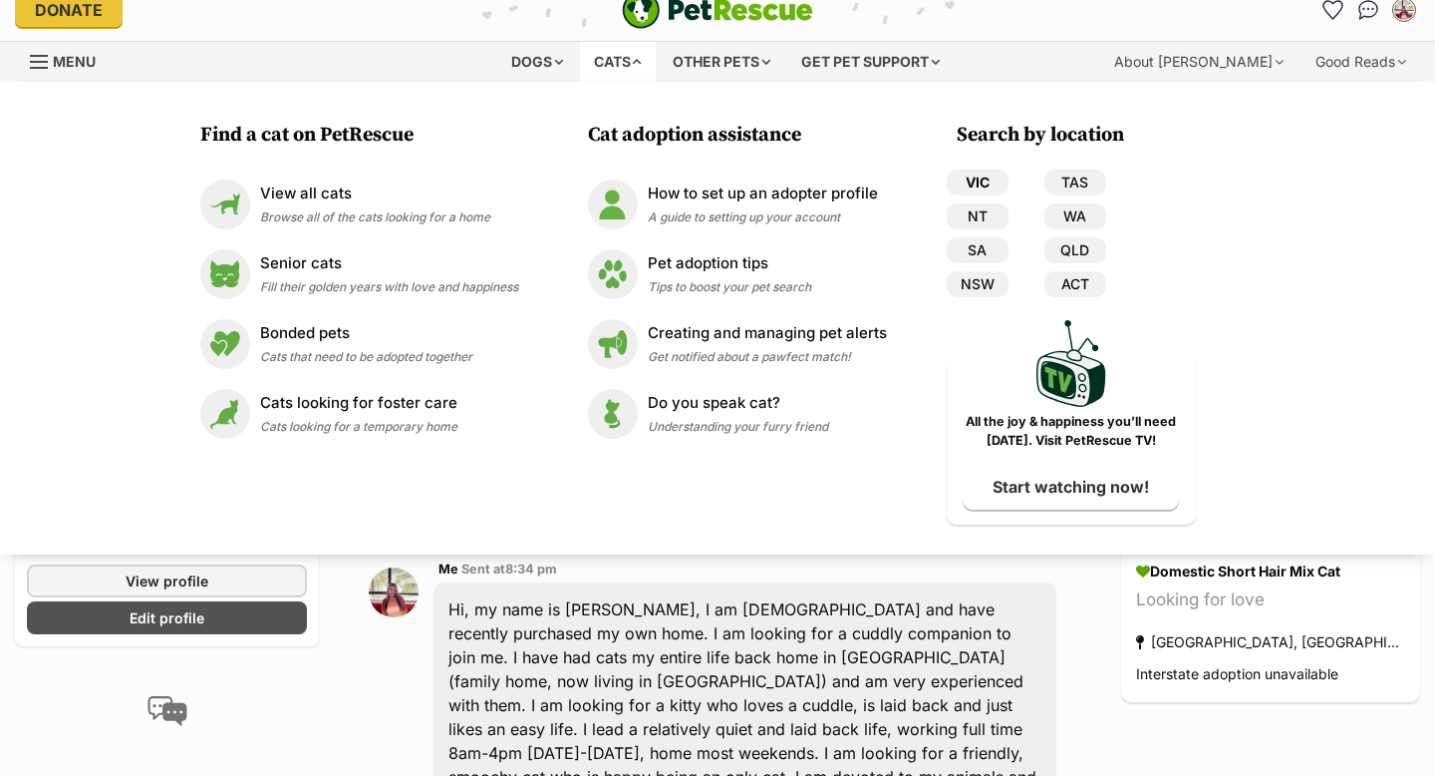
click at [1000, 182] on link "VIC" at bounding box center [978, 182] width 62 height 26
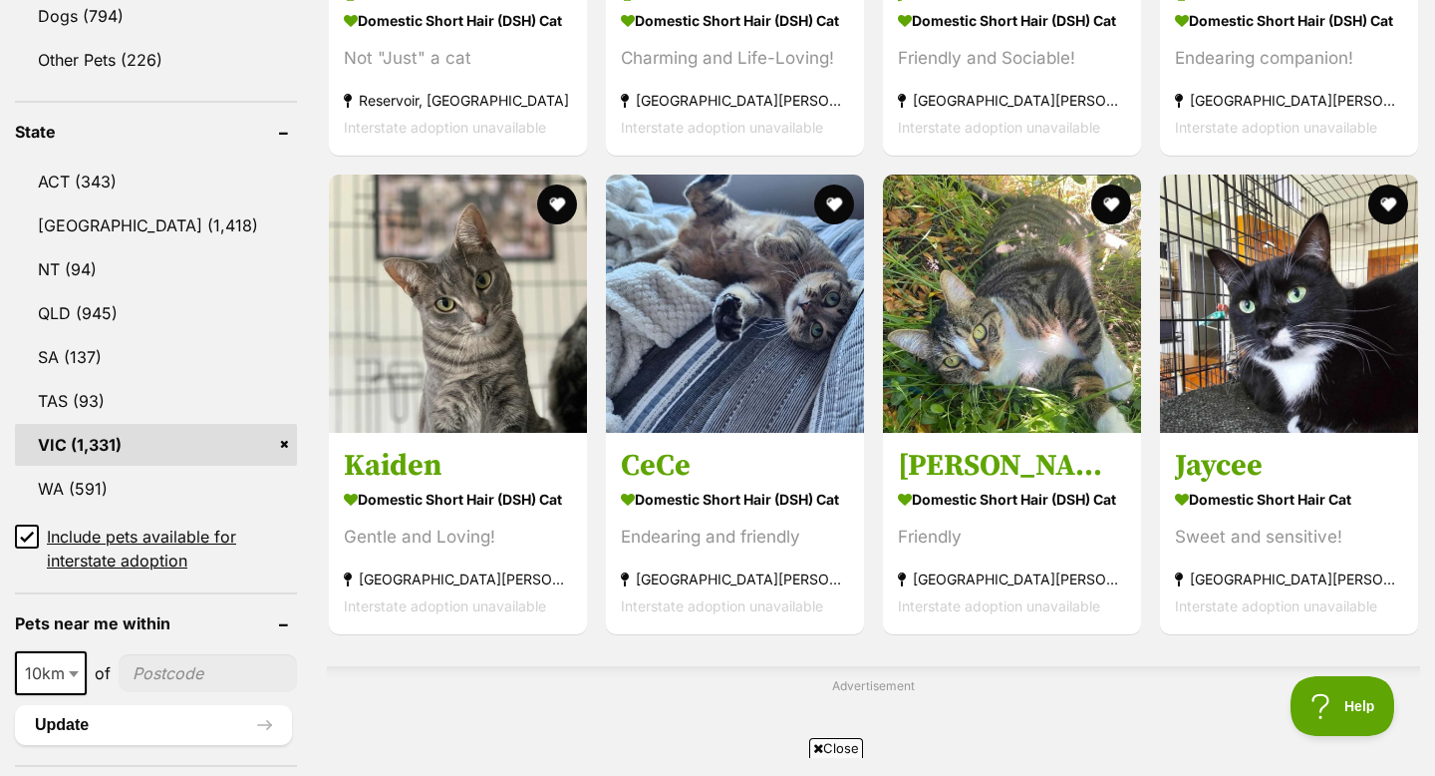
scroll to position [960, 0]
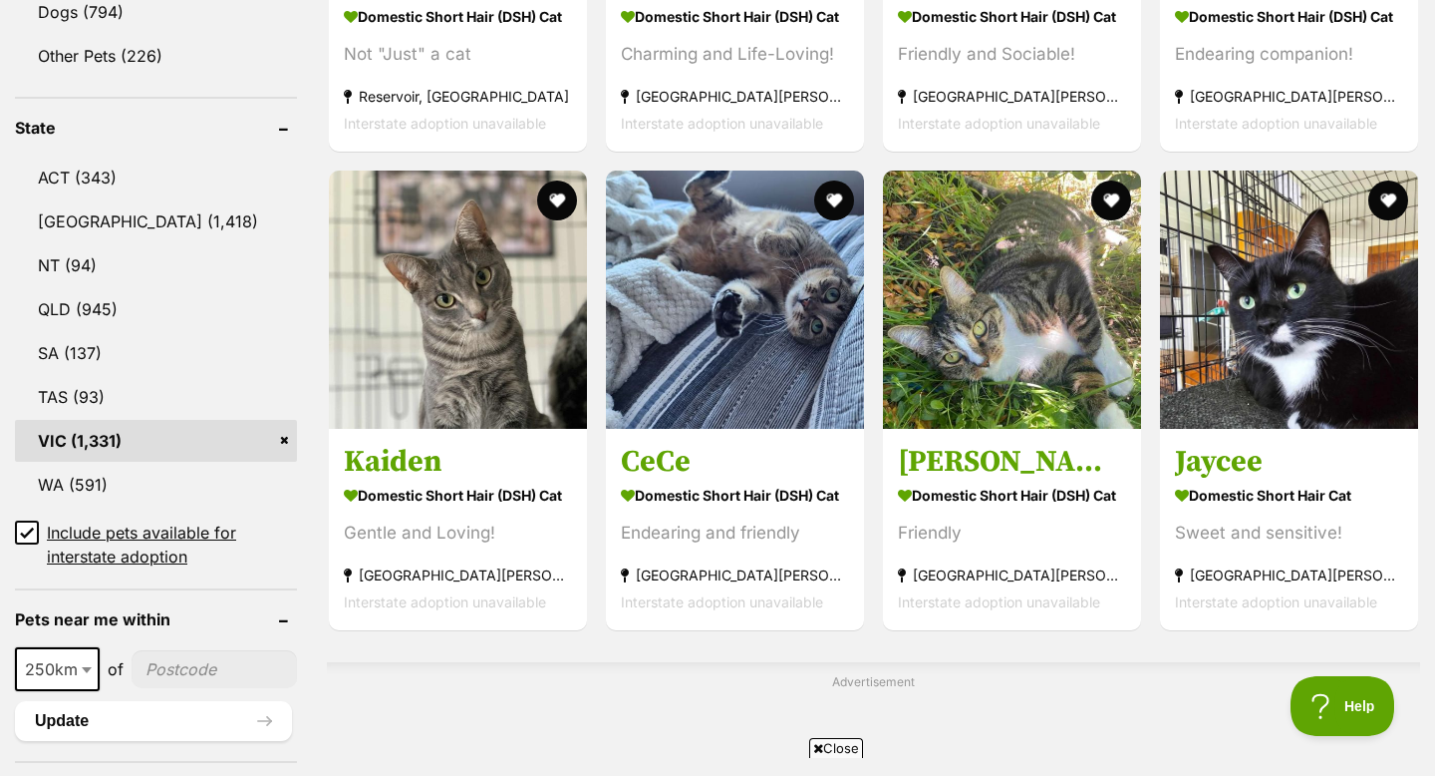
click at [55, 667] on span "250km" at bounding box center [57, 669] width 81 height 28
select select "50"
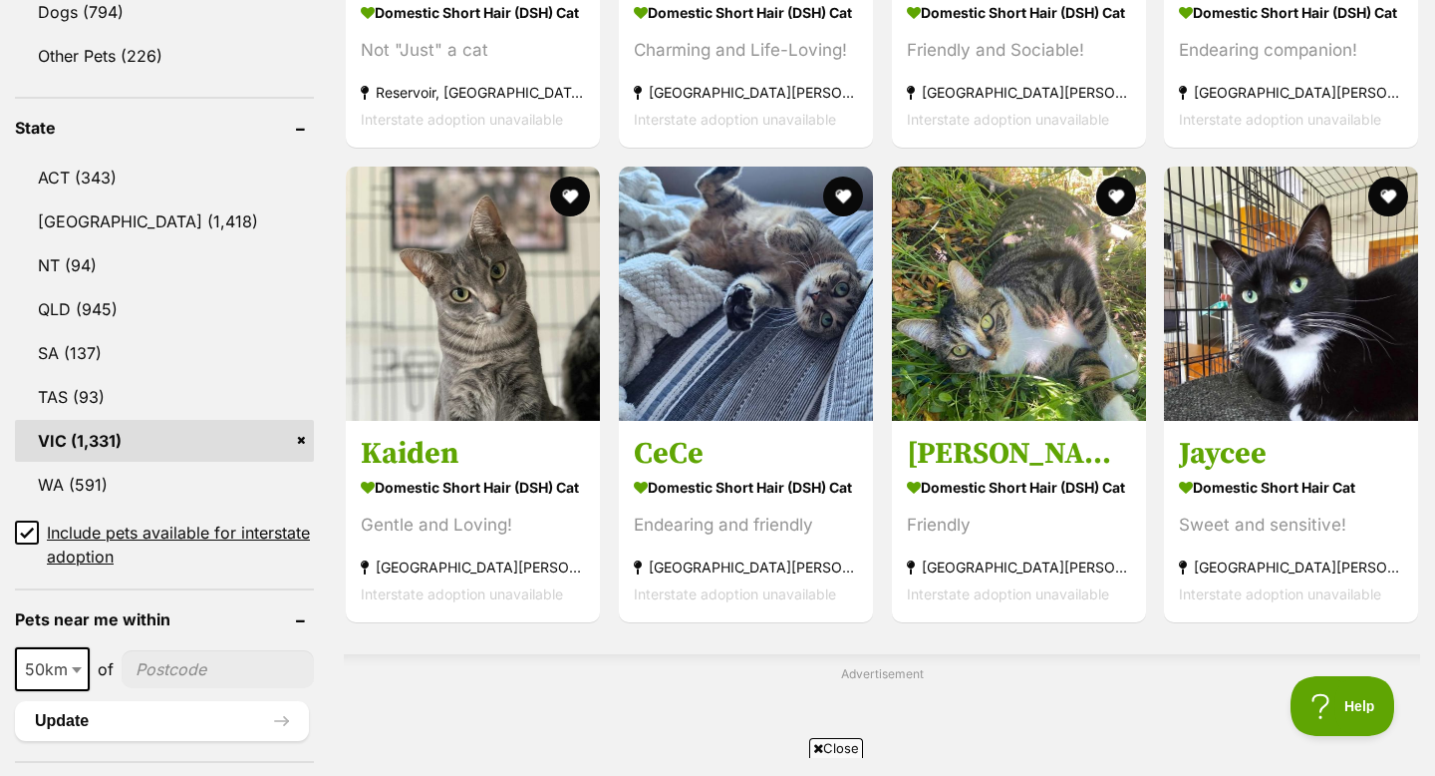
click at [144, 656] on input"] "postcode" at bounding box center [218, 669] width 192 height 38
type input"] "3551"
click at [170, 701] on button "Update" at bounding box center [162, 721] width 294 height 40
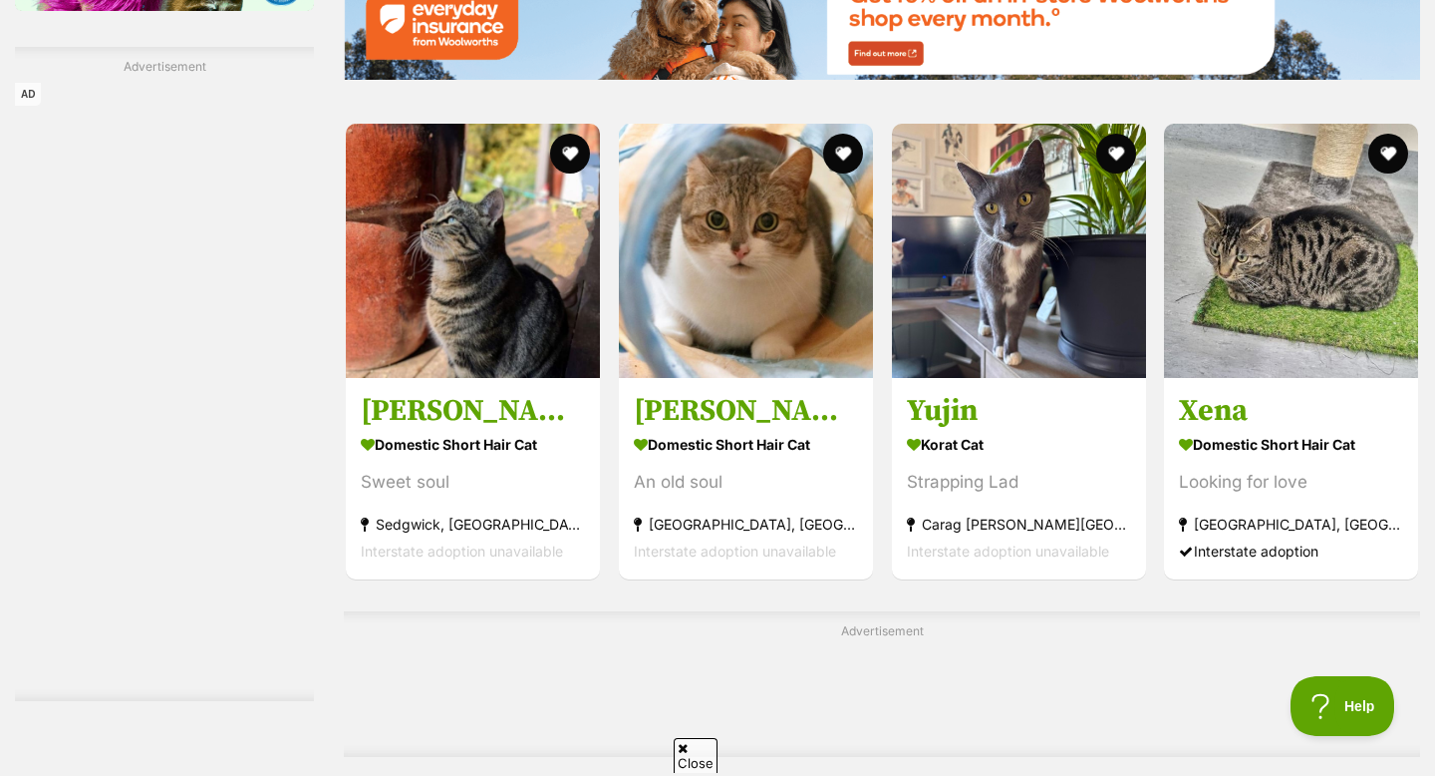
scroll to position [2979, 0]
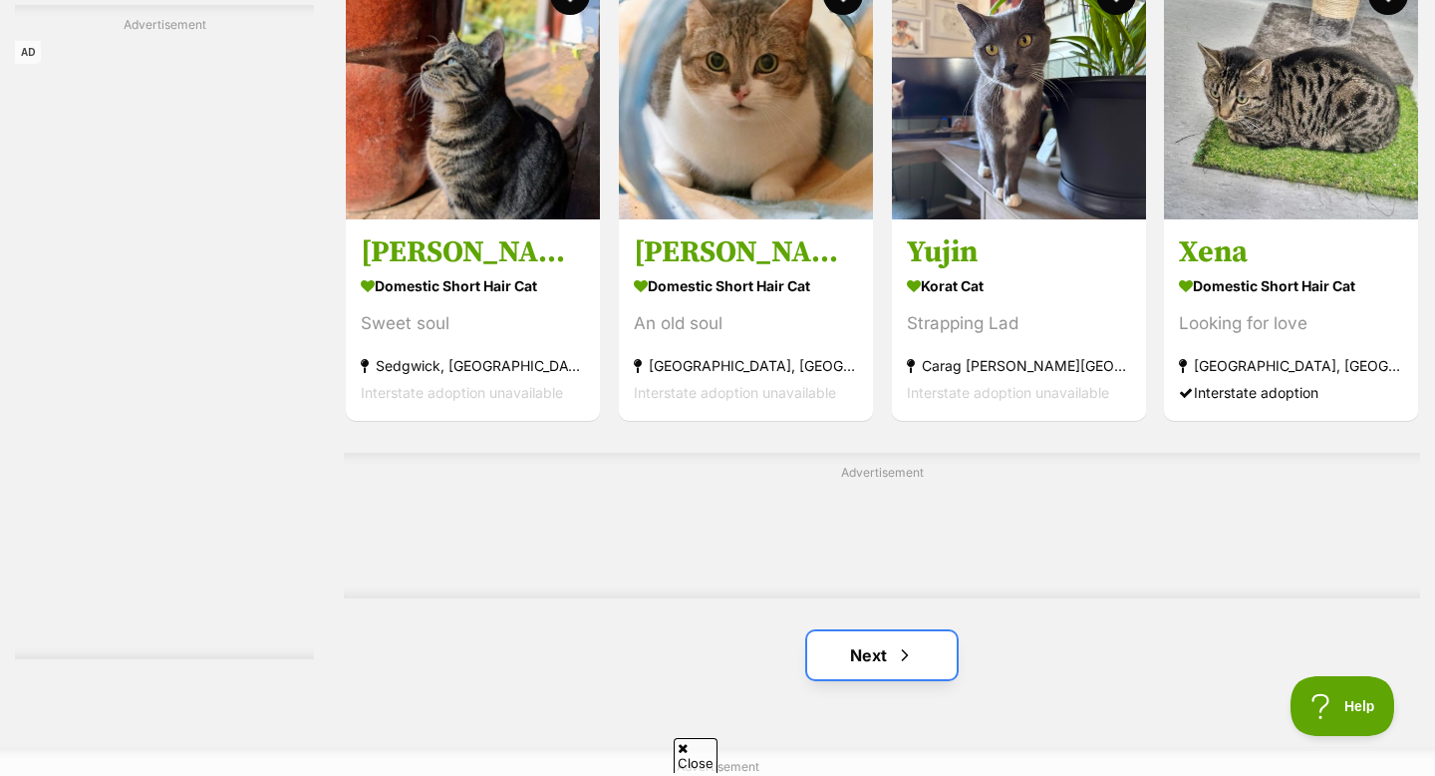
click at [884, 662] on link "Next" at bounding box center [882, 655] width 150 height 48
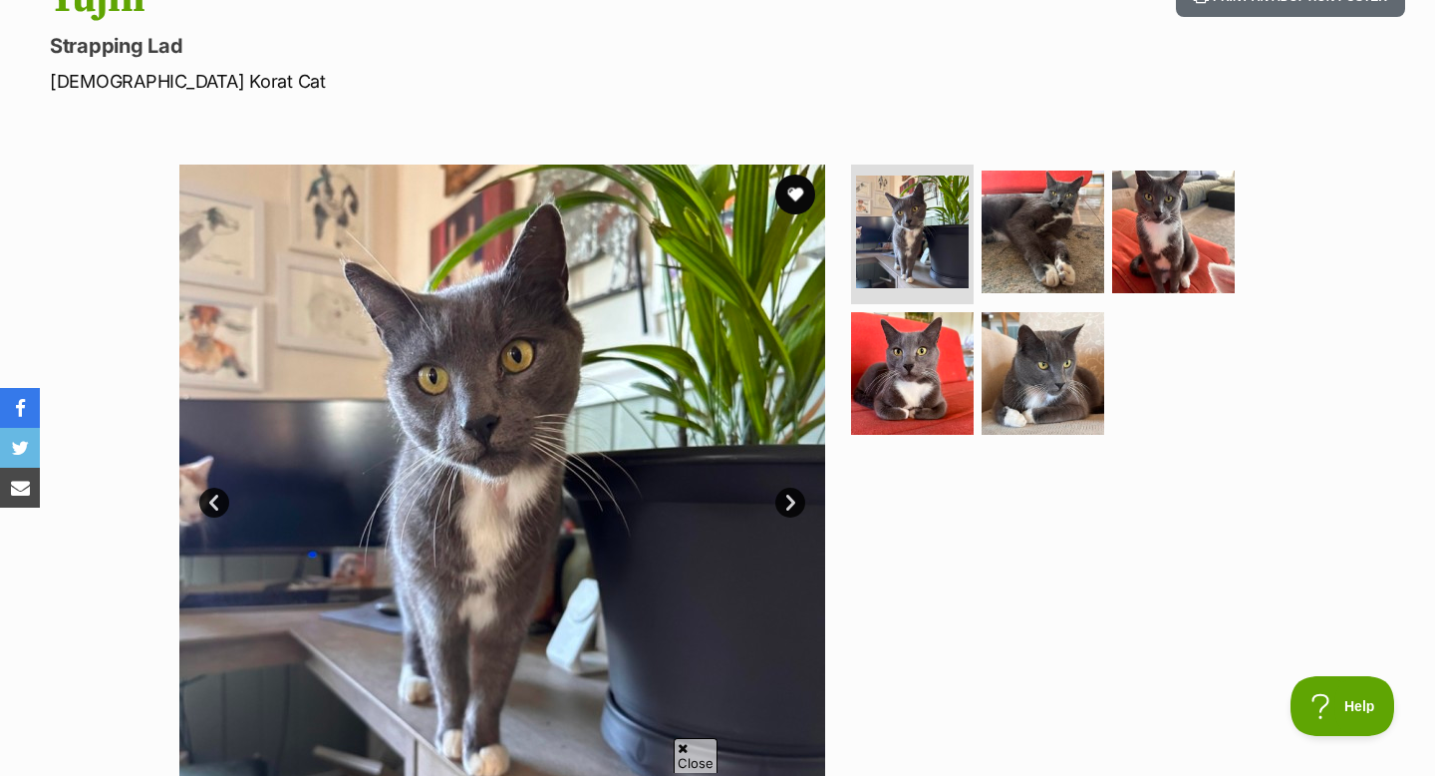
scroll to position [252, 0]
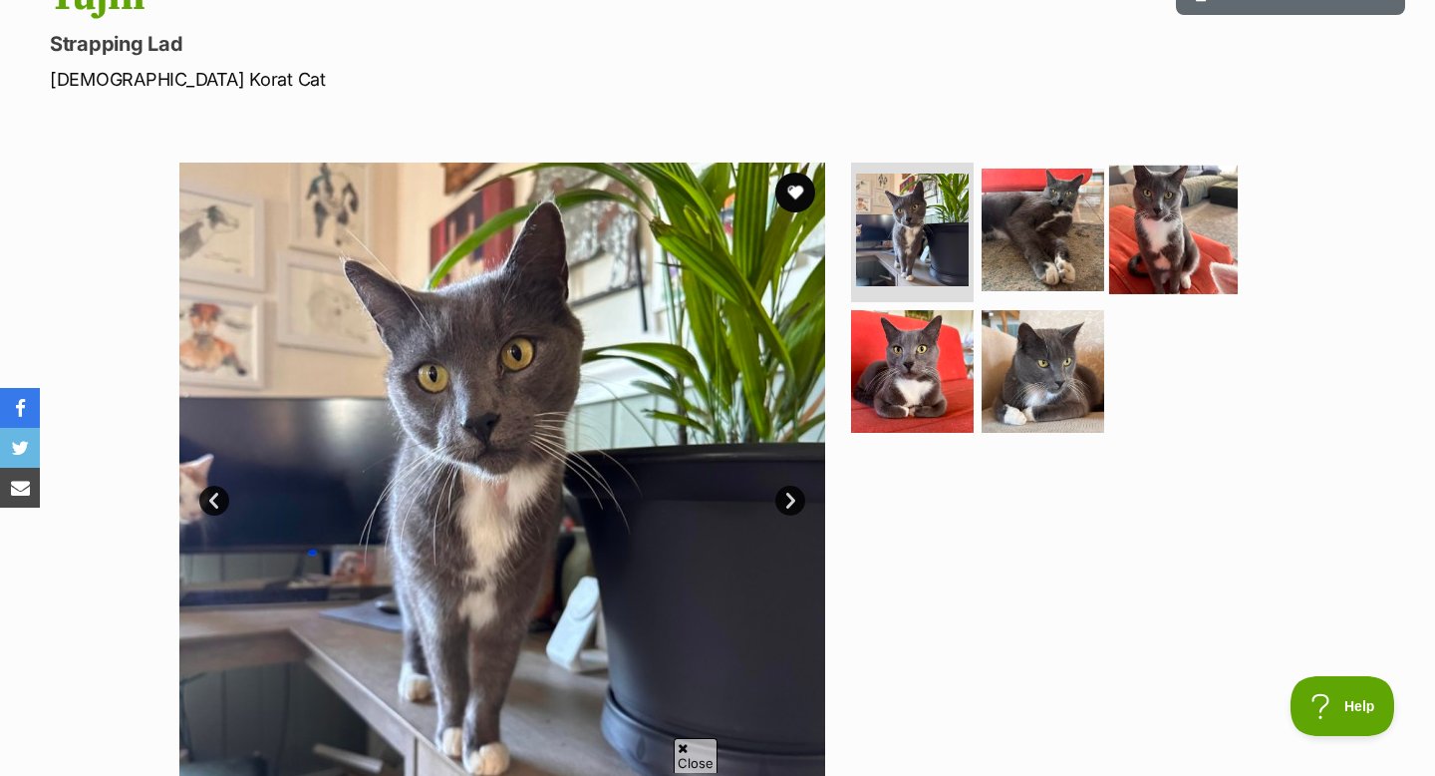
click at [1141, 246] on img at bounding box center [1174, 229] width 129 height 129
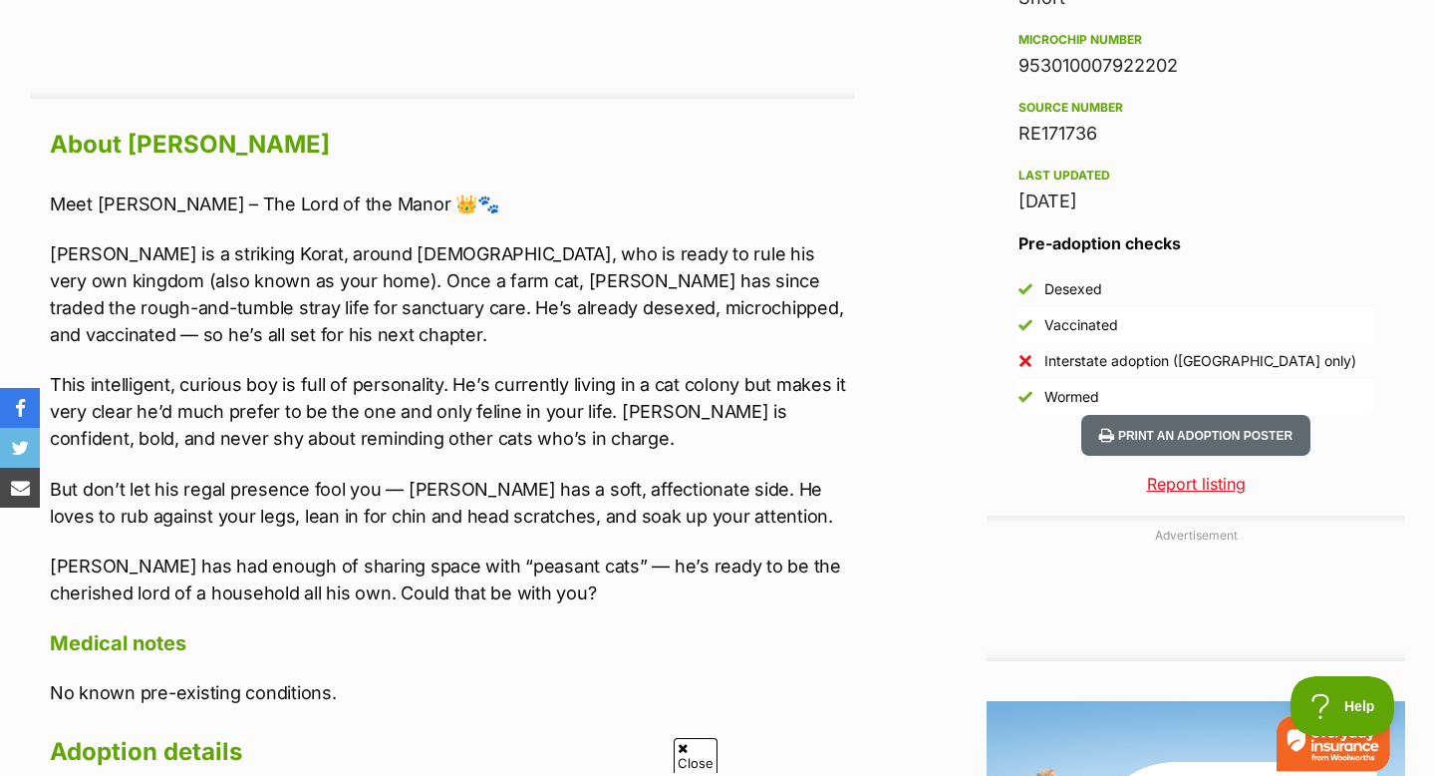
scroll to position [1740, 0]
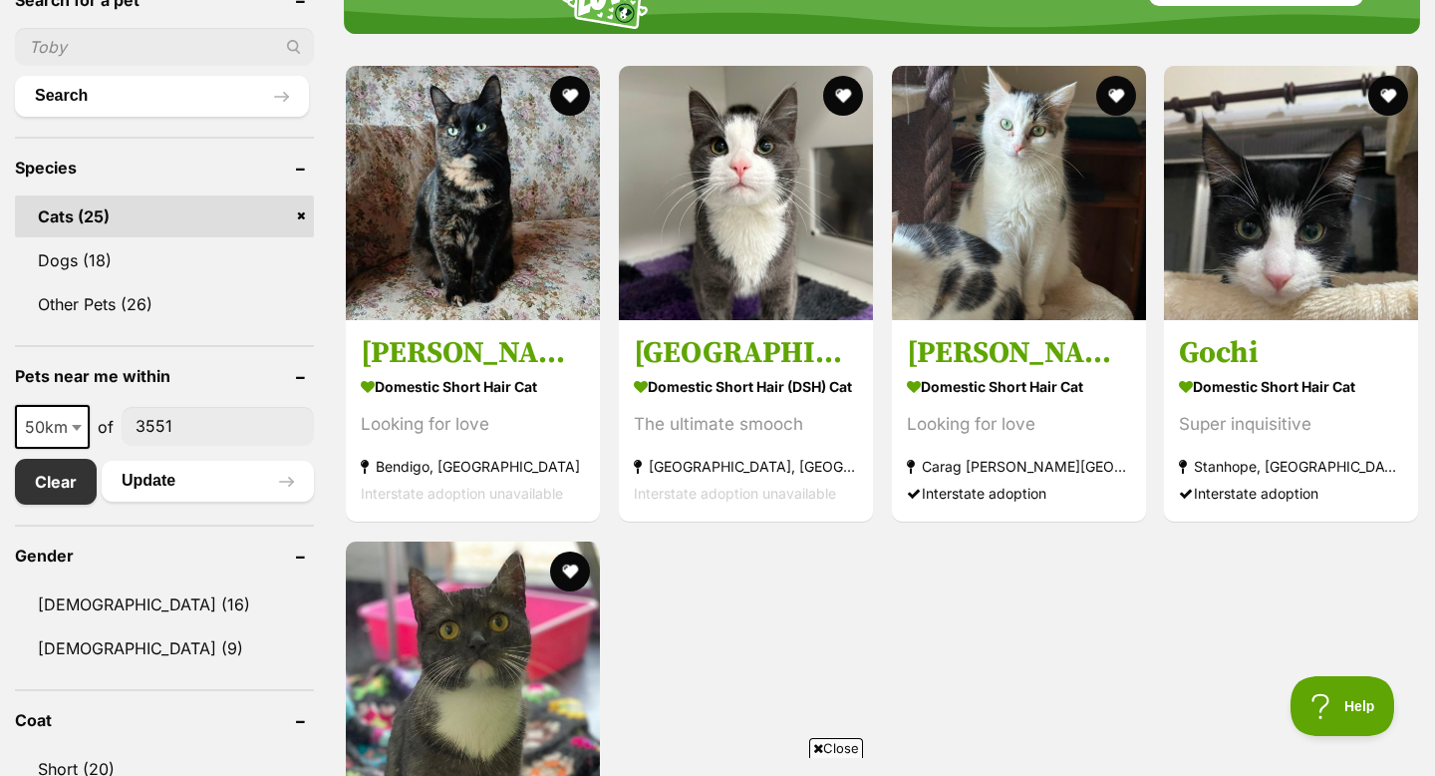
scroll to position [698, 0]
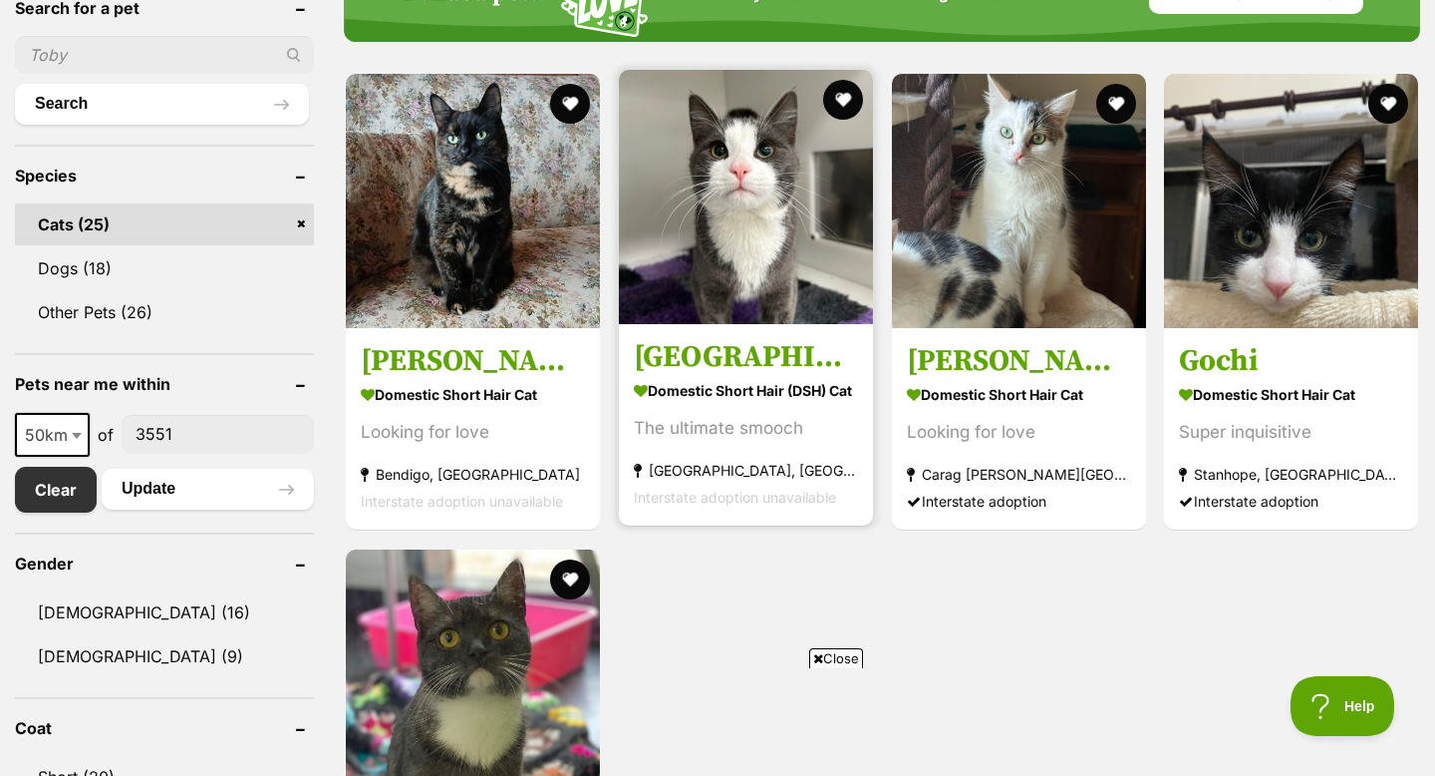
click at [738, 333] on link "Windsor Domestic Short Hair (DSH) Cat The ultimate smooch Rochester, VIC Inters…" at bounding box center [746, 425] width 254 height 202
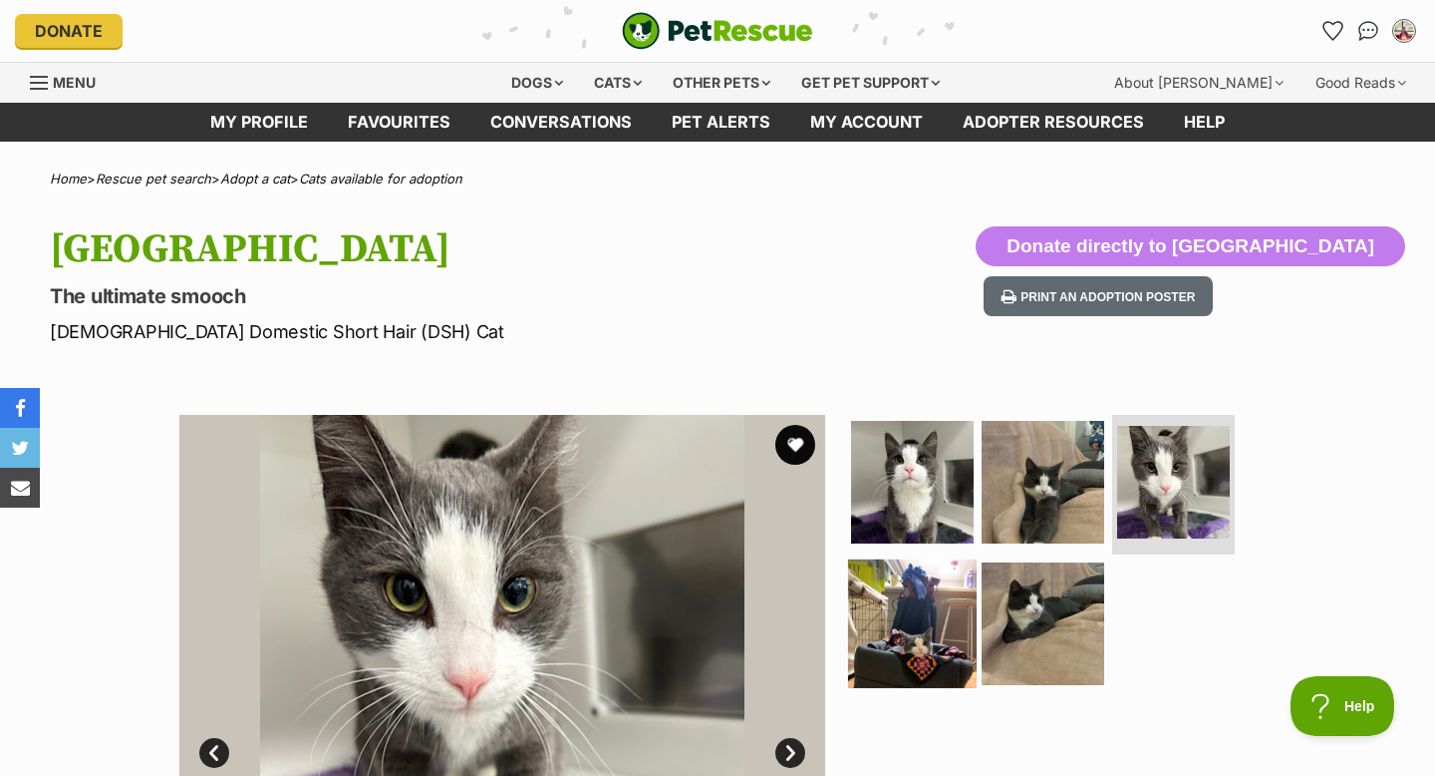
click at [936, 630] on img at bounding box center [912, 622] width 129 height 129
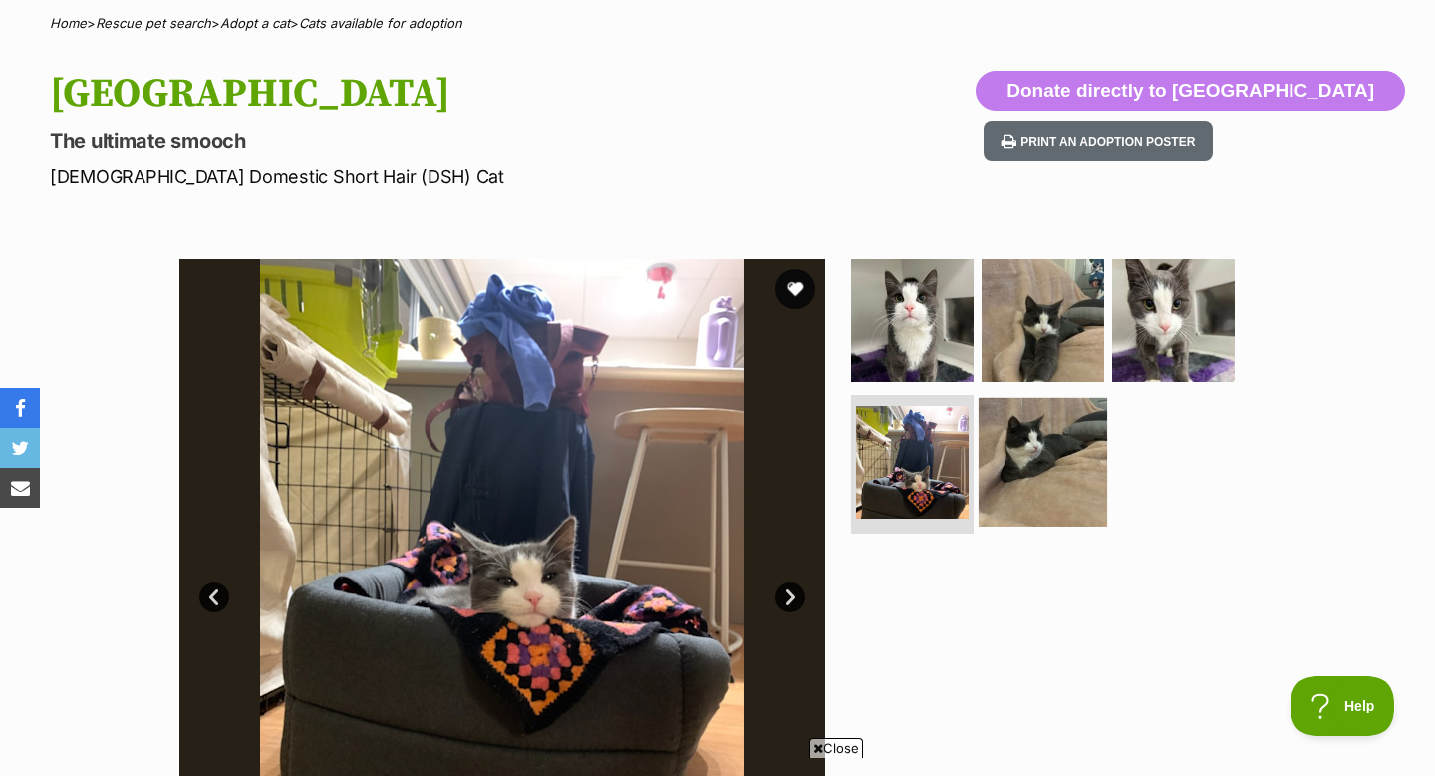
scroll to position [158, 0]
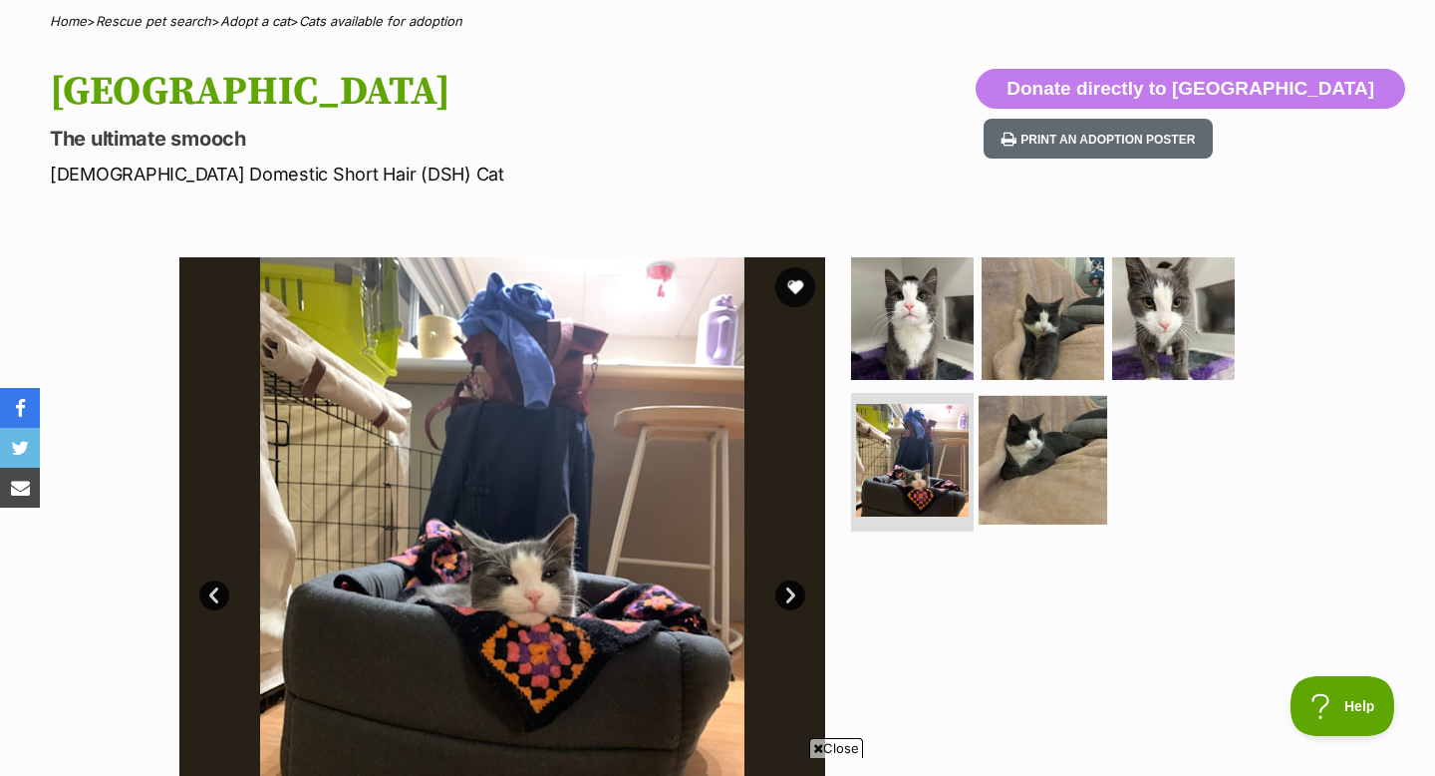
click at [1010, 476] on img at bounding box center [1043, 459] width 129 height 129
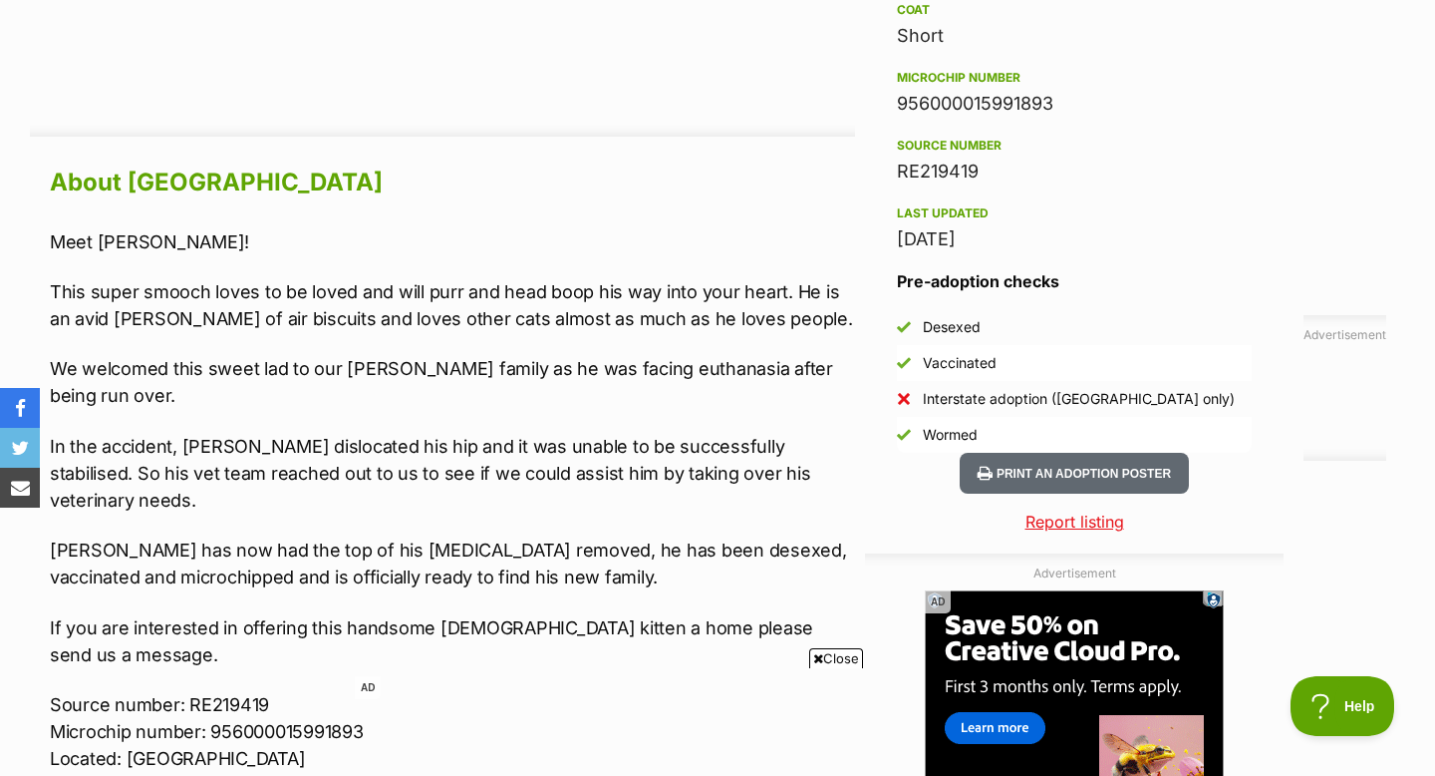
scroll to position [1620, 0]
